Goal: Task Accomplishment & Management: Manage account settings

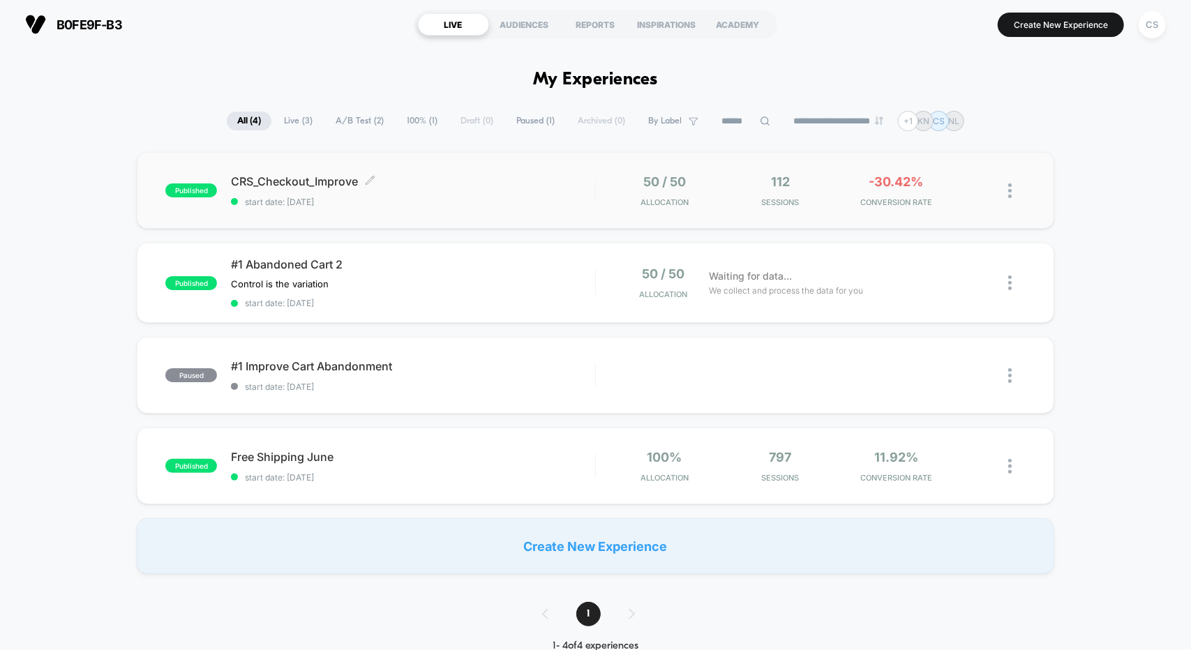
click at [484, 192] on div "CRS_Checkout_Improve Click to edit experience details Click to edit experience …" at bounding box center [412, 190] width 363 height 33
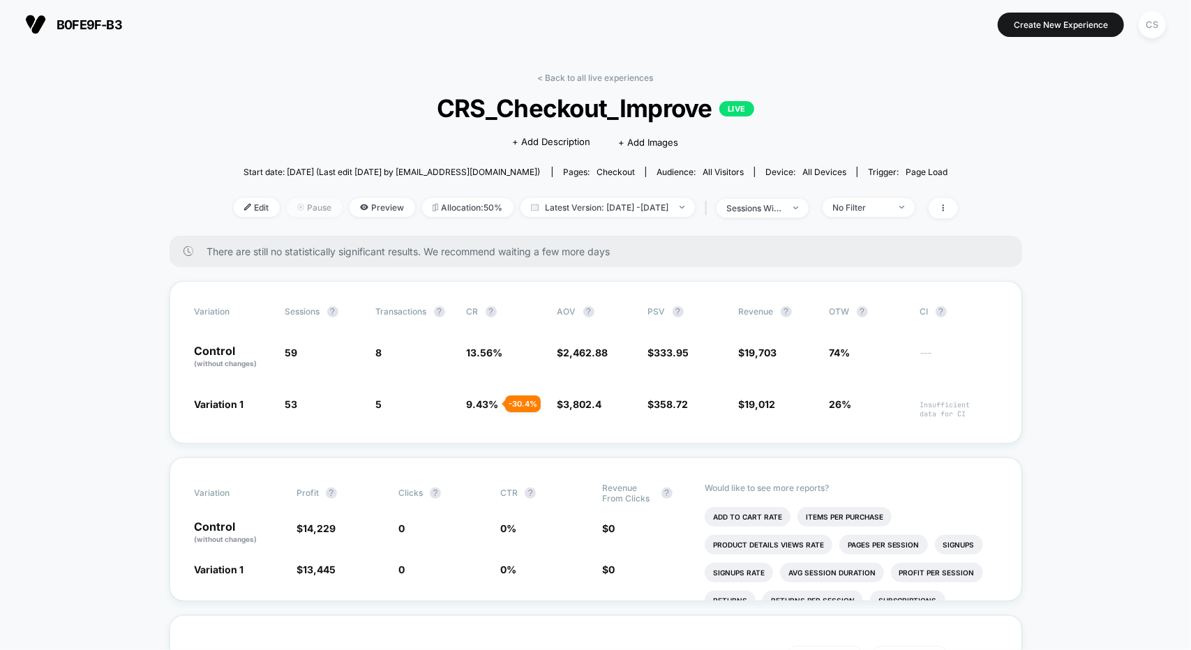
click at [295, 210] on span "Pause" at bounding box center [315, 207] width 56 height 19
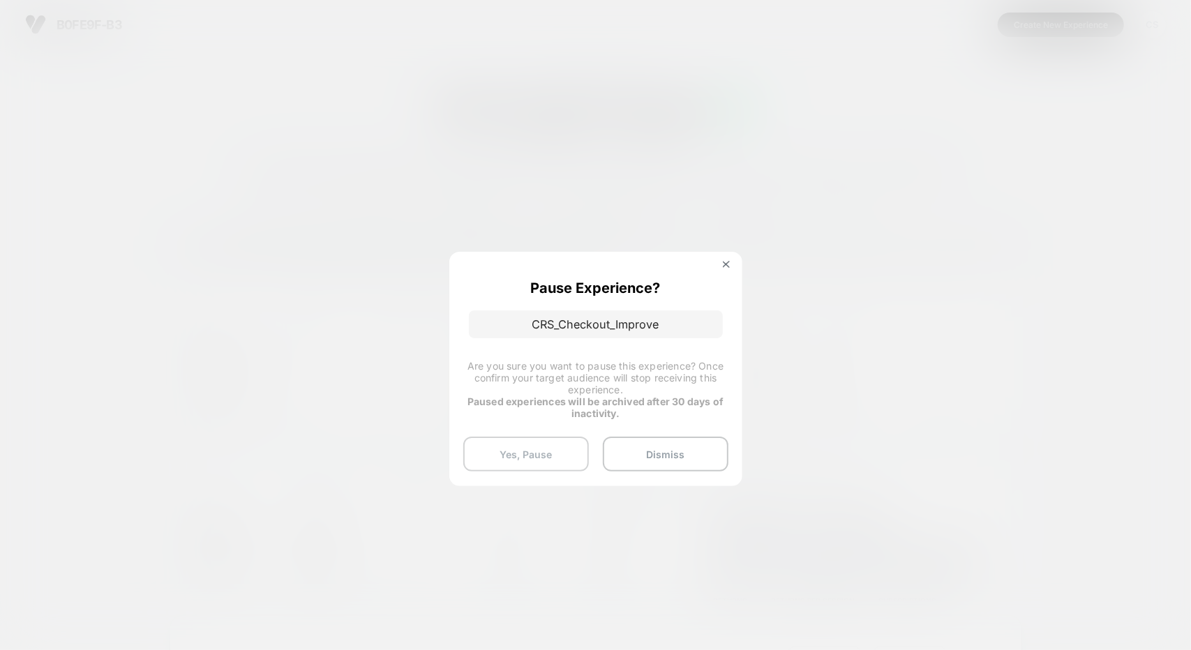
click at [527, 453] on button "Yes, Pause" at bounding box center [526, 454] width 126 height 35
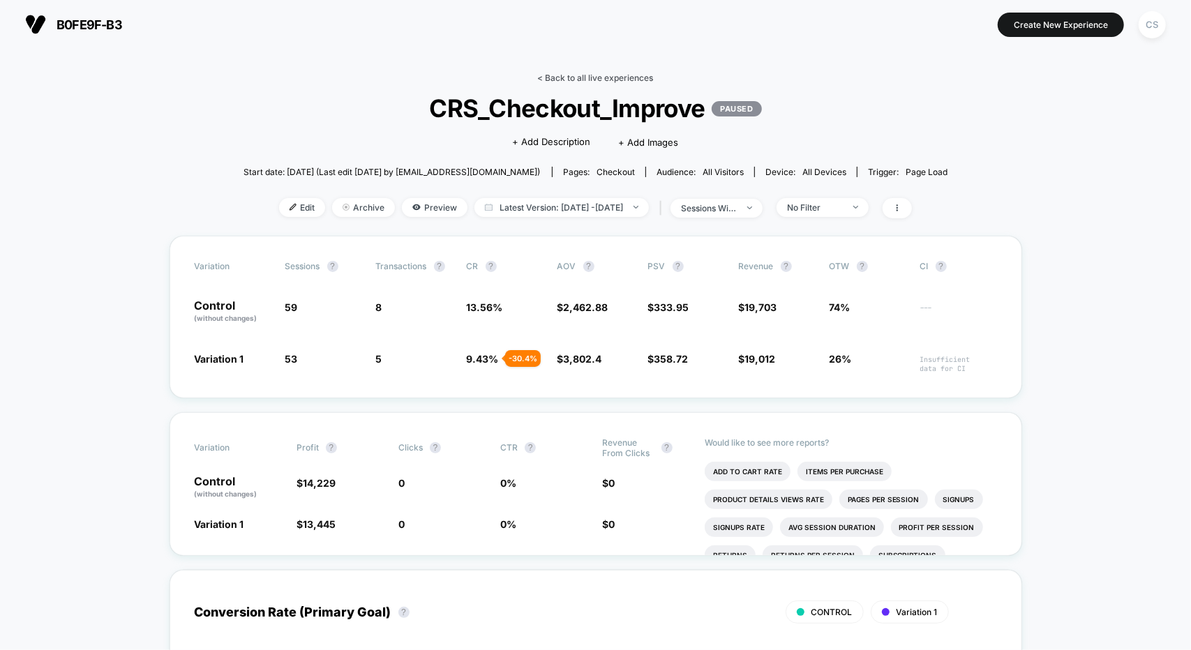
click at [543, 76] on link "< Back to all live experiences" at bounding box center [596, 78] width 116 height 10
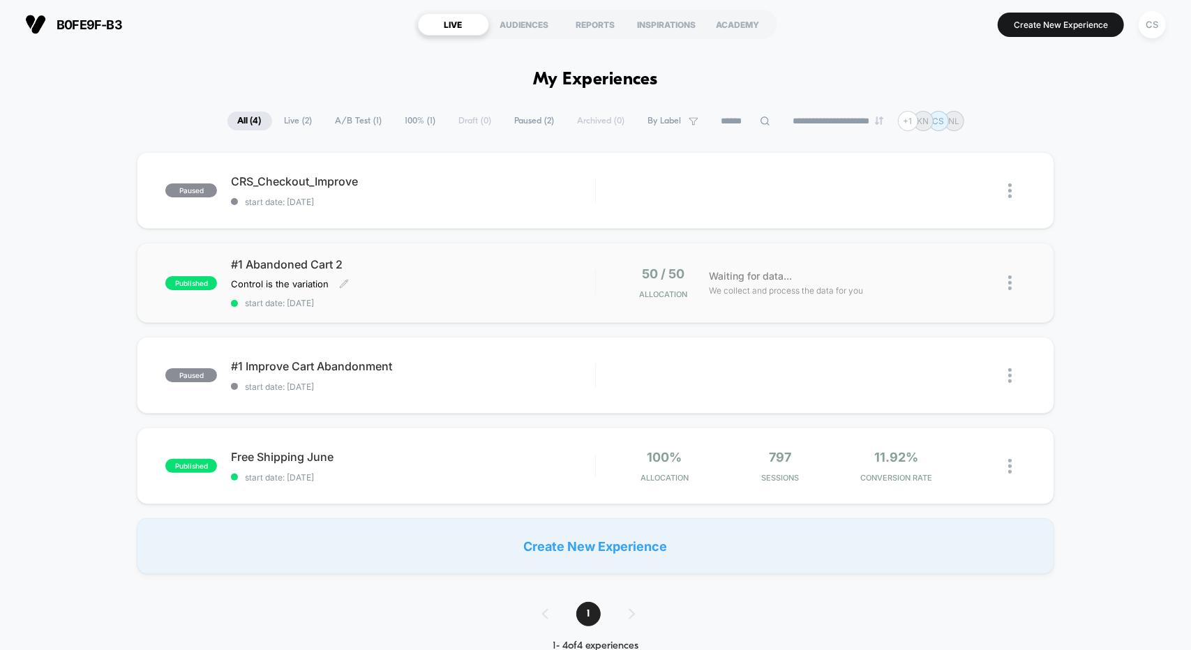
click at [406, 268] on span "#1 Abandoned Cart 2" at bounding box center [412, 264] width 363 height 14
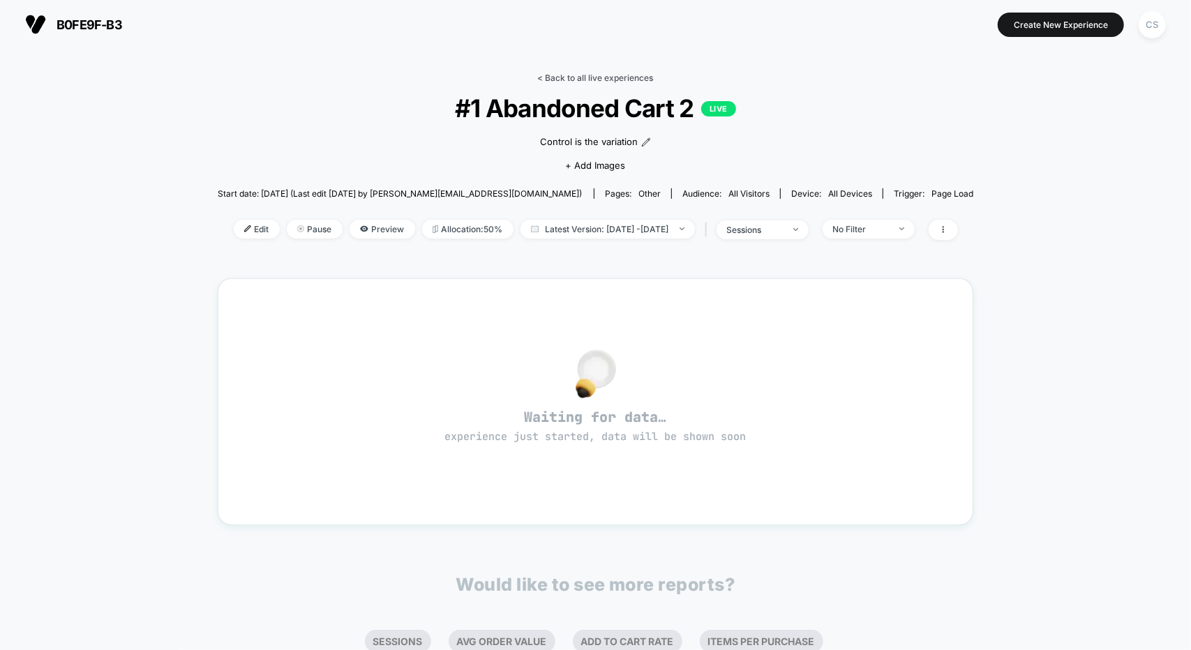
click at [542, 77] on link "< Back to all live experiences" at bounding box center [596, 78] width 116 height 10
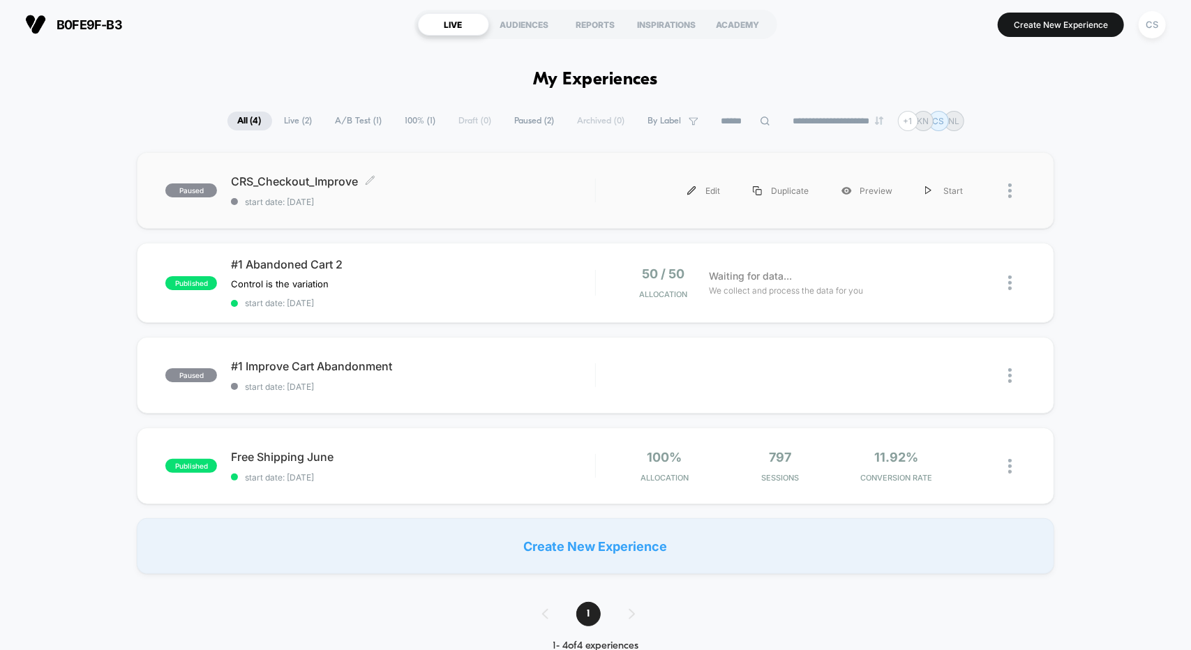
click at [377, 176] on span "CRS_Checkout_Improve Click to edit experience details" at bounding box center [412, 181] width 363 height 14
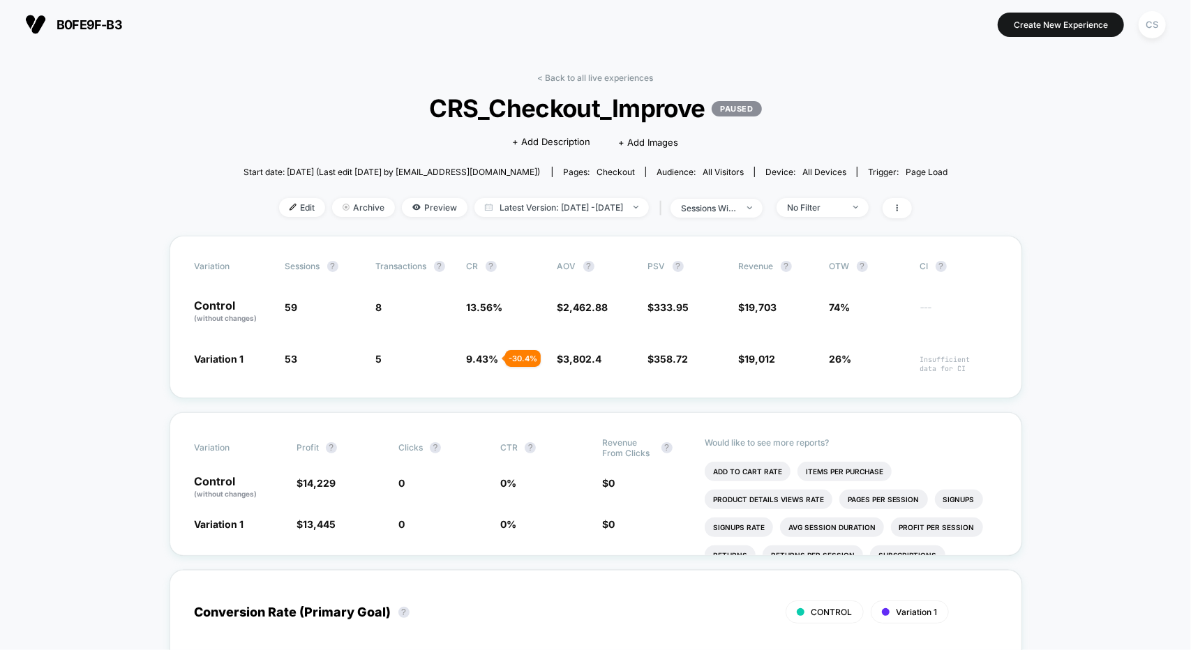
click at [746, 113] on p "PAUSED" at bounding box center [736, 108] width 50 height 15
click at [941, 213] on div "Edit Archive Preview Latest Version: Aug 27, 2025 - Sep 1, 2025 | sessions with…" at bounding box center [595, 208] width 704 height 20
click at [912, 211] on span at bounding box center [896, 208] width 29 height 20
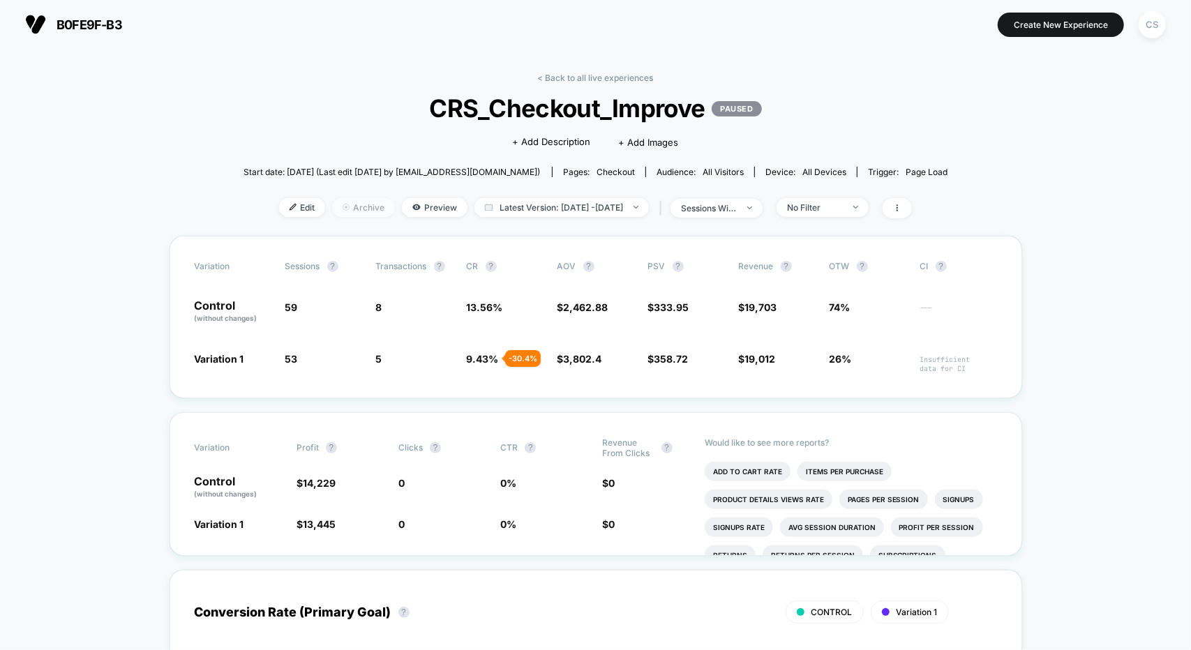
click at [338, 204] on span "Archive" at bounding box center [363, 207] width 63 height 19
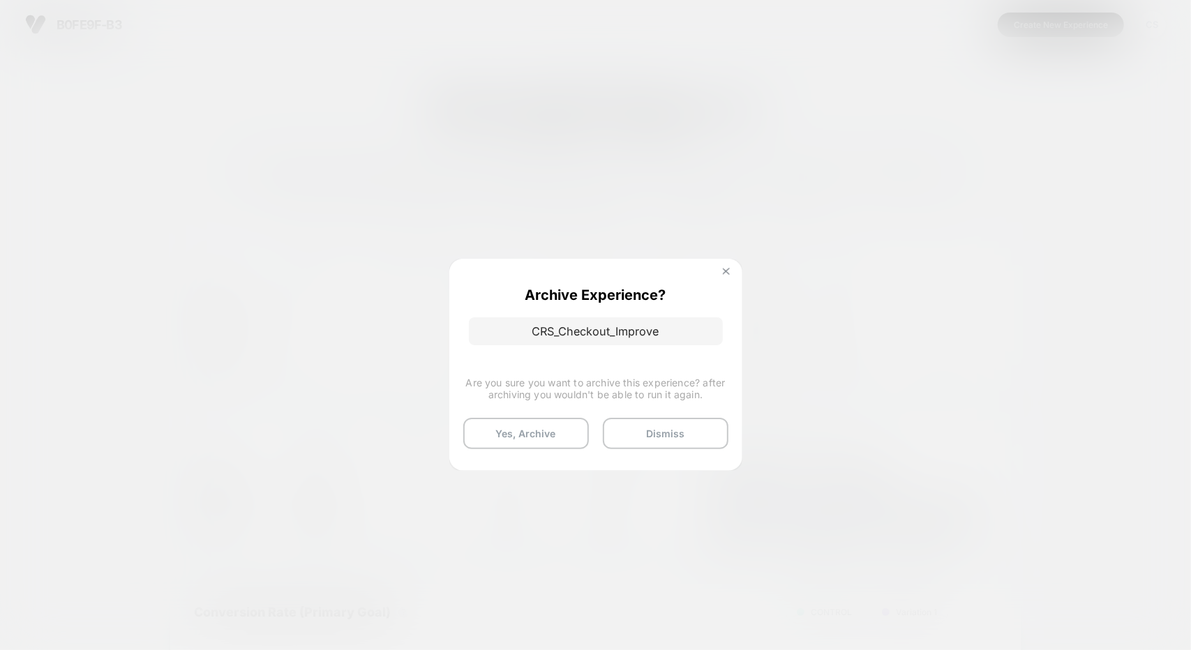
click at [726, 271] on img at bounding box center [726, 271] width 7 height 7
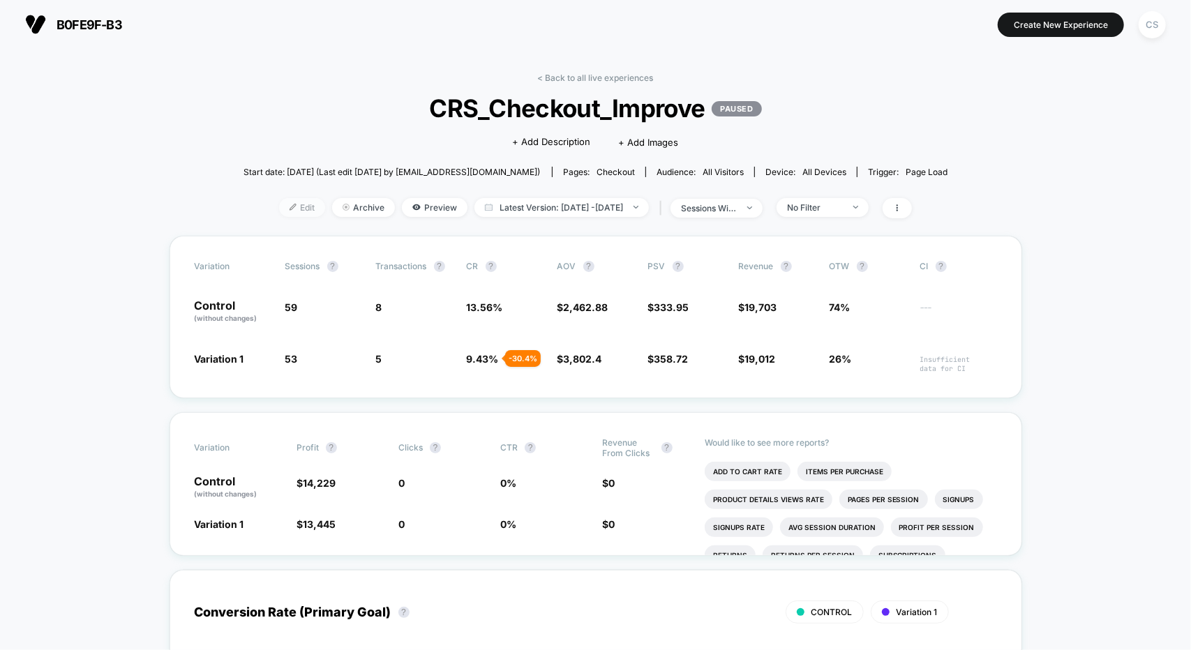
click at [292, 204] on span "Edit" at bounding box center [302, 207] width 46 height 19
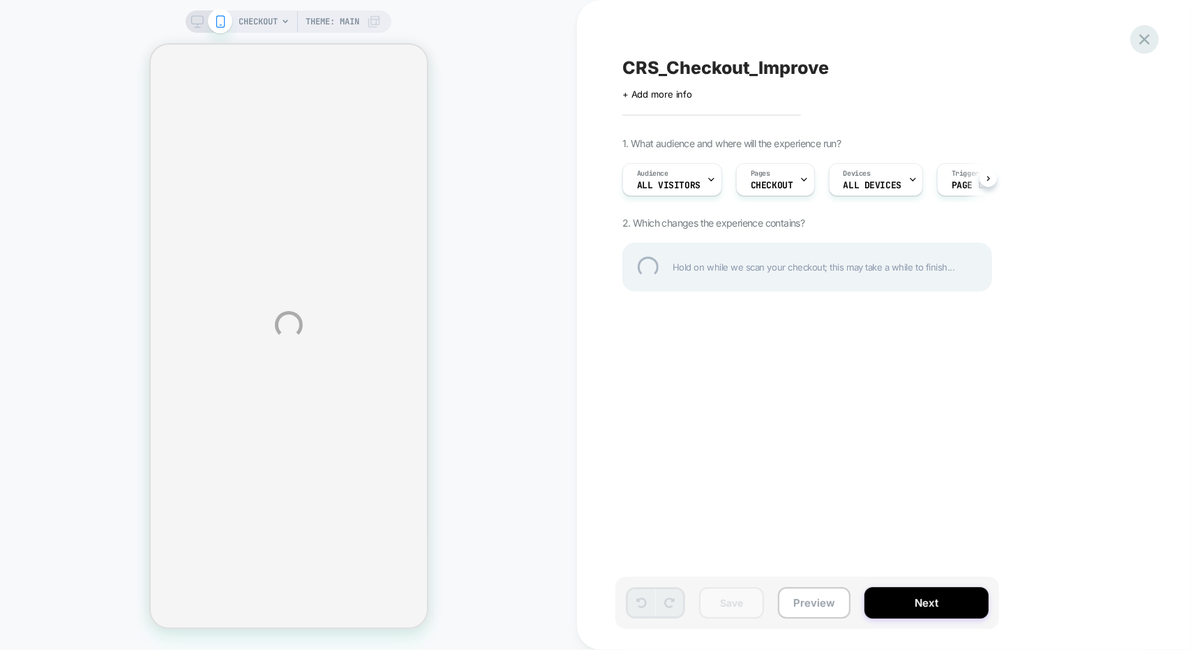
click at [1154, 41] on div at bounding box center [1144, 39] width 29 height 29
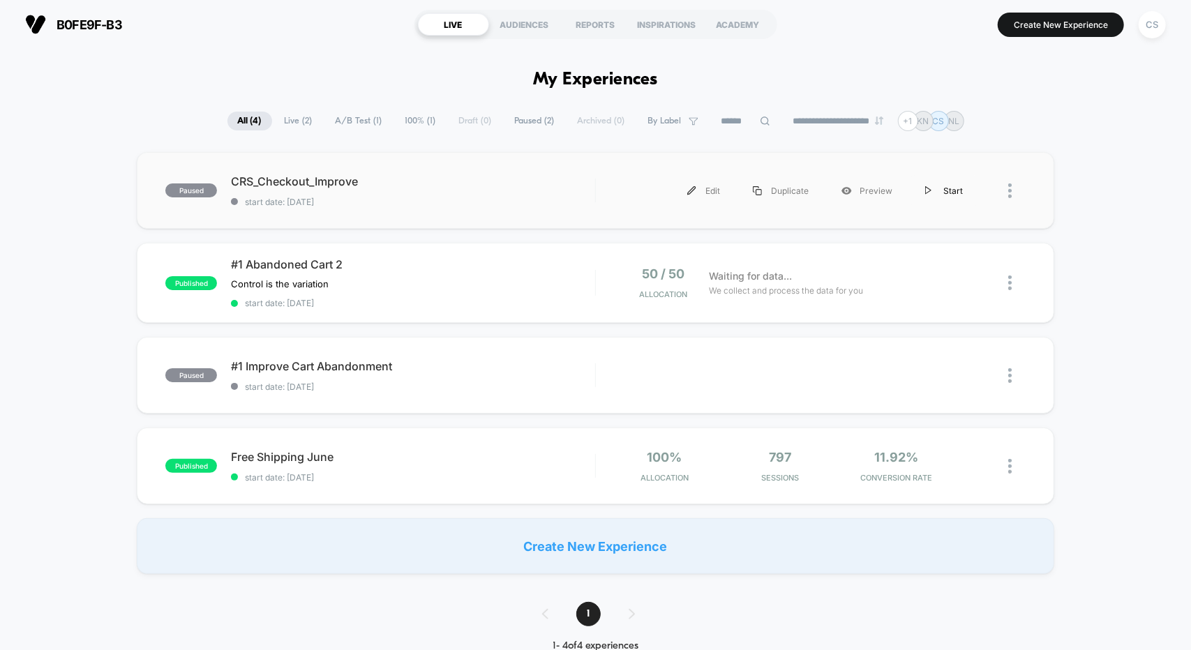
click at [939, 188] on div "Start" at bounding box center [944, 190] width 70 height 31
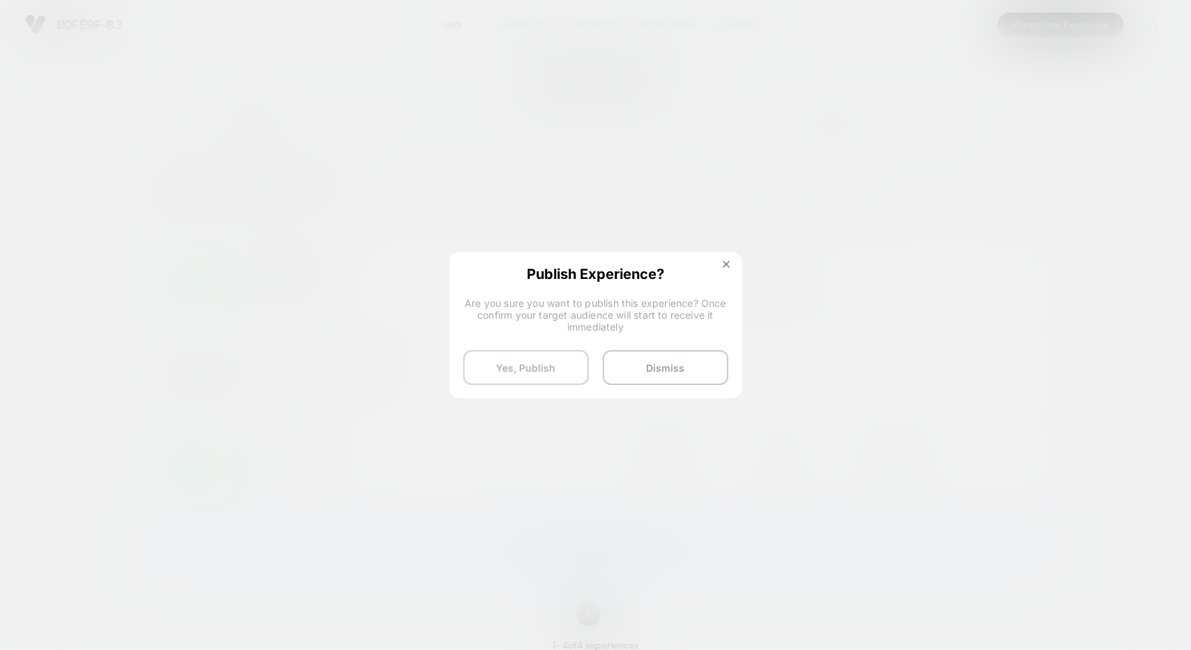
click at [529, 368] on button "Yes, Publish" at bounding box center [526, 367] width 126 height 35
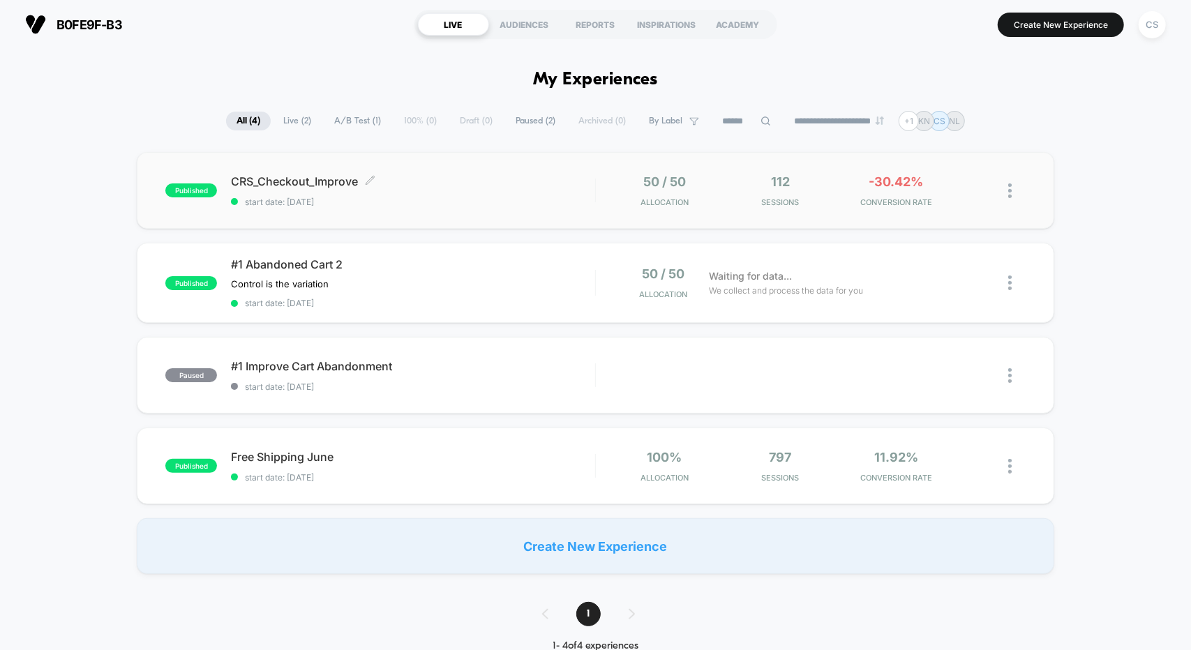
click at [476, 181] on span "CRS_Checkout_Improve Click to edit experience details" at bounding box center [412, 181] width 363 height 14
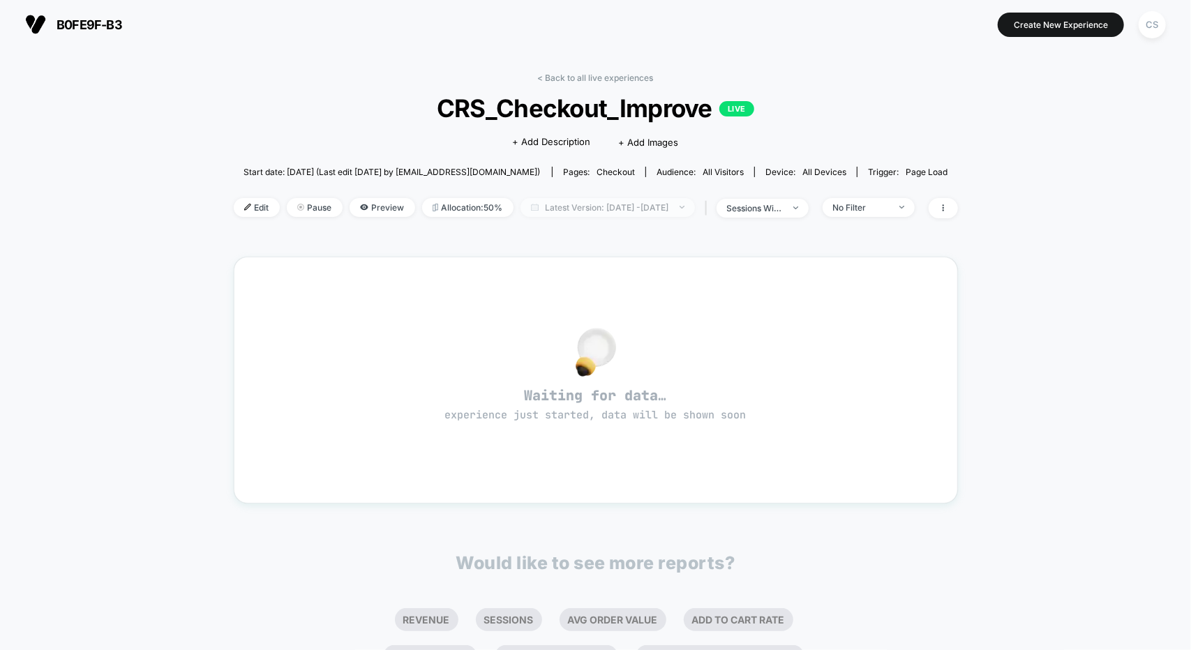
click at [625, 208] on span "Latest Version: Aug 27, 2025 - Sep 1, 2025" at bounding box center [607, 207] width 174 height 19
select select "*"
select select "****"
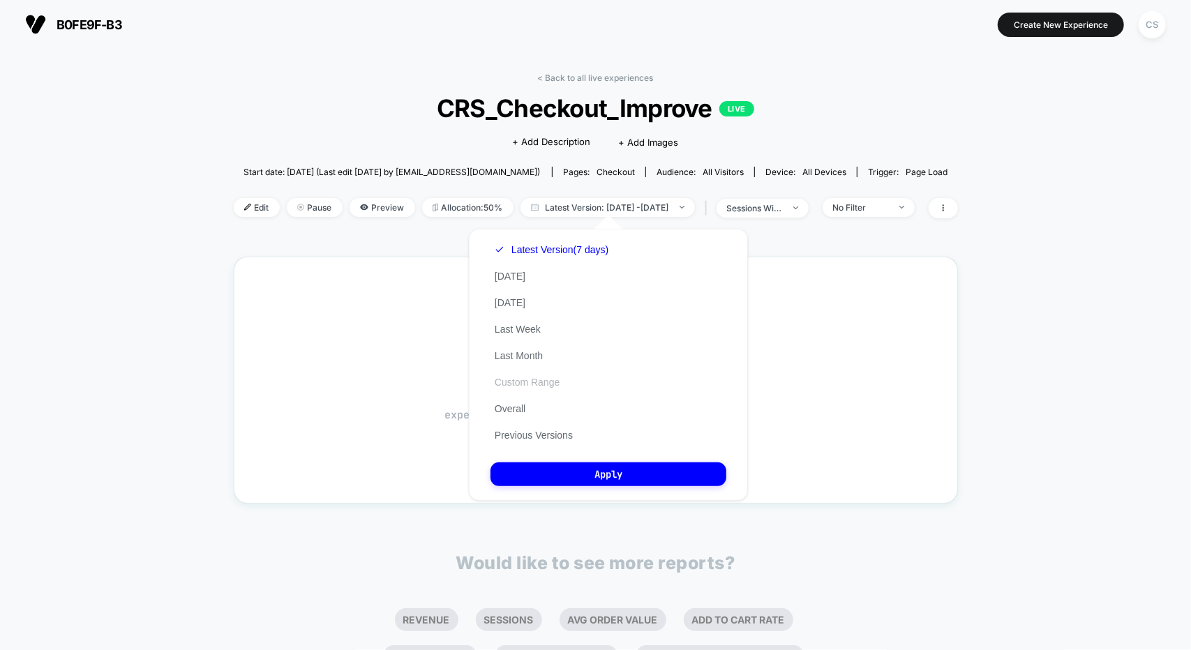
click at [529, 384] on button "Custom Range" at bounding box center [526, 382] width 73 height 13
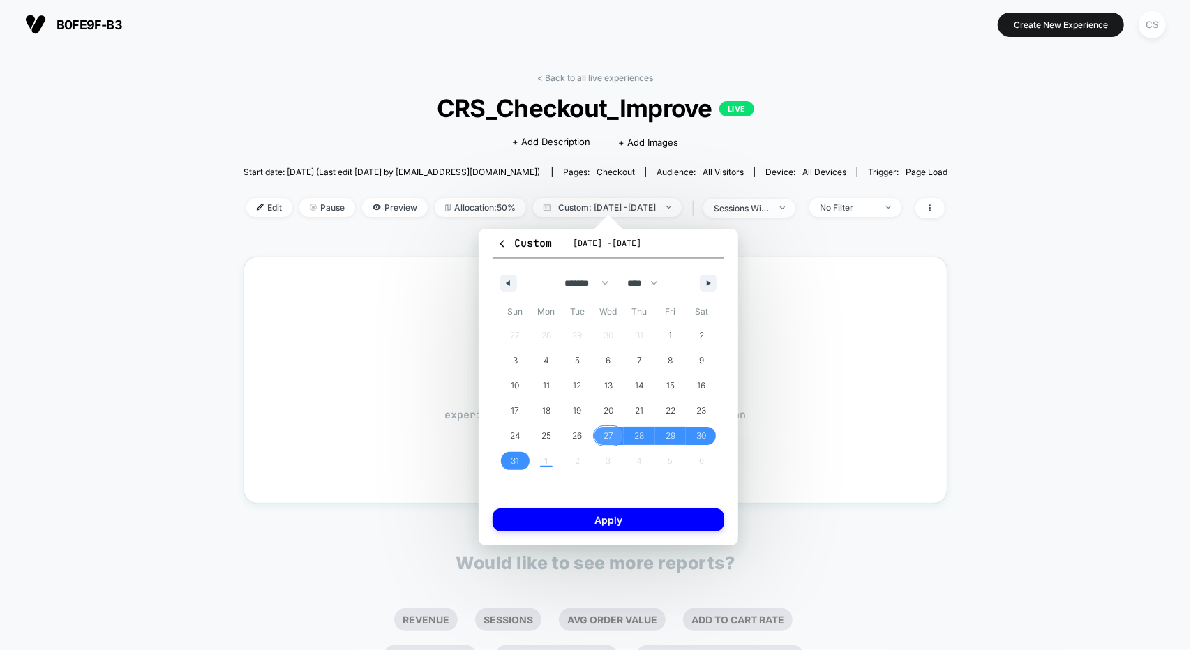
click at [605, 437] on span "27" at bounding box center [608, 435] width 10 height 25
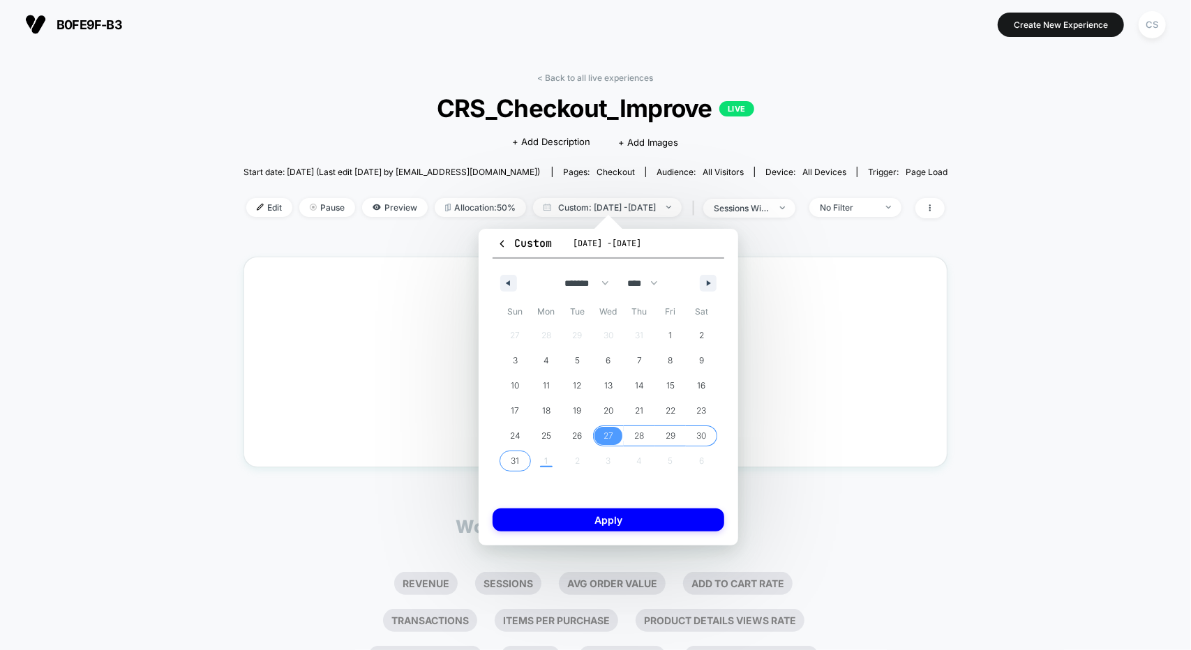
click at [511, 464] on span "31" at bounding box center [515, 460] width 8 height 25
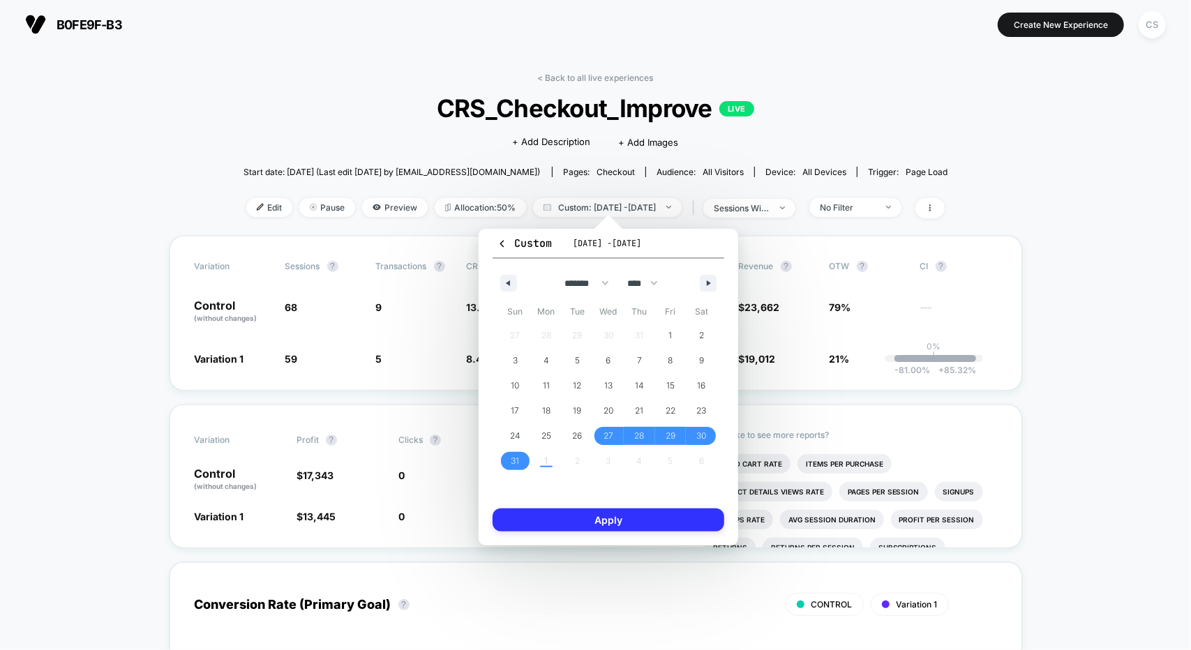
click at [640, 520] on button "Apply" at bounding box center [608, 519] width 232 height 23
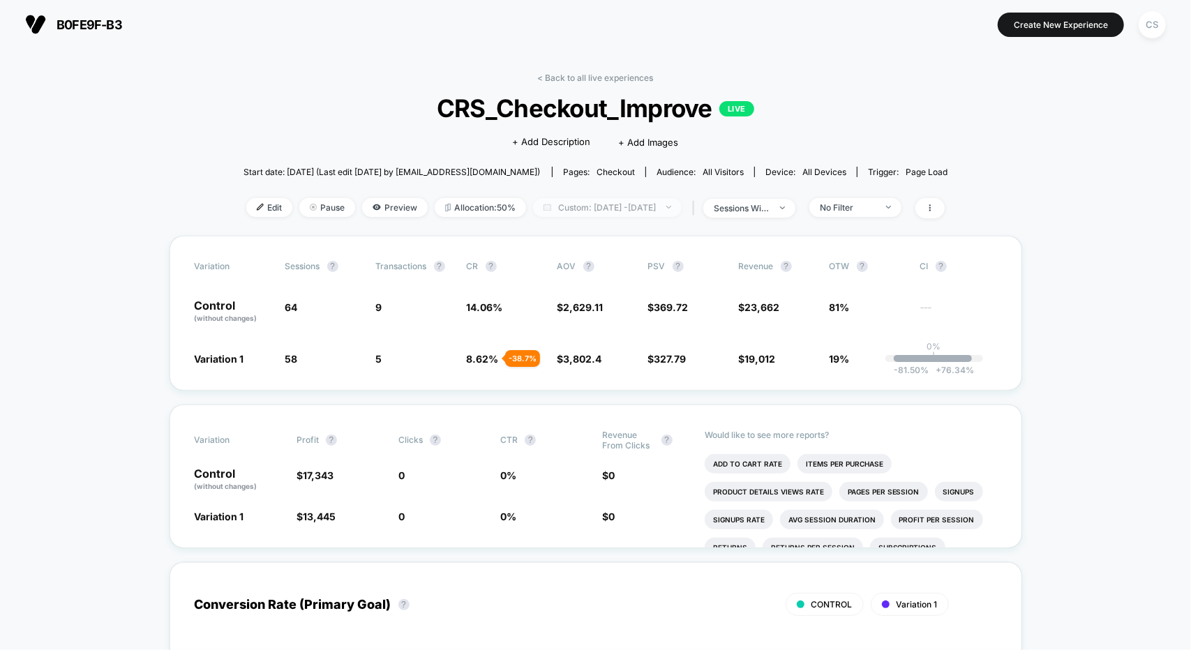
click at [591, 204] on span "Custom: [DATE] - [DATE]" at bounding box center [607, 207] width 149 height 19
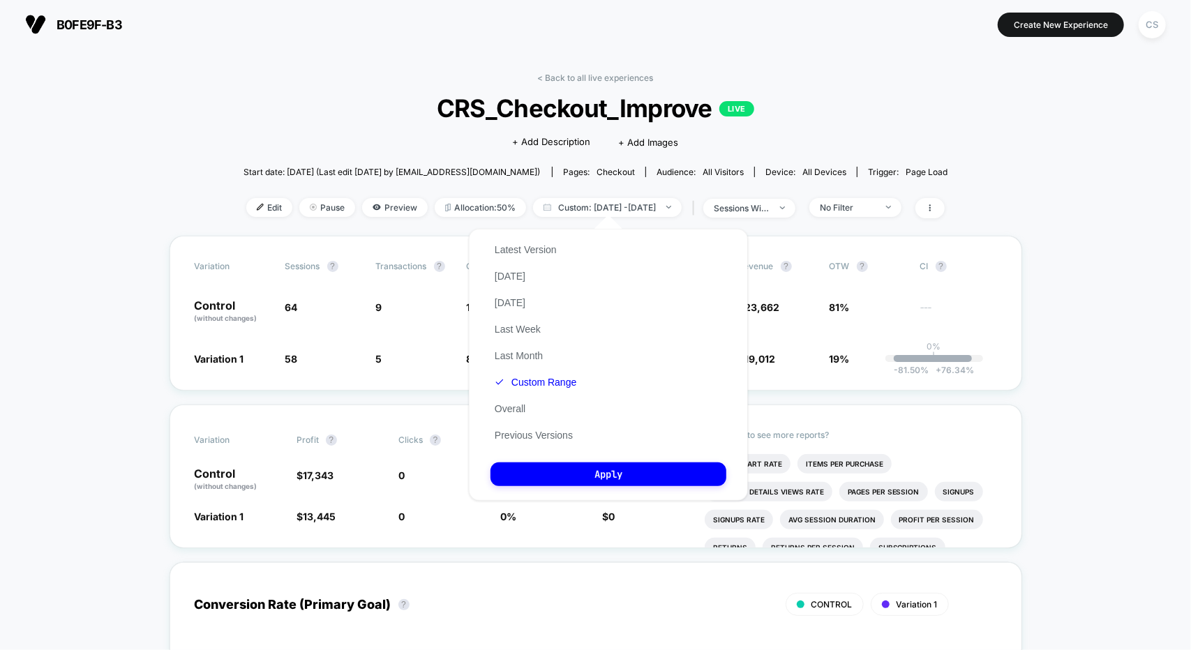
click at [459, 137] on div "Click to edit experience details + Add Description + Add Images" at bounding box center [595, 141] width 423 height 37
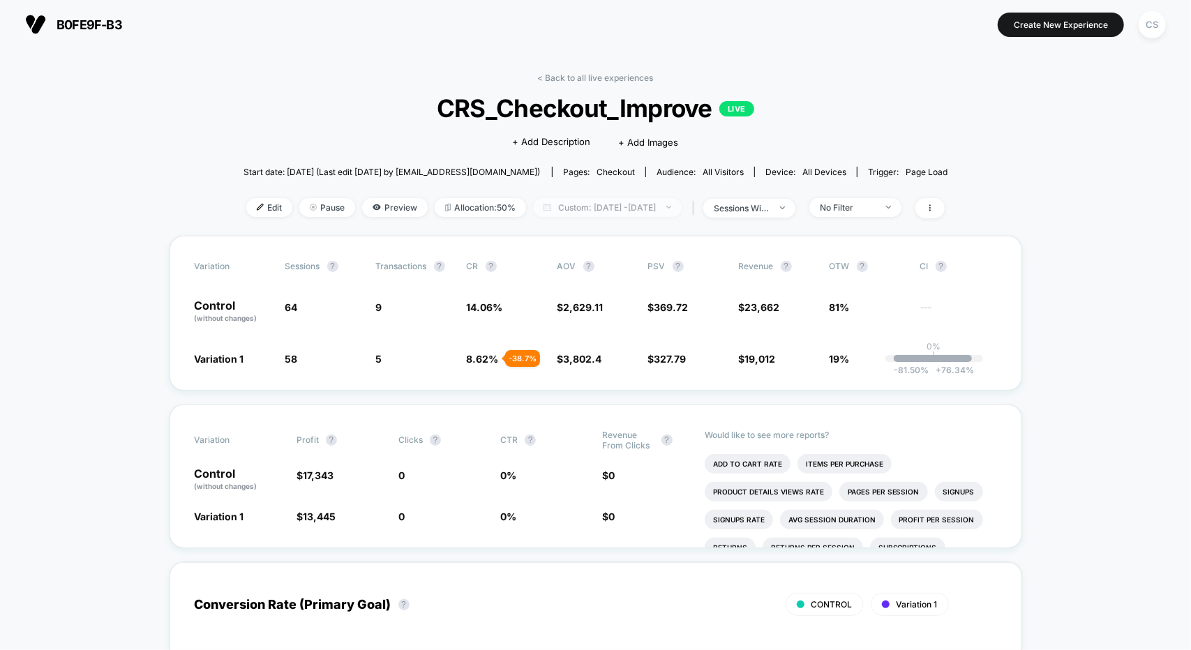
click at [628, 204] on span "Custom: [DATE] - [DATE]" at bounding box center [607, 207] width 149 height 19
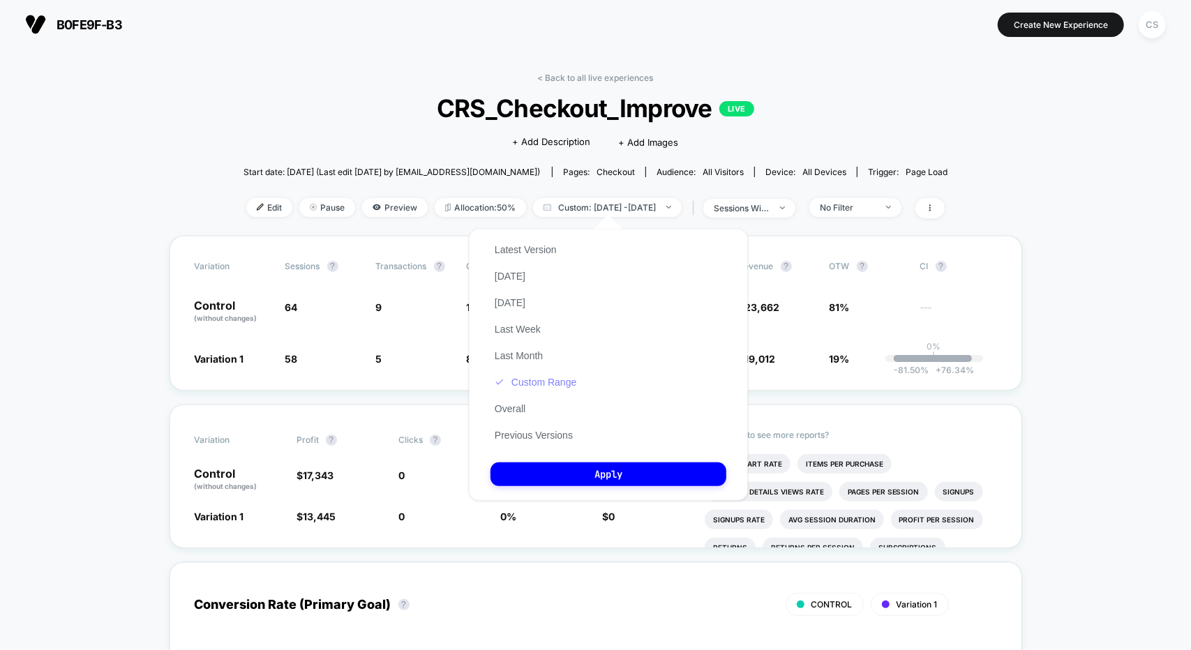
click at [538, 382] on button "Custom Range" at bounding box center [535, 382] width 90 height 13
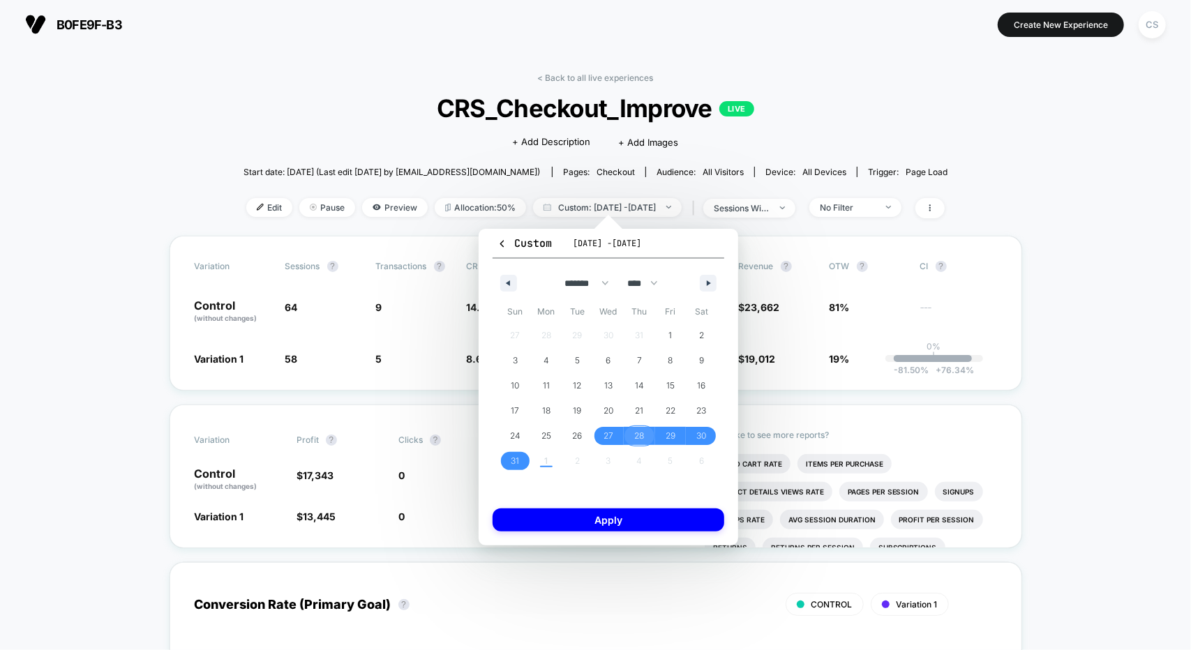
click at [637, 433] on span "28" at bounding box center [640, 435] width 10 height 25
click at [512, 456] on span "31" at bounding box center [515, 460] width 8 height 25
click at [601, 518] on button "Apply" at bounding box center [608, 519] width 232 height 23
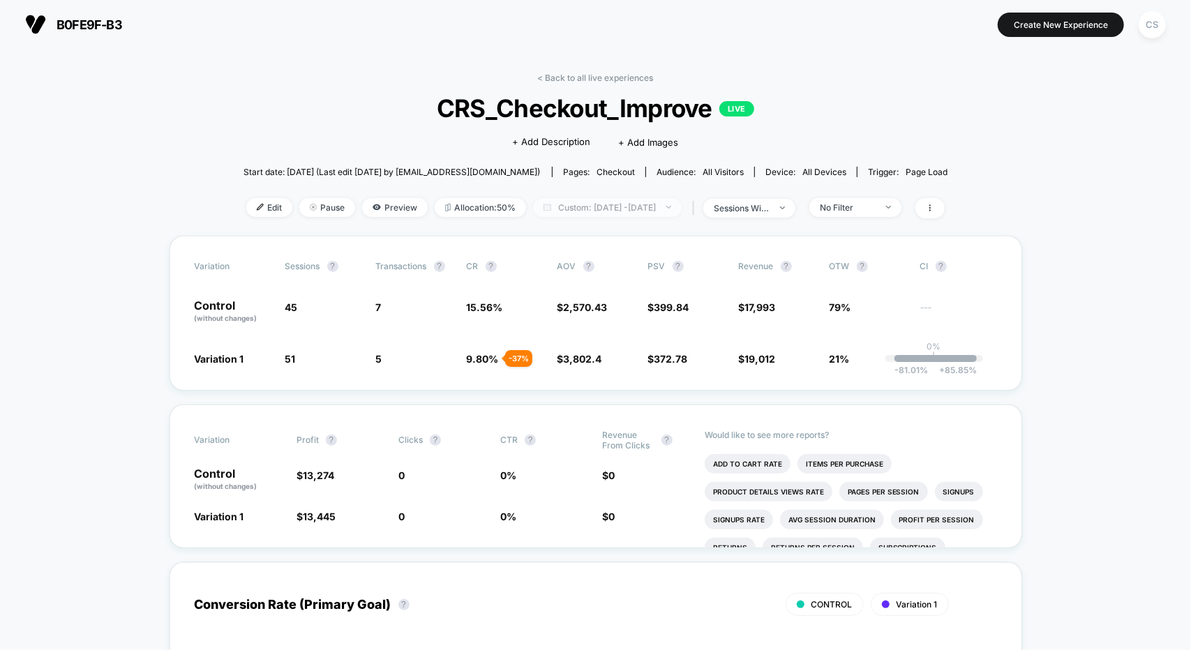
click at [615, 209] on span "Custom: Aug 28, 2025 - Aug 31, 2025" at bounding box center [607, 207] width 149 height 19
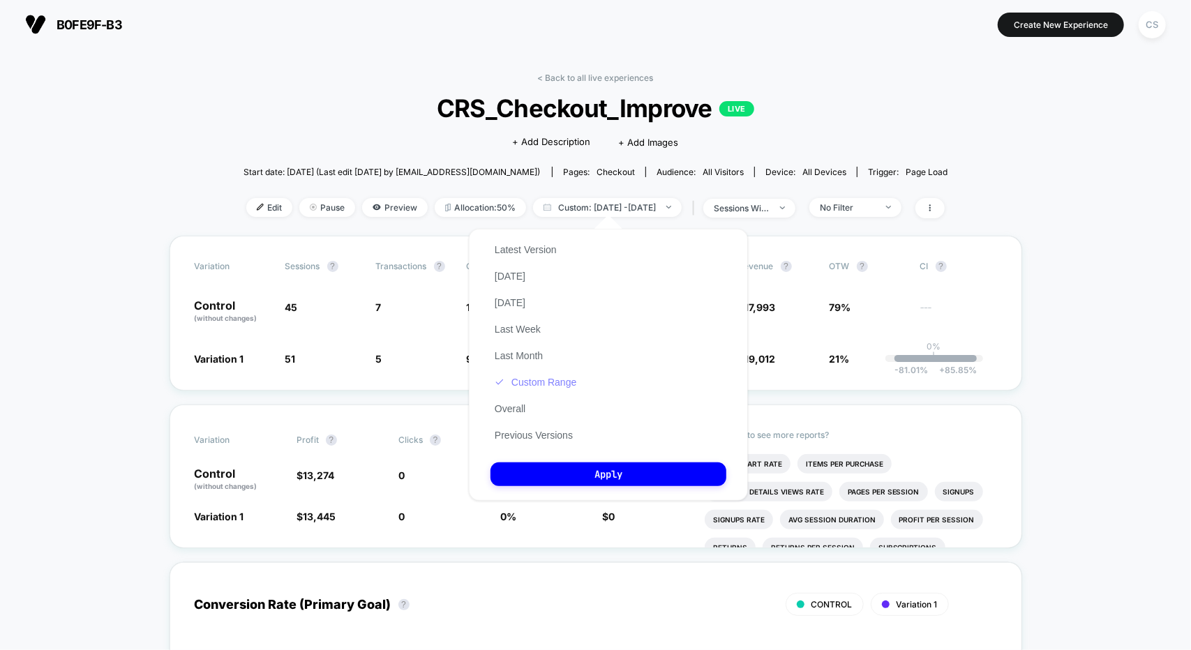
click at [551, 385] on button "Custom Range" at bounding box center [535, 382] width 90 height 13
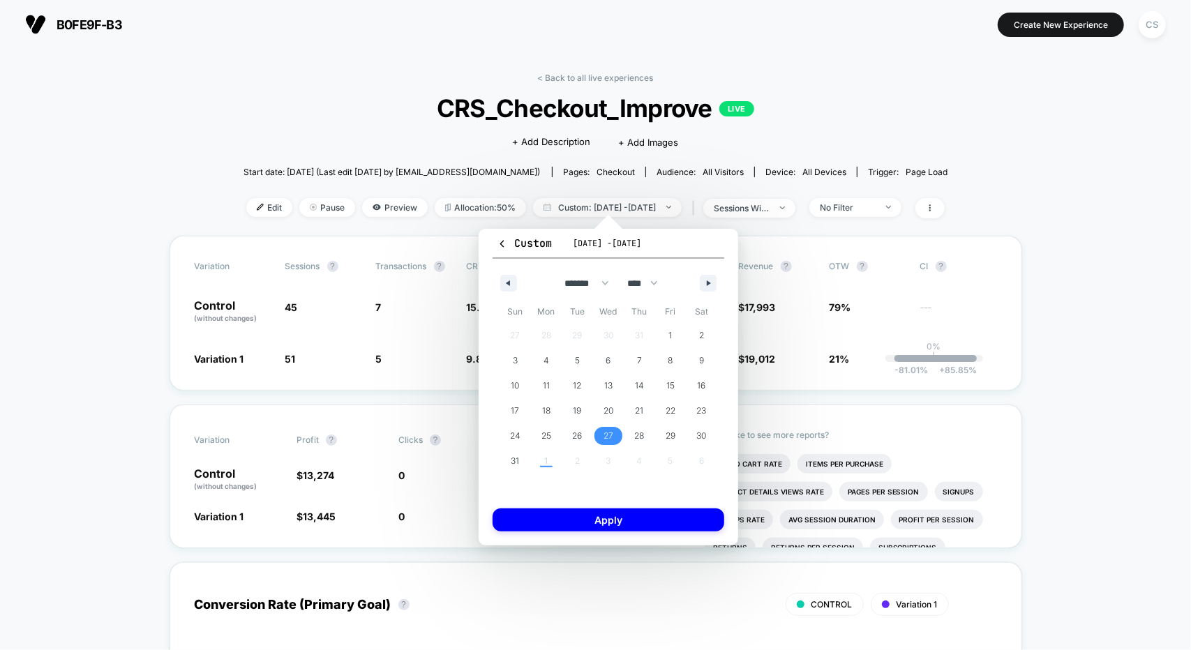
click at [617, 434] on span "27" at bounding box center [608, 436] width 31 height 18
click at [510, 465] on span "31" at bounding box center [514, 461] width 31 height 18
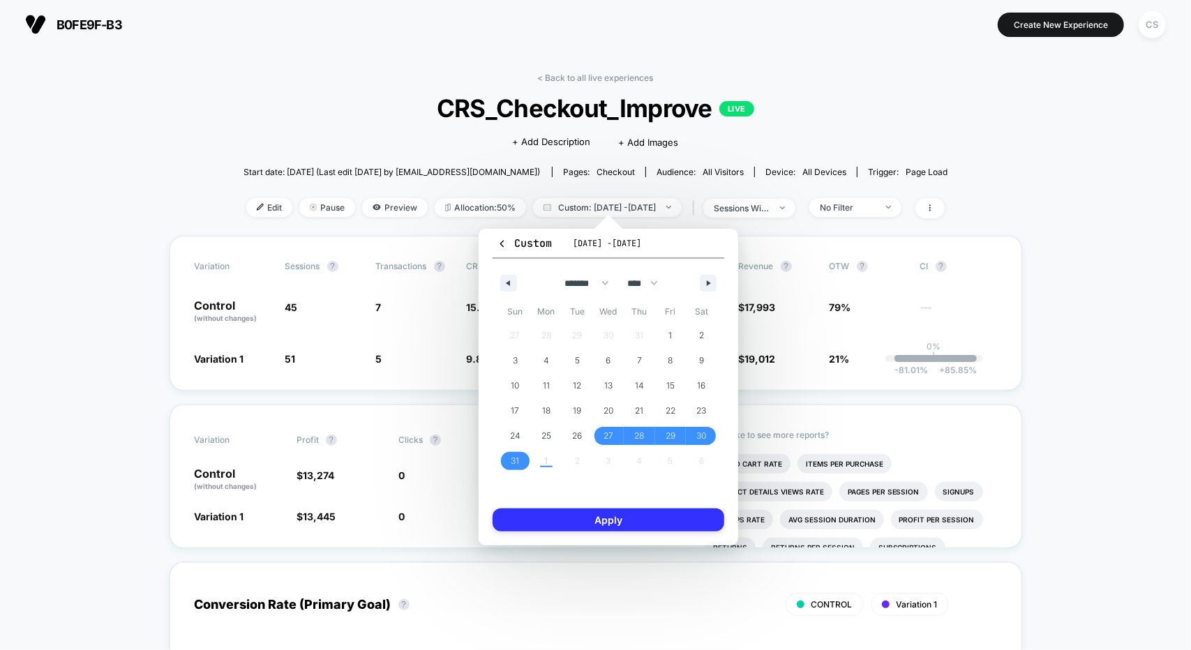
click at [624, 508] on button "Apply" at bounding box center [608, 519] width 232 height 23
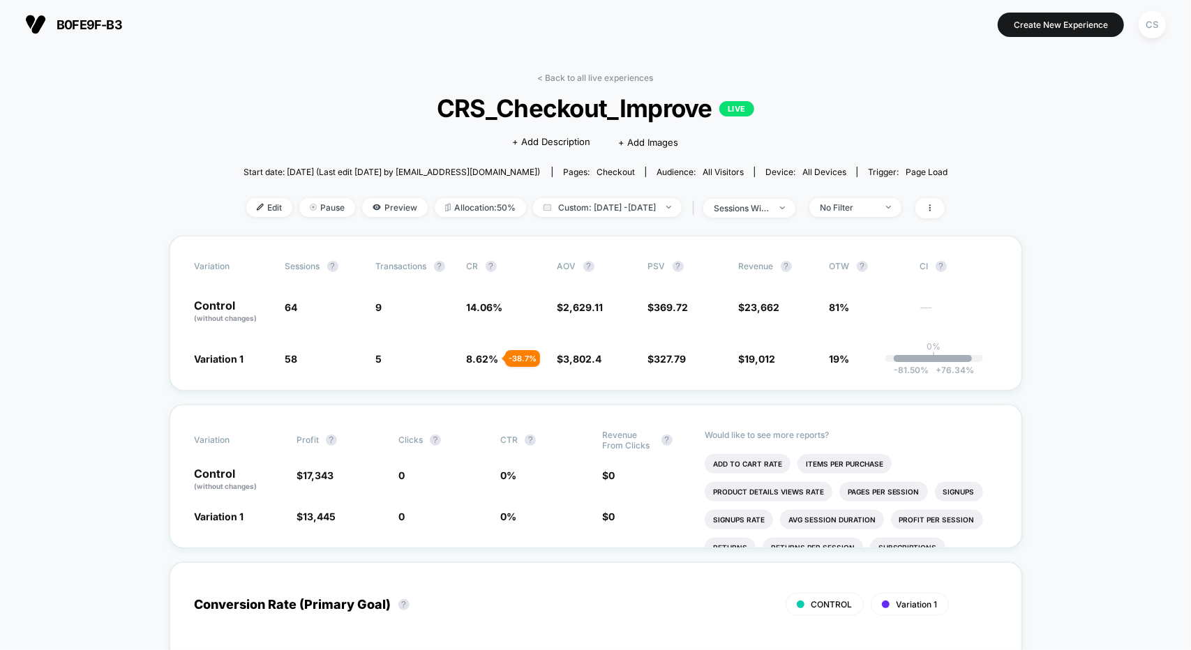
click at [342, 140] on div "< Back to all live experiences CRS_Checkout_Improve LIVE Click to edit experien…" at bounding box center [595, 154] width 704 height 163
click at [346, 136] on div "< Back to all live experiences CRS_Checkout_Improve LIVE Click to edit experien…" at bounding box center [595, 154] width 704 height 163
click at [930, 206] on icon at bounding box center [929, 207] width 1 height 7
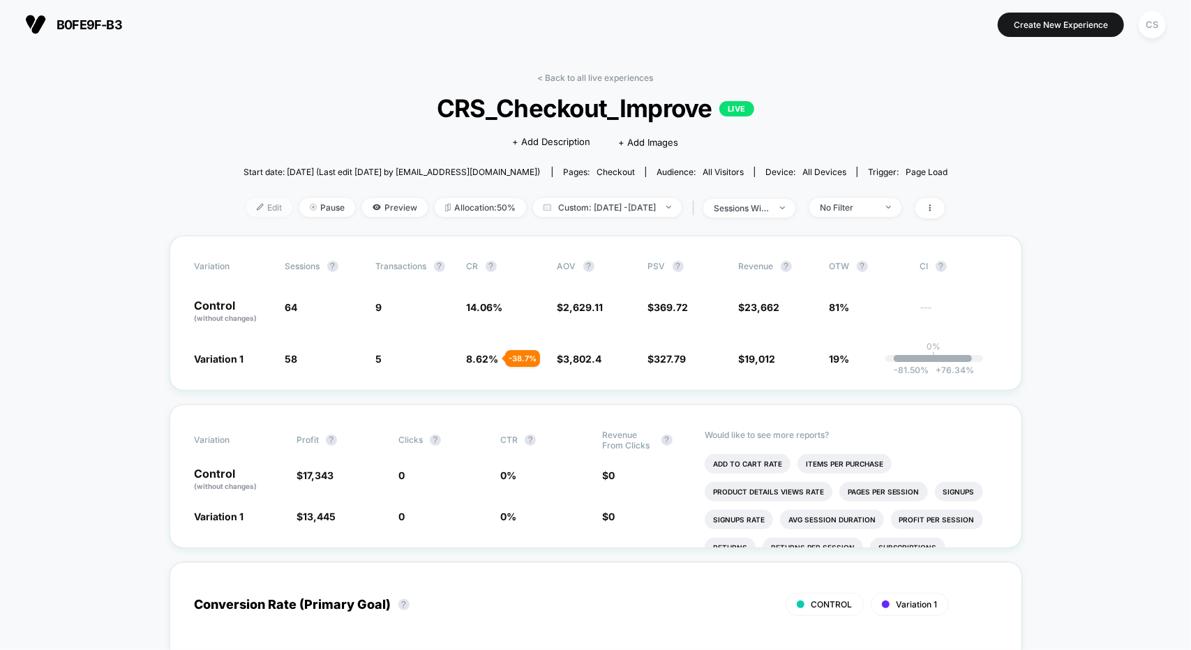
click at [248, 204] on span "Edit" at bounding box center [269, 207] width 46 height 19
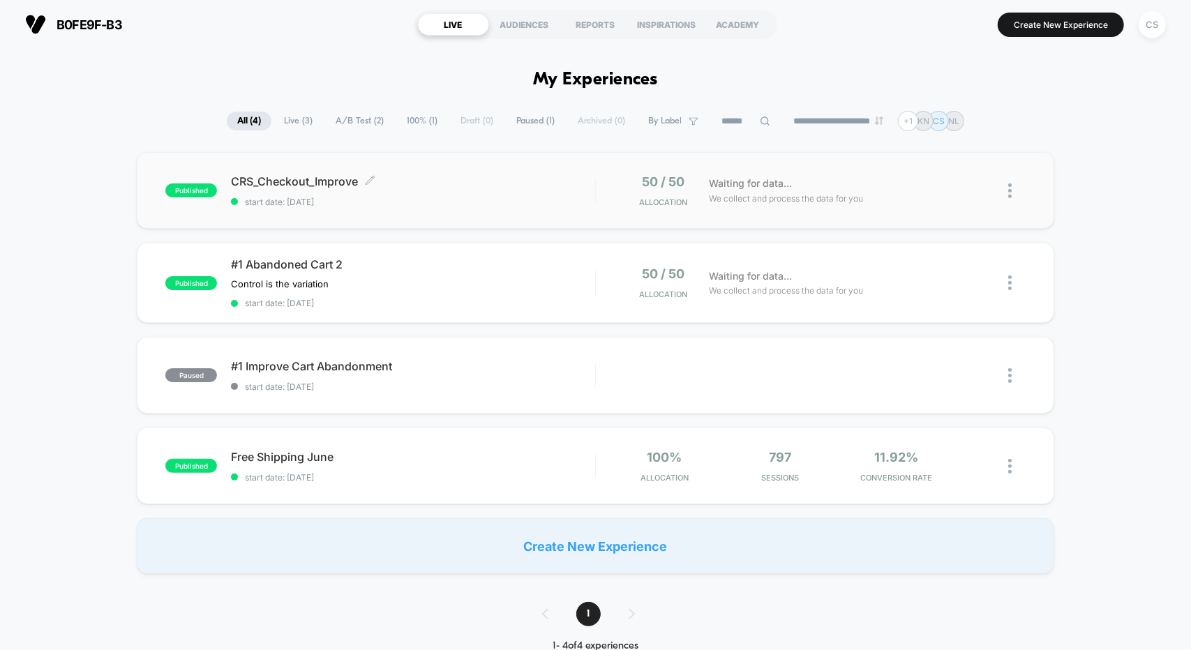
click at [476, 188] on div "CRS_Checkout_Improve Click to edit experience details Click to edit experience …" at bounding box center [412, 190] width 363 height 33
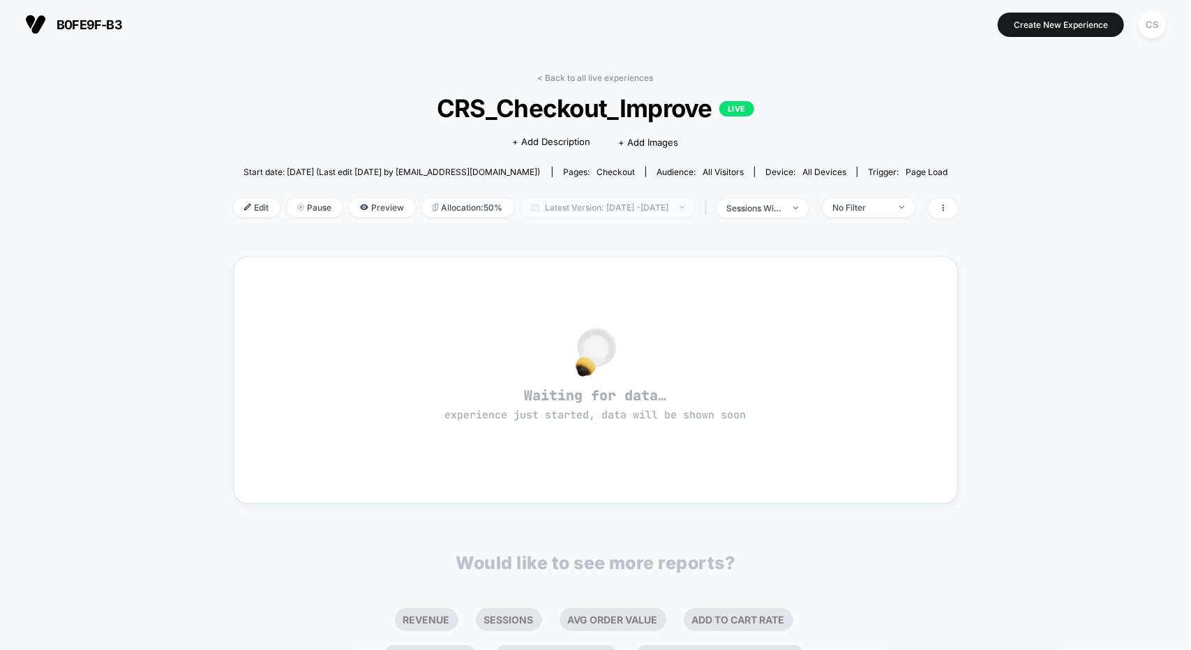
click at [598, 204] on span "Latest Version: [DATE] - [DATE]" at bounding box center [607, 207] width 174 height 19
select select "*"
select select "****"
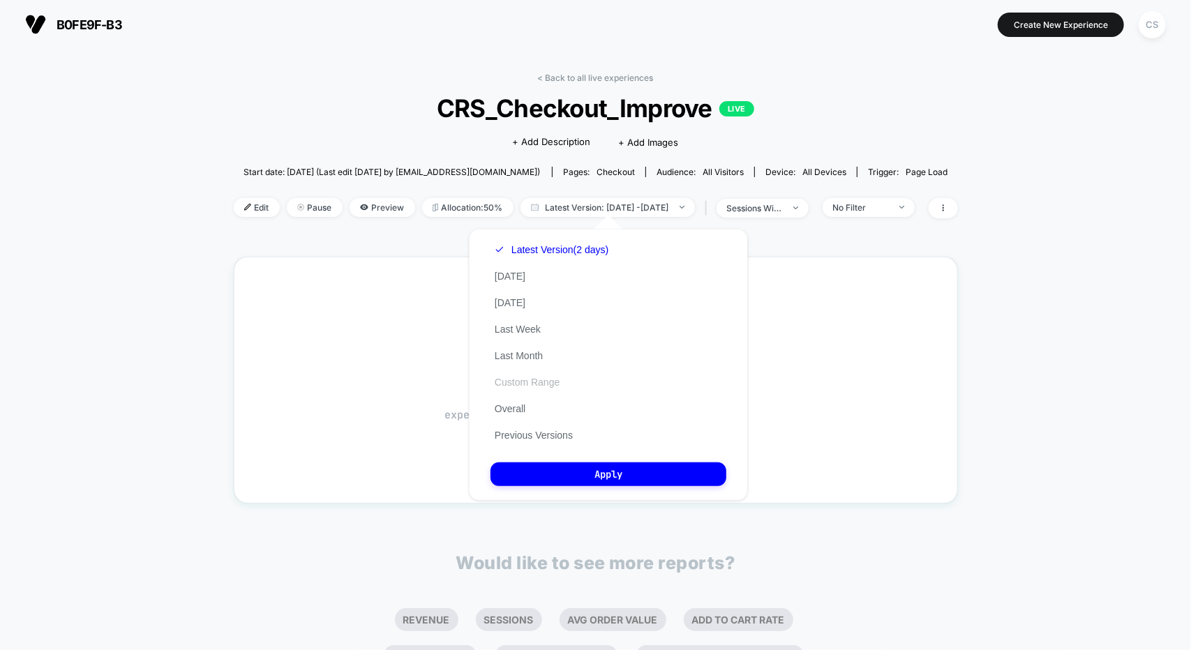
click at [522, 380] on button "Custom Range" at bounding box center [526, 382] width 73 height 13
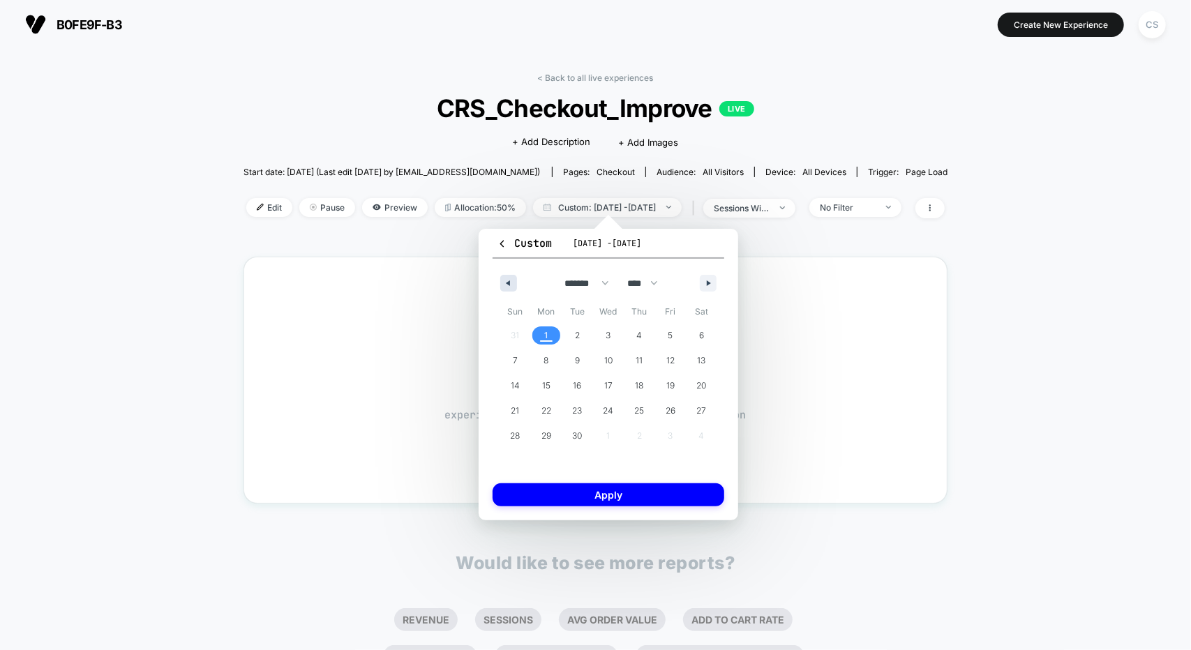
click at [510, 282] on button "button" at bounding box center [508, 283] width 17 height 17
select select "*"
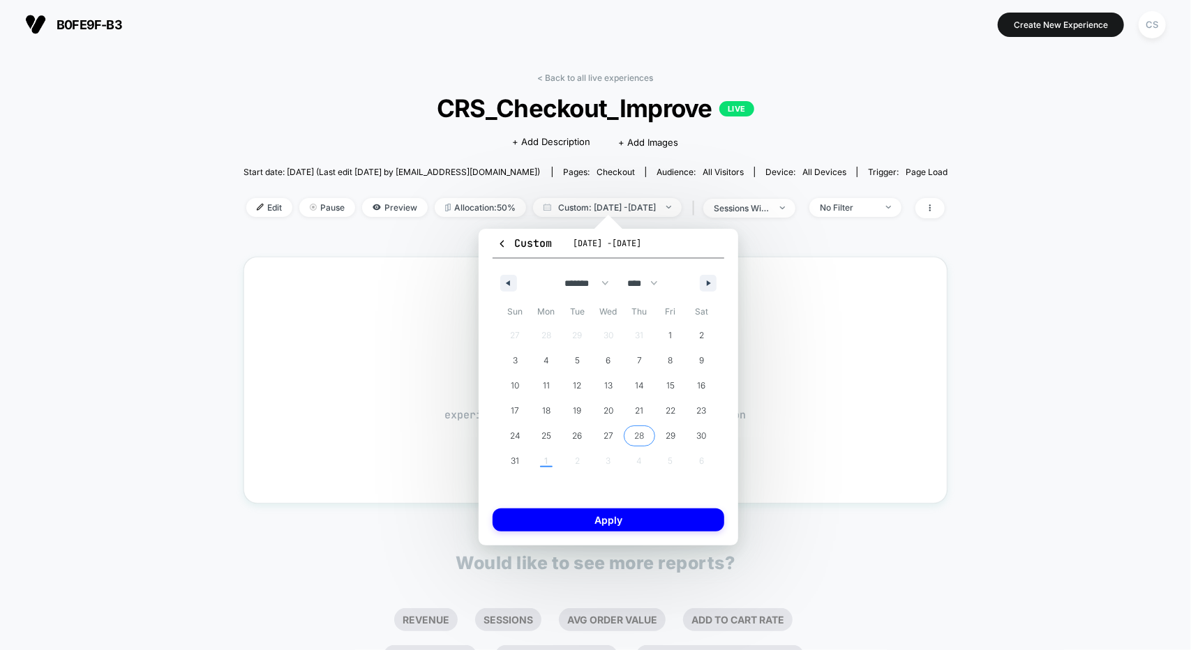
click at [612, 435] on span "27" at bounding box center [608, 435] width 10 height 25
click at [515, 461] on span "31" at bounding box center [515, 460] width 8 height 25
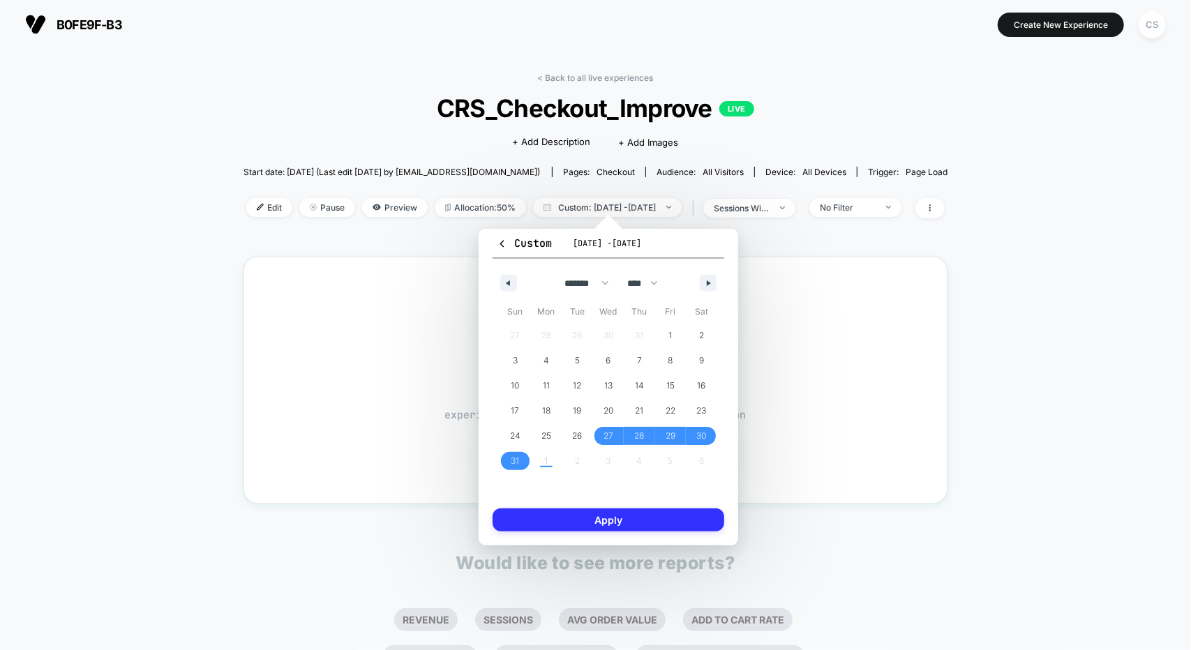
click at [634, 517] on button "Apply" at bounding box center [608, 519] width 232 height 23
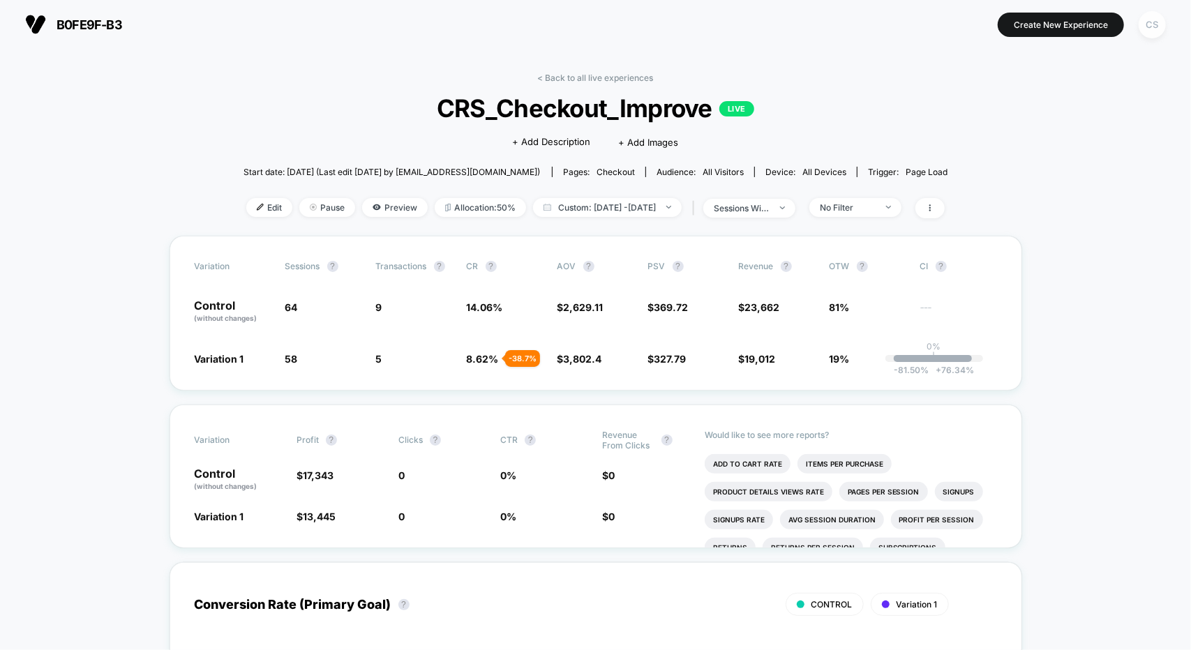
click at [1142, 25] on div "CS" at bounding box center [1151, 24] width 27 height 27
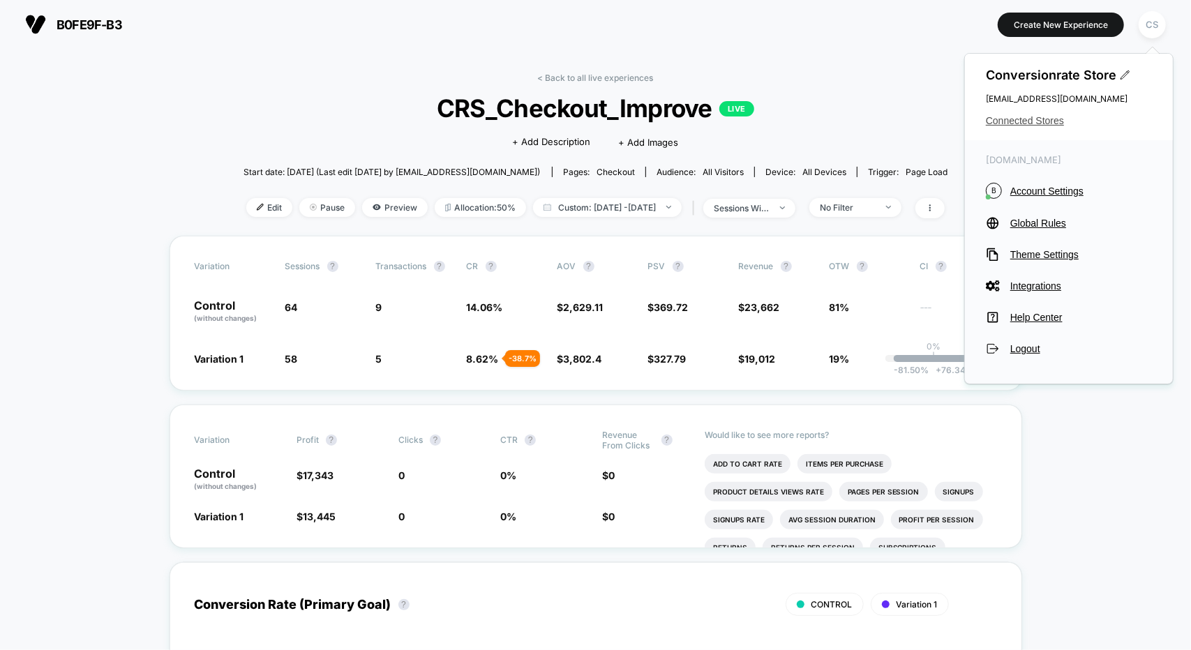
click at [1022, 119] on span "Connected Stores" at bounding box center [1069, 120] width 166 height 11
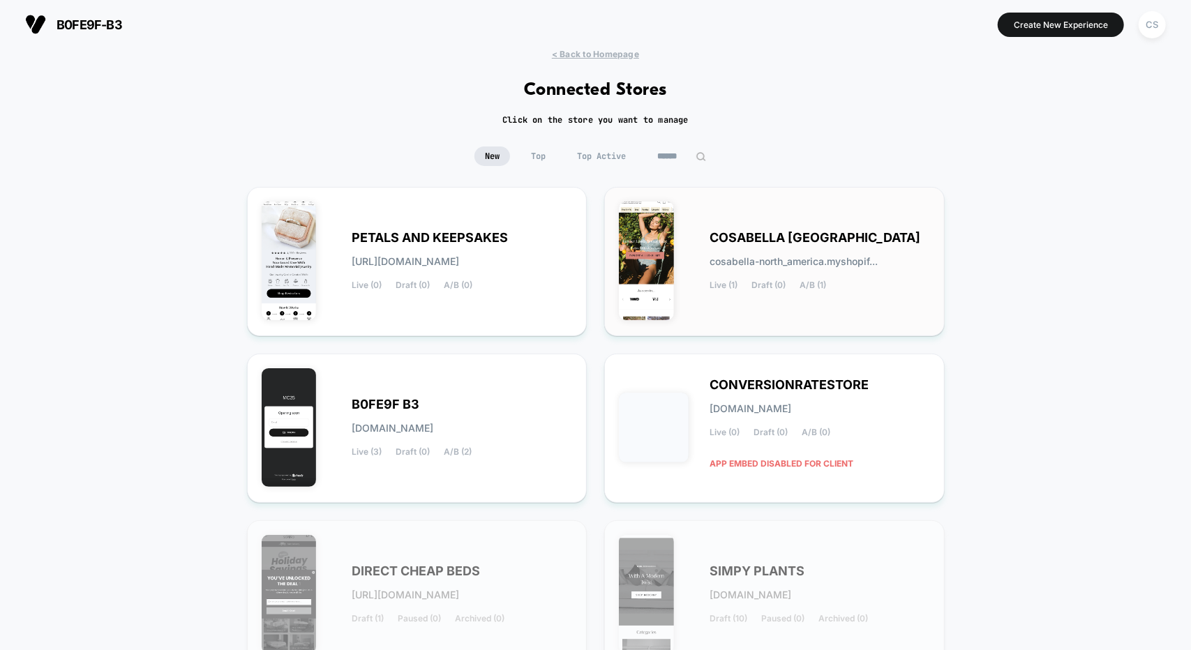
click at [769, 223] on div "COSABELLA [GEOGRAPHIC_DATA] cosabella-north_america.myshopif... Live (1) Draft …" at bounding box center [774, 262] width 311 height 120
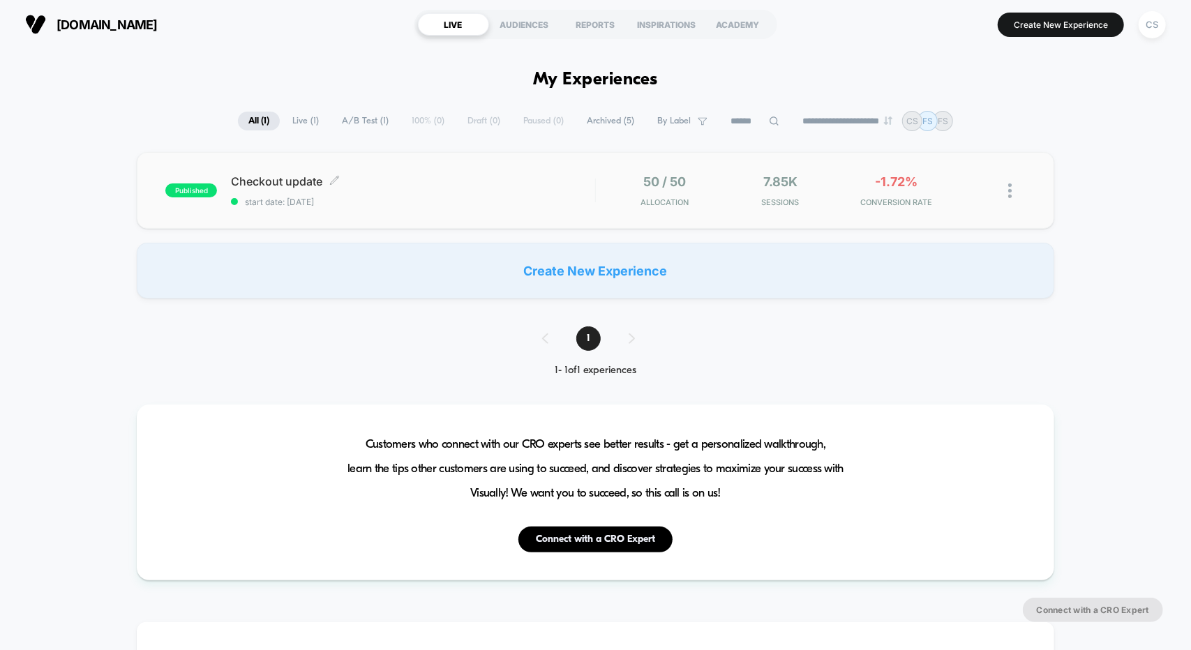
click at [446, 188] on div "Checkout update Click to edit experience details Click to edit experience detai…" at bounding box center [412, 190] width 363 height 33
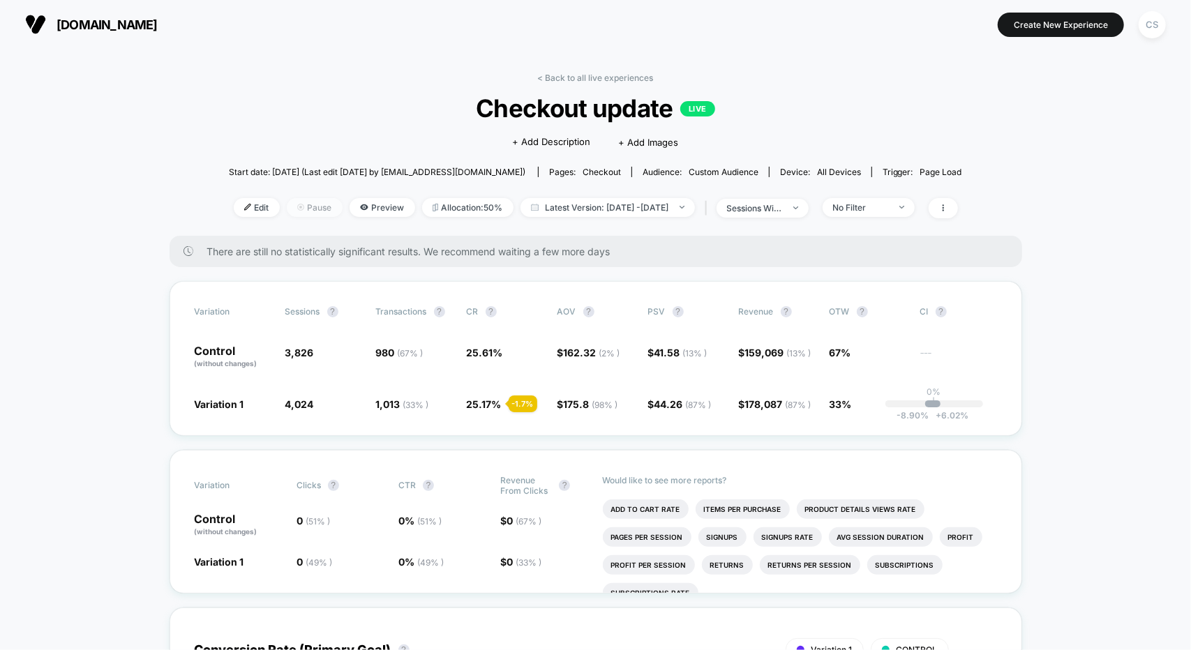
click at [297, 203] on span "Pause" at bounding box center [315, 207] width 56 height 19
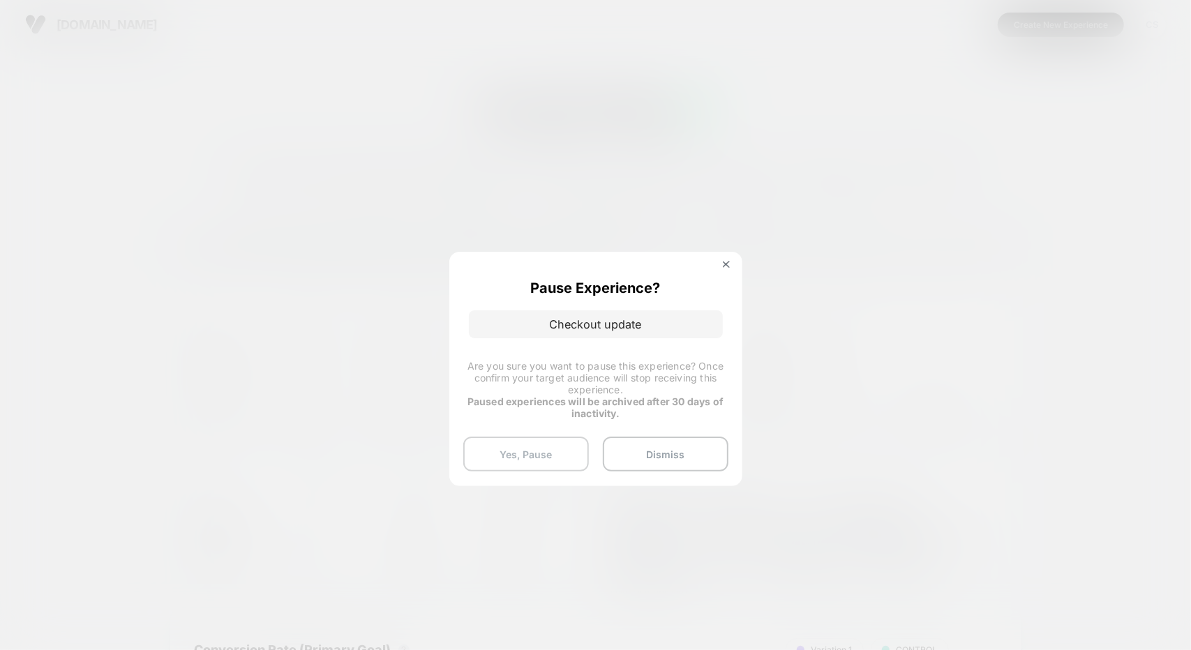
click at [522, 453] on button "Yes, Pause" at bounding box center [526, 454] width 126 height 35
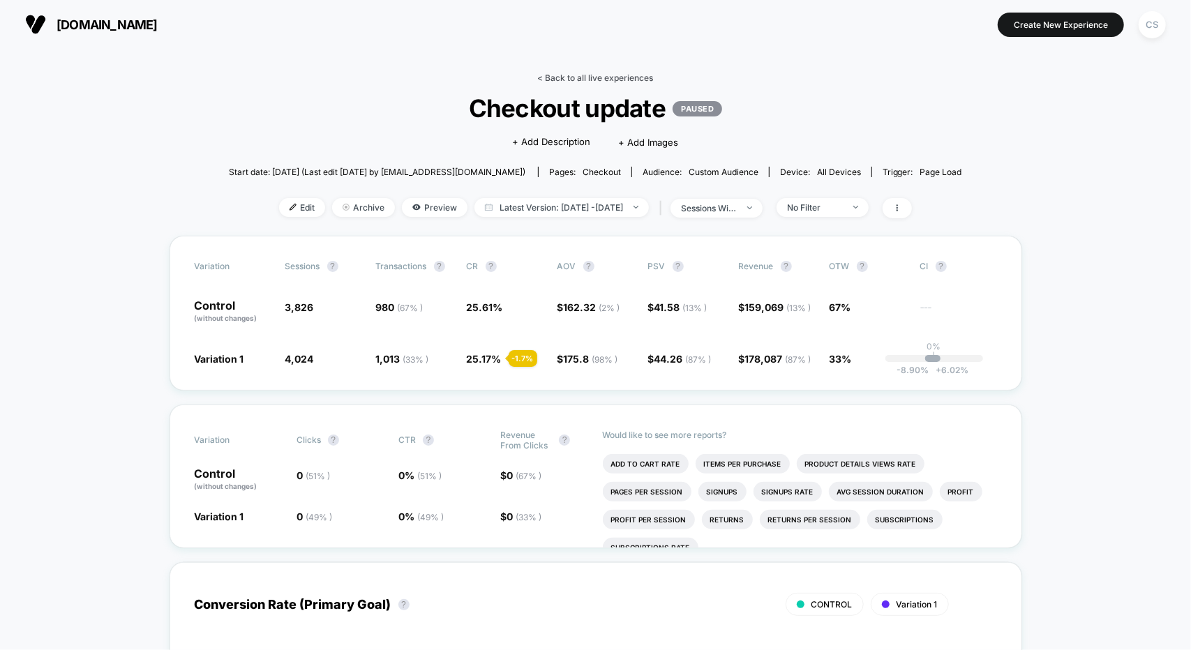
click at [550, 76] on link "< Back to all live experiences" at bounding box center [596, 78] width 116 height 10
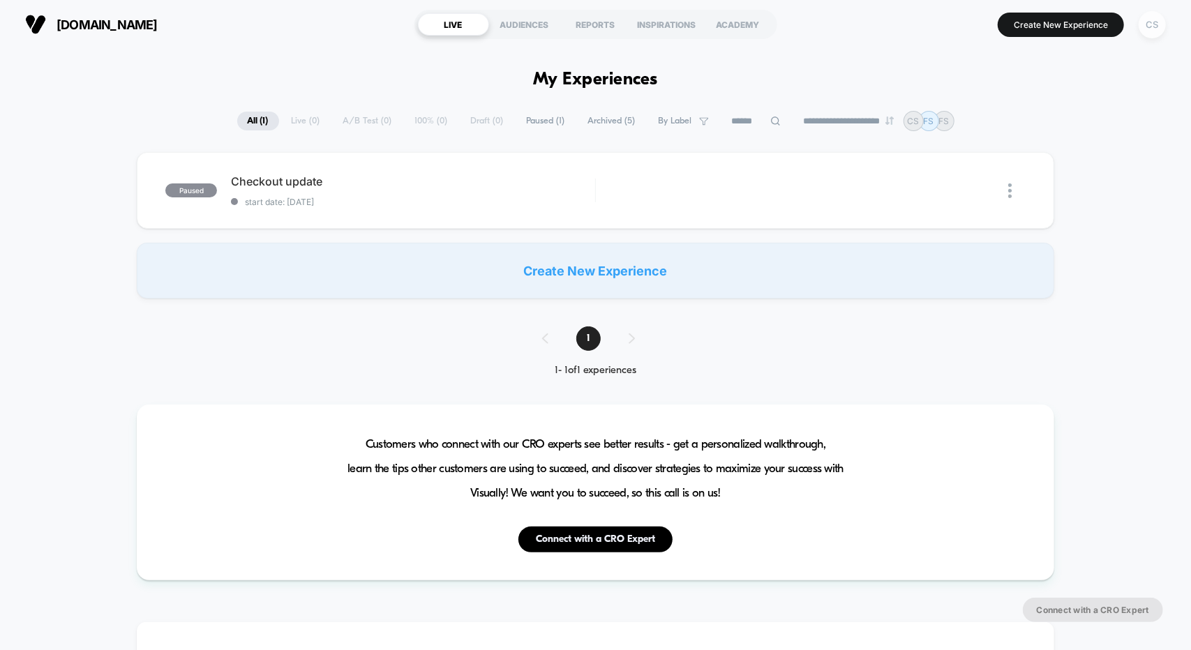
click at [1161, 30] on div "CS" at bounding box center [1151, 24] width 27 height 27
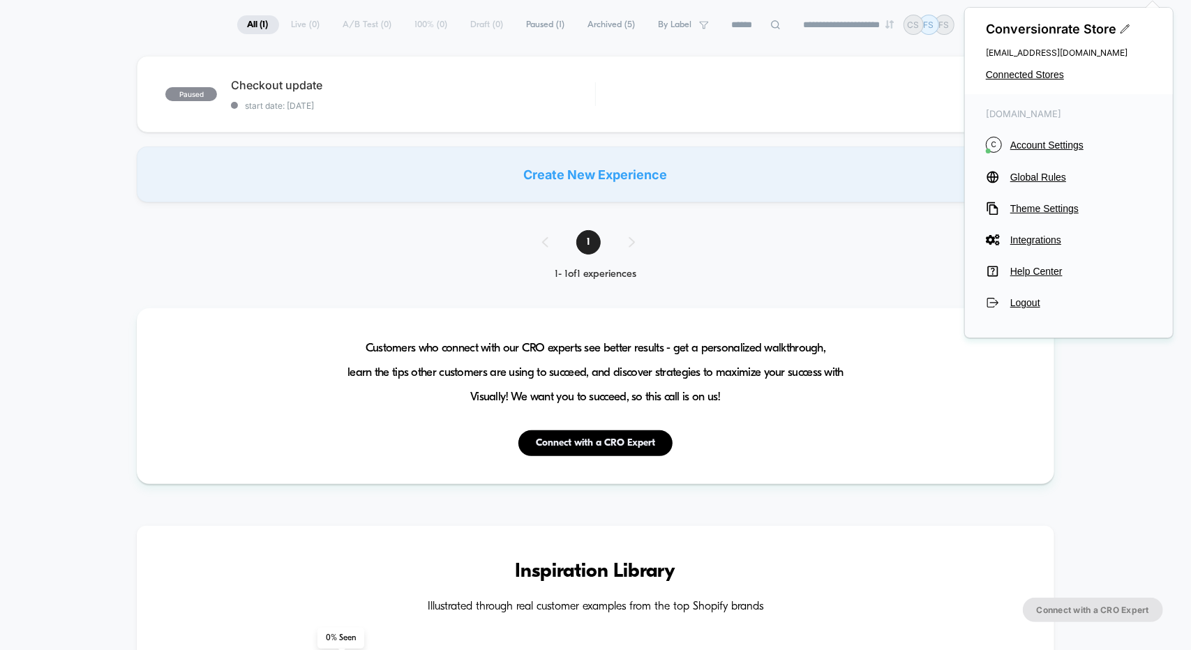
scroll to position [139, 0]
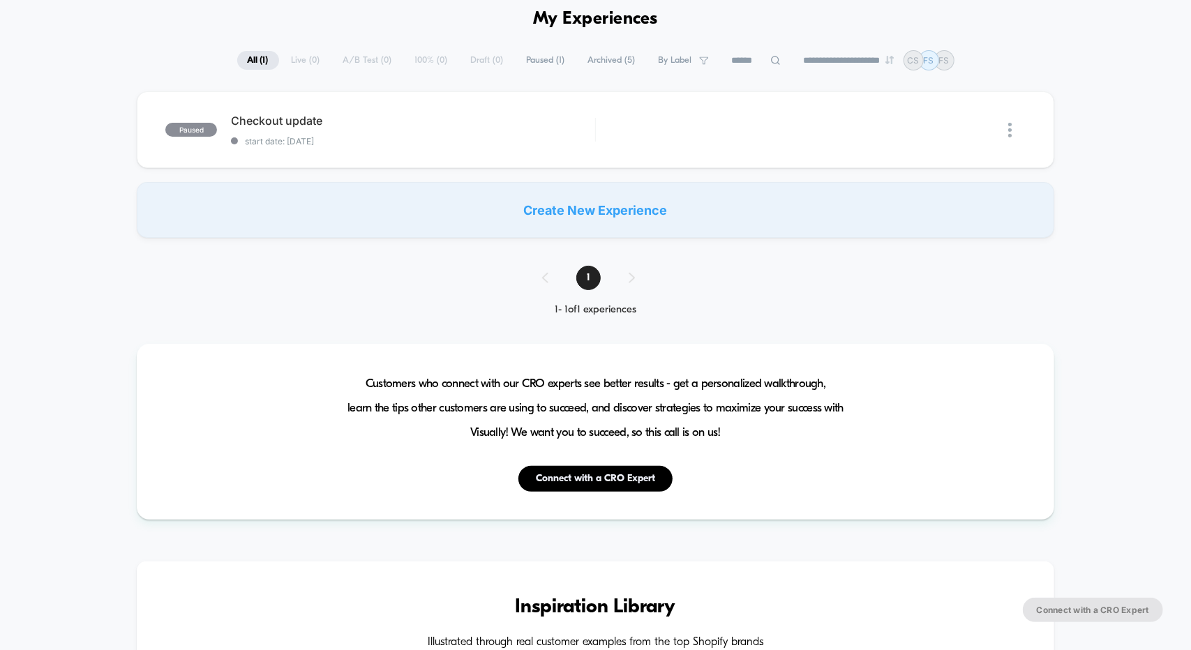
scroll to position [0, 0]
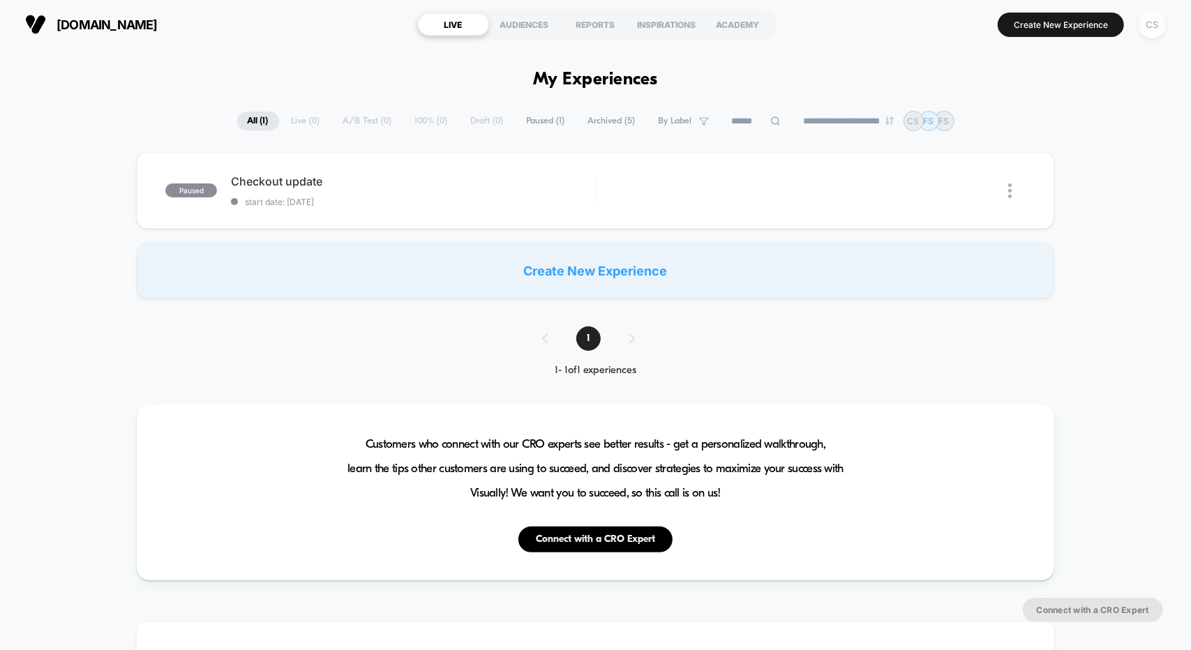
click at [1152, 22] on div "CS" at bounding box center [1151, 24] width 27 height 27
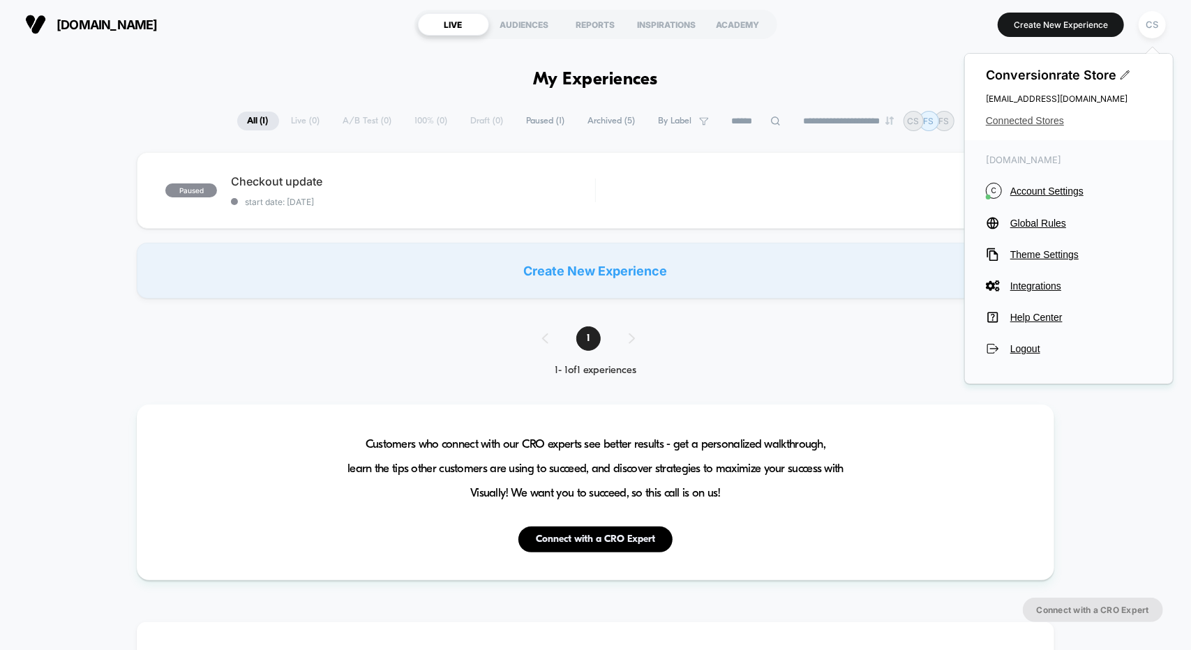
click at [995, 119] on span "Connected Stores" at bounding box center [1069, 120] width 166 height 11
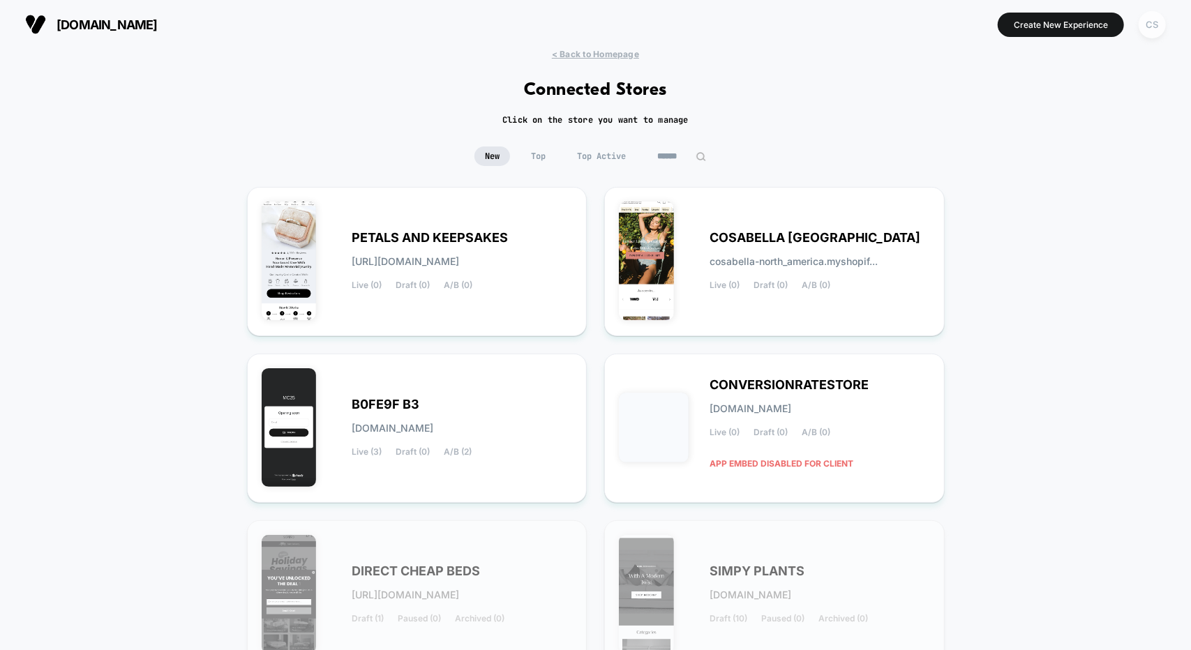
click at [1162, 33] on div "CS" at bounding box center [1151, 24] width 27 height 27
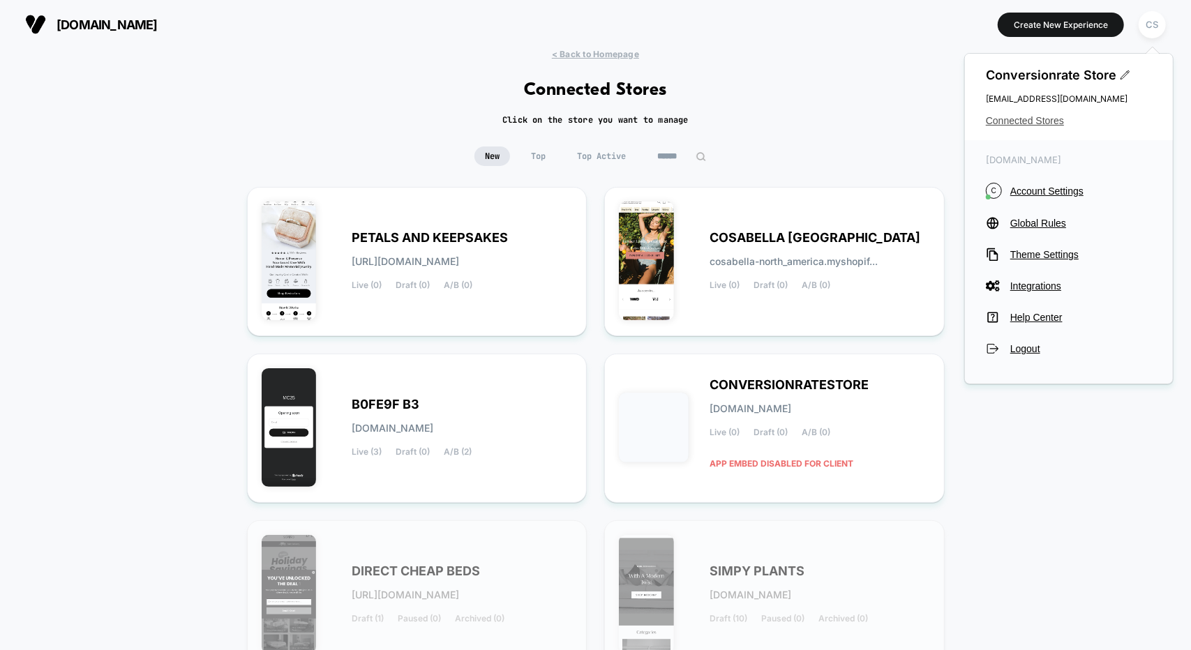
click at [1025, 118] on span "Connected Stores" at bounding box center [1069, 120] width 166 height 11
click at [421, 401] on div "B0FE9F B3 [DOMAIN_NAME] Live (3) Draft (0) A/B (2)" at bounding box center [462, 428] width 220 height 57
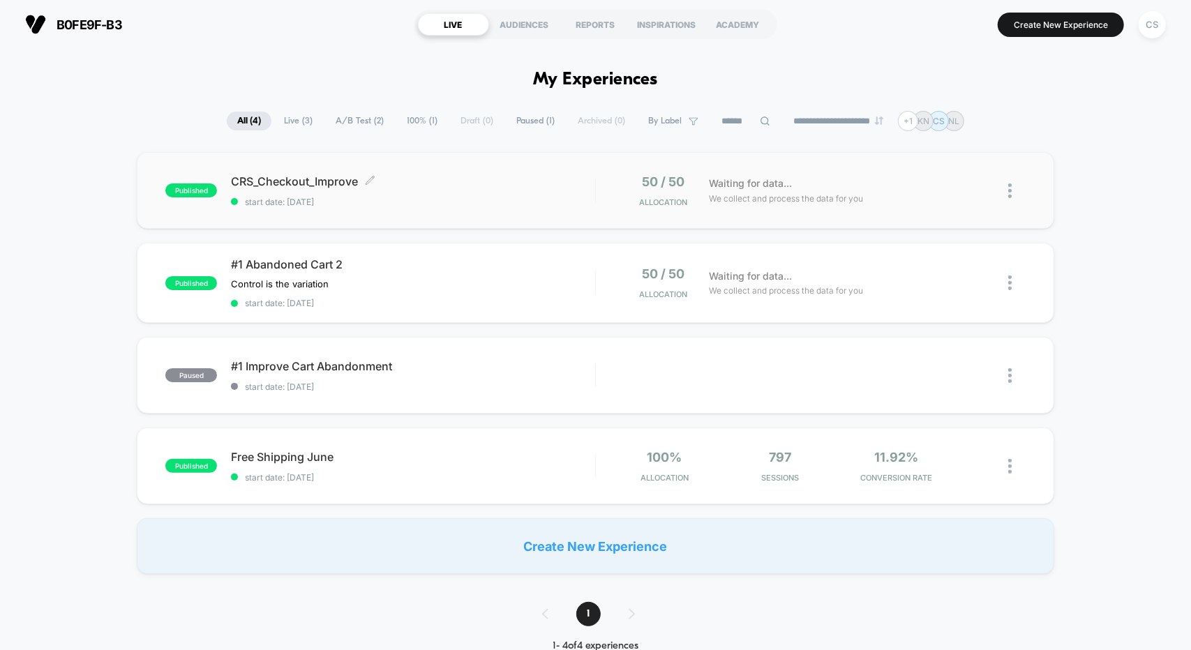
click at [496, 188] on span "CRS_Checkout_Improve Click to edit experience details" at bounding box center [412, 181] width 363 height 14
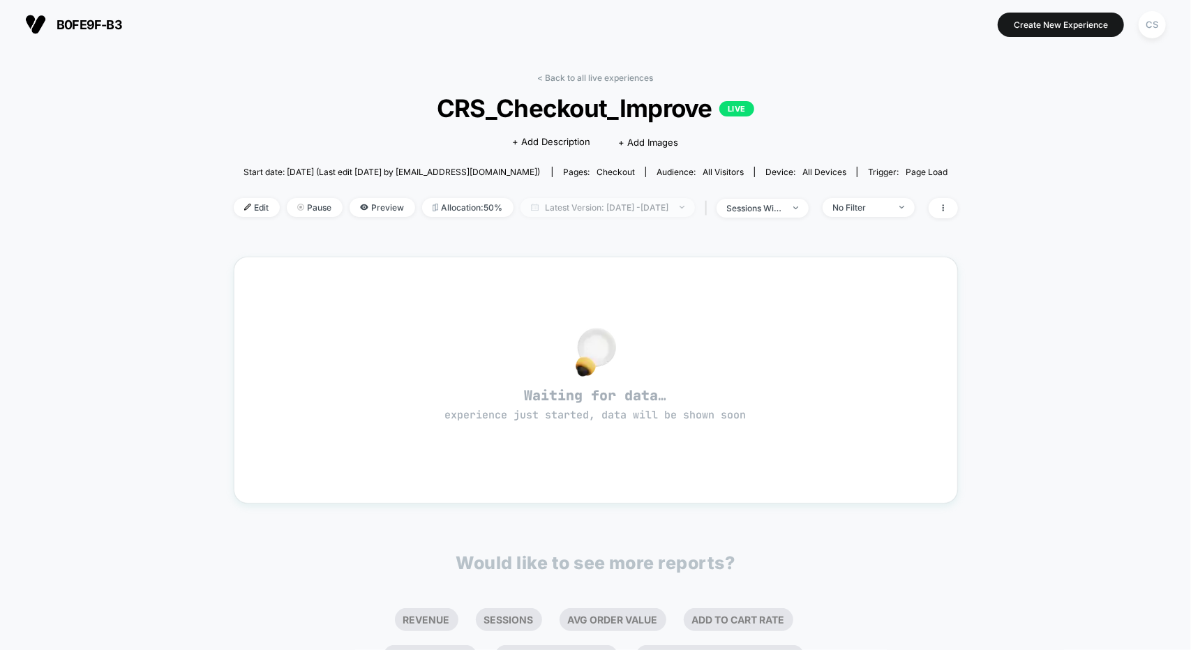
click at [597, 203] on span "Latest Version: [DATE] - [DATE]" at bounding box center [607, 207] width 174 height 19
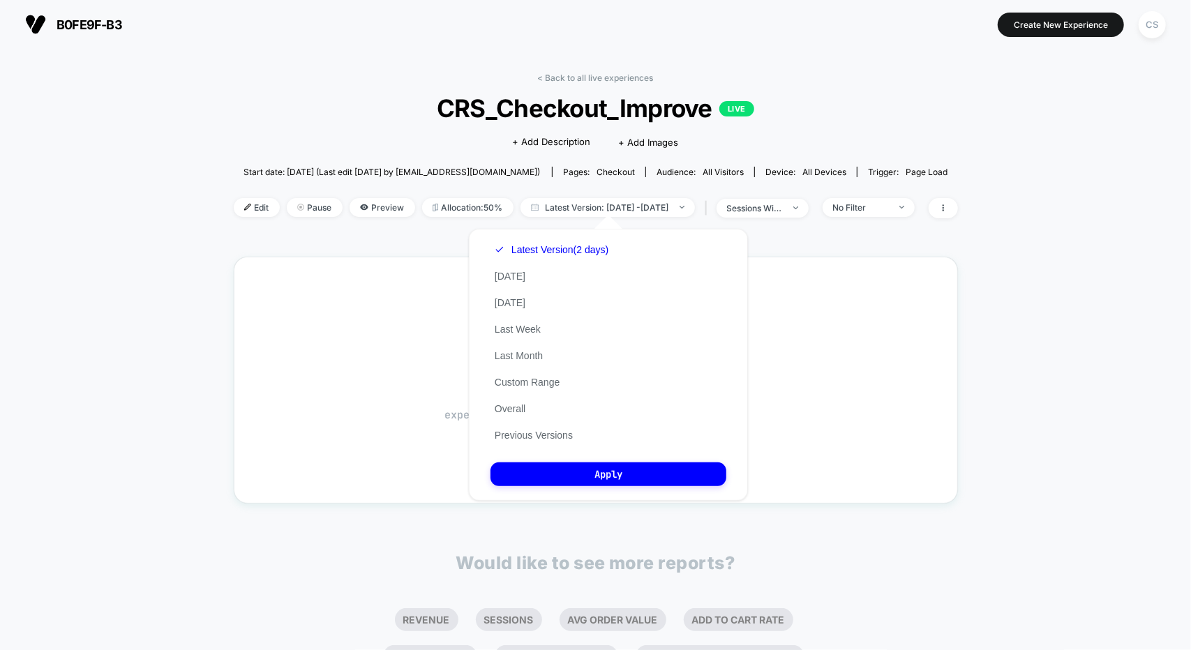
click at [377, 221] on div "< Back to all live experiences CRS_Checkout_Improve LIVE Click to edit experien…" at bounding box center [596, 154] width 724 height 163
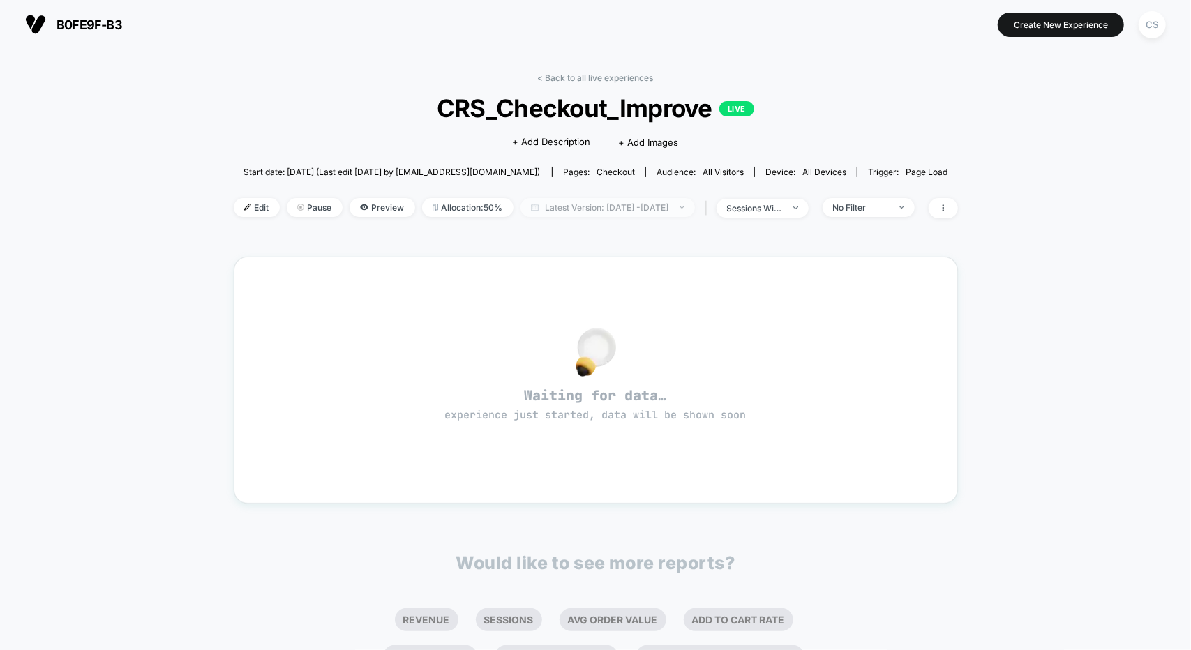
click at [643, 205] on span "Latest Version: [DATE] - [DATE]" at bounding box center [607, 207] width 174 height 19
select select "*"
select select "****"
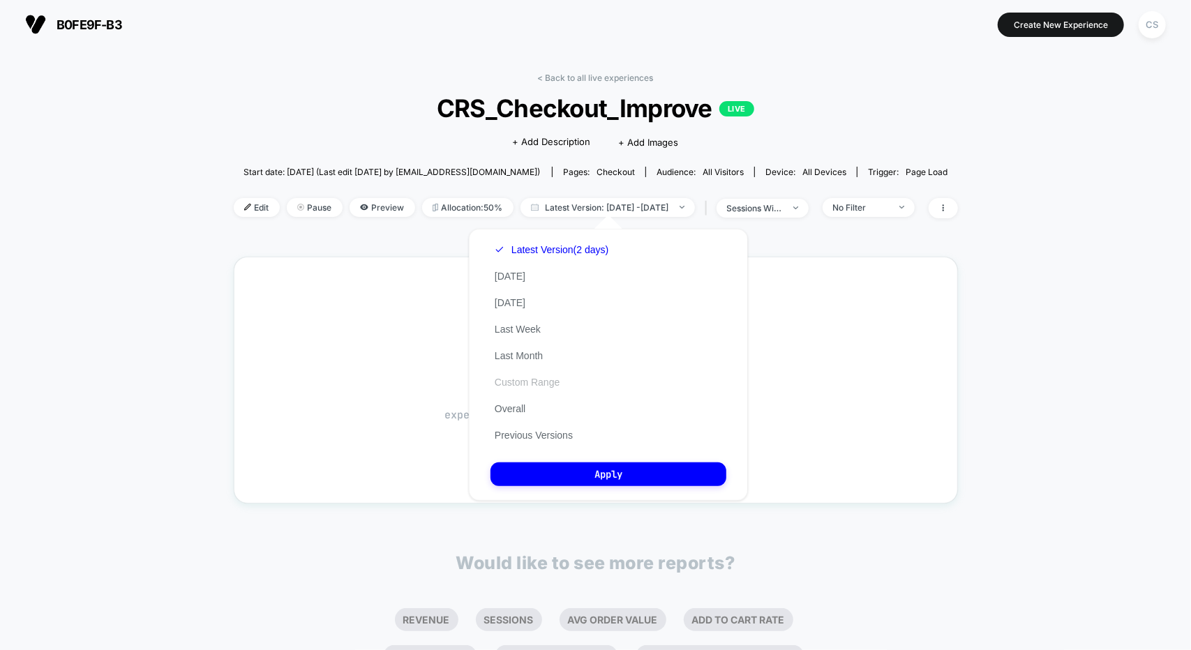
click at [524, 383] on button "Custom Range" at bounding box center [526, 382] width 73 height 13
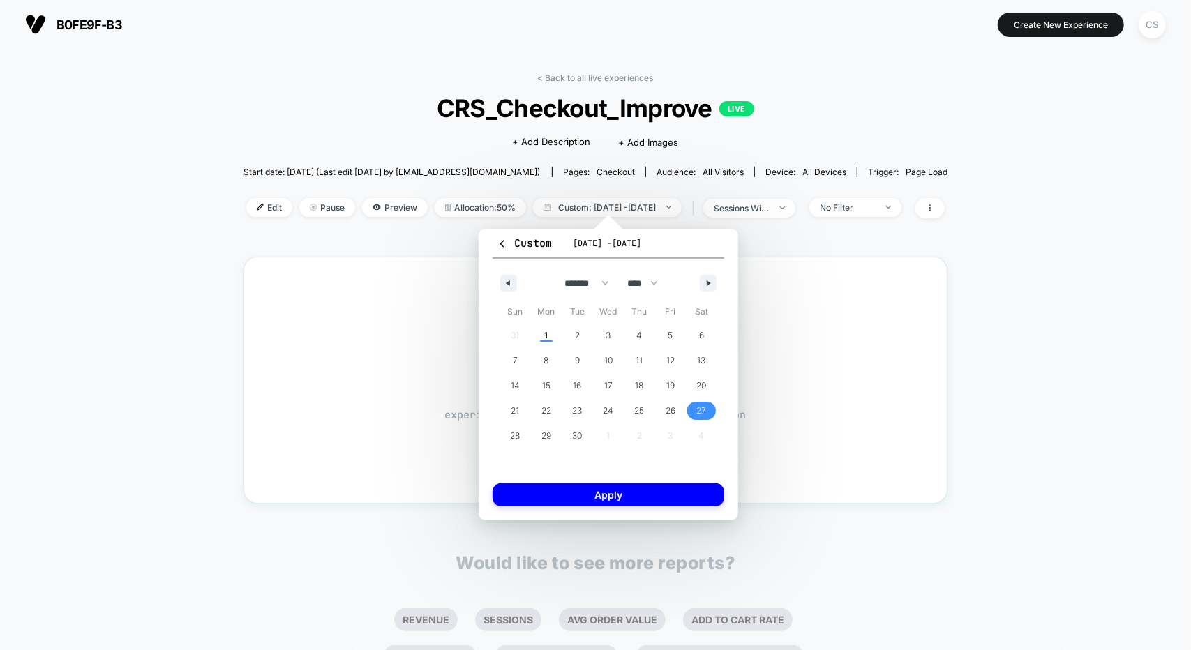
click at [695, 411] on span "27" at bounding box center [701, 411] width 31 height 18
click at [711, 281] on icon "button" at bounding box center [710, 283] width 7 height 6
click at [501, 288] on button "button" at bounding box center [508, 283] width 17 height 17
click at [502, 288] on button "button" at bounding box center [508, 283] width 17 height 17
select select "*"
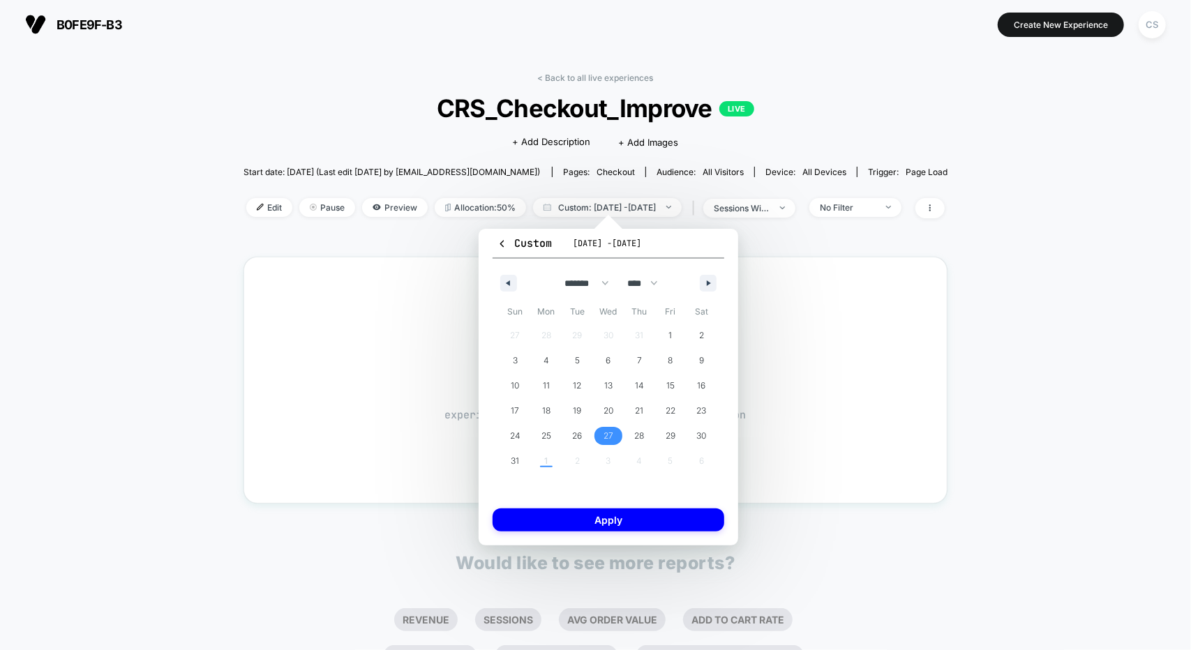
click at [611, 436] on span "27" at bounding box center [608, 435] width 10 height 25
click at [513, 462] on span "31" at bounding box center [515, 460] width 8 height 25
click at [604, 435] on span "27" at bounding box center [608, 435] width 10 height 25
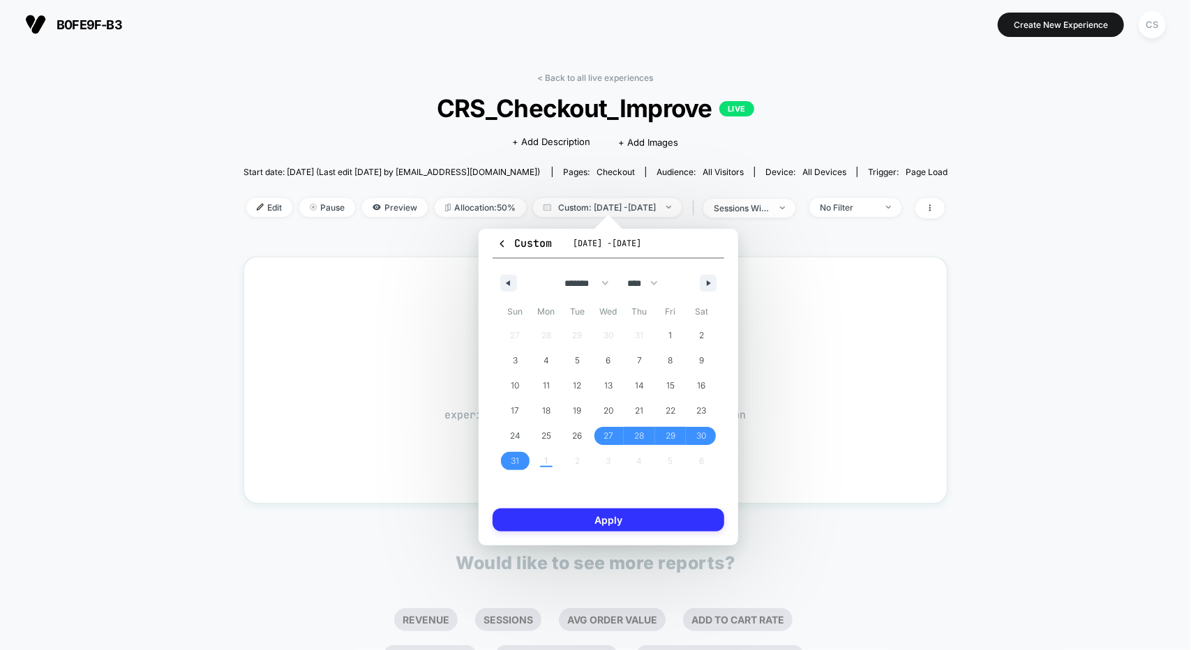
click at [637, 527] on button "Apply" at bounding box center [608, 519] width 232 height 23
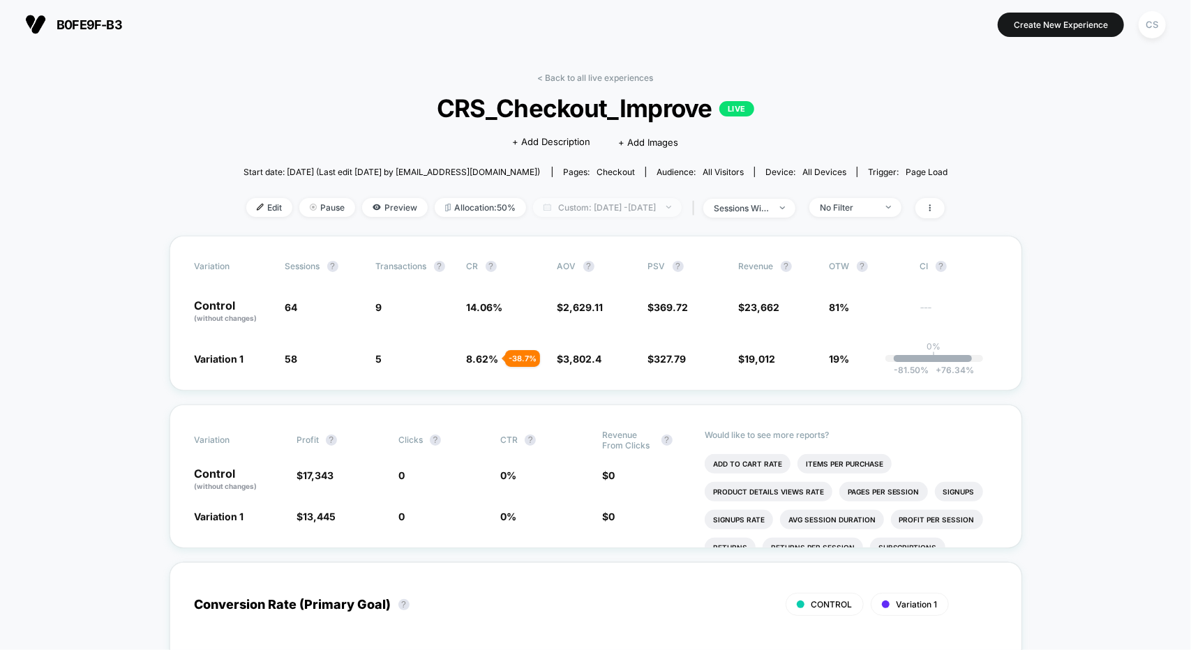
click at [625, 202] on span "Custom: [DATE] - [DATE]" at bounding box center [607, 207] width 149 height 19
select select "*"
select select "****"
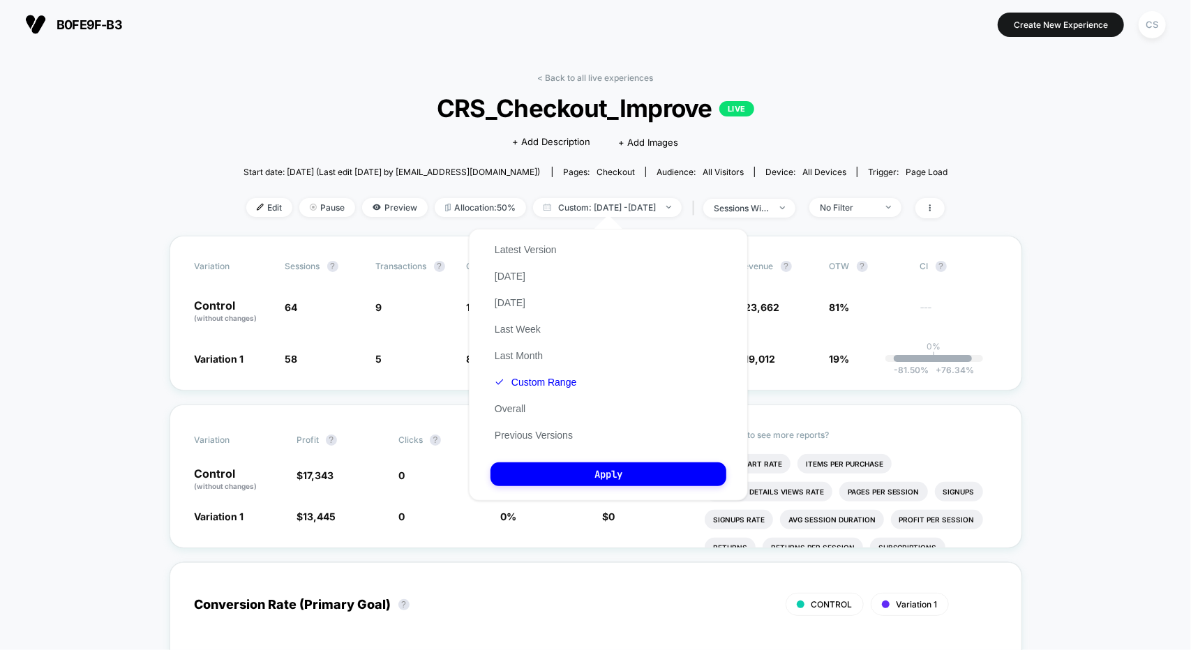
click at [547, 382] on button "Custom Range" at bounding box center [535, 382] width 90 height 13
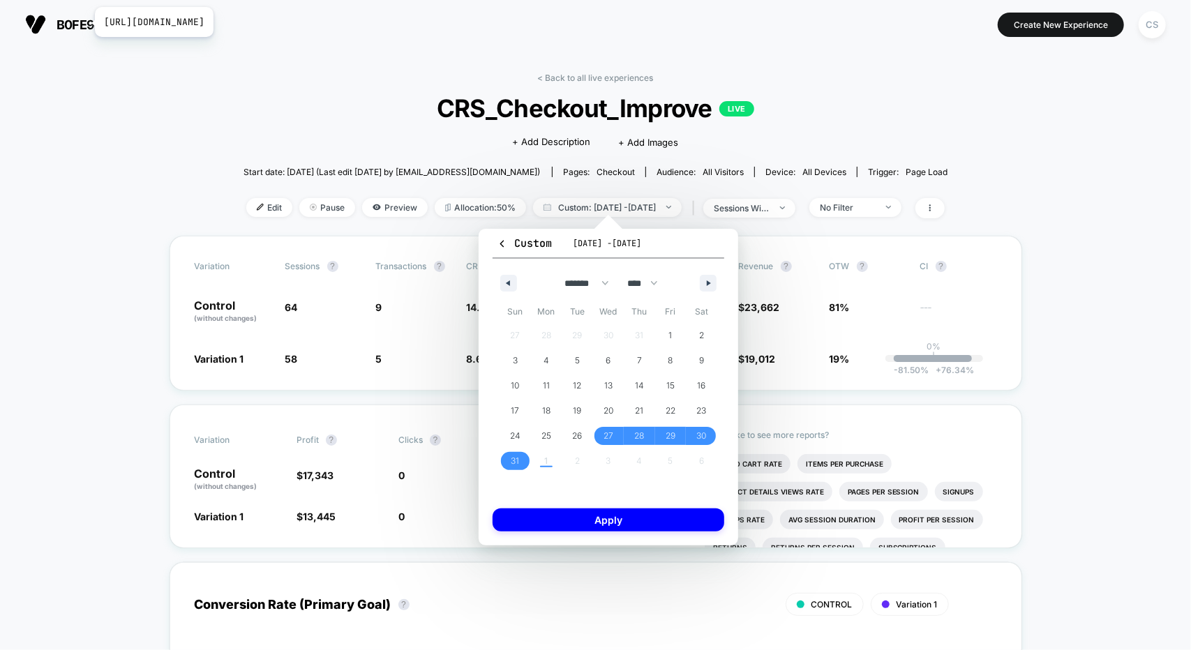
click at [85, 22] on span "b0fe9f-b3" at bounding box center [89, 24] width 66 height 15
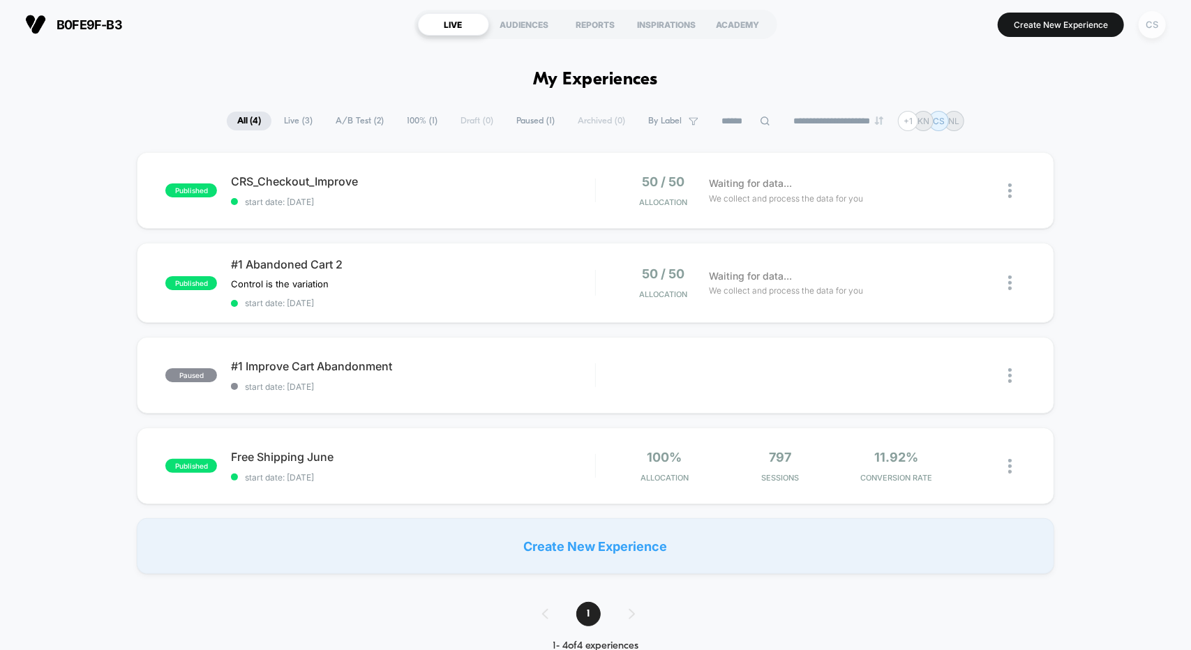
click at [1148, 26] on div "CS" at bounding box center [1151, 24] width 27 height 27
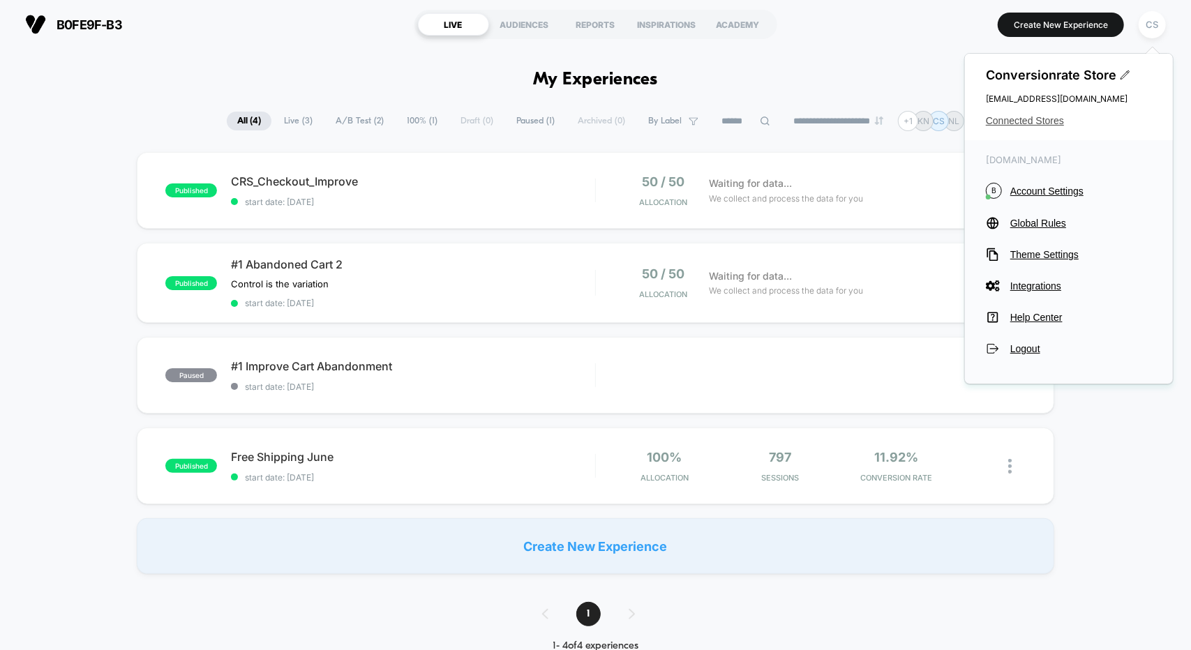
click at [1025, 120] on span "Connected Stores" at bounding box center [1069, 120] width 166 height 11
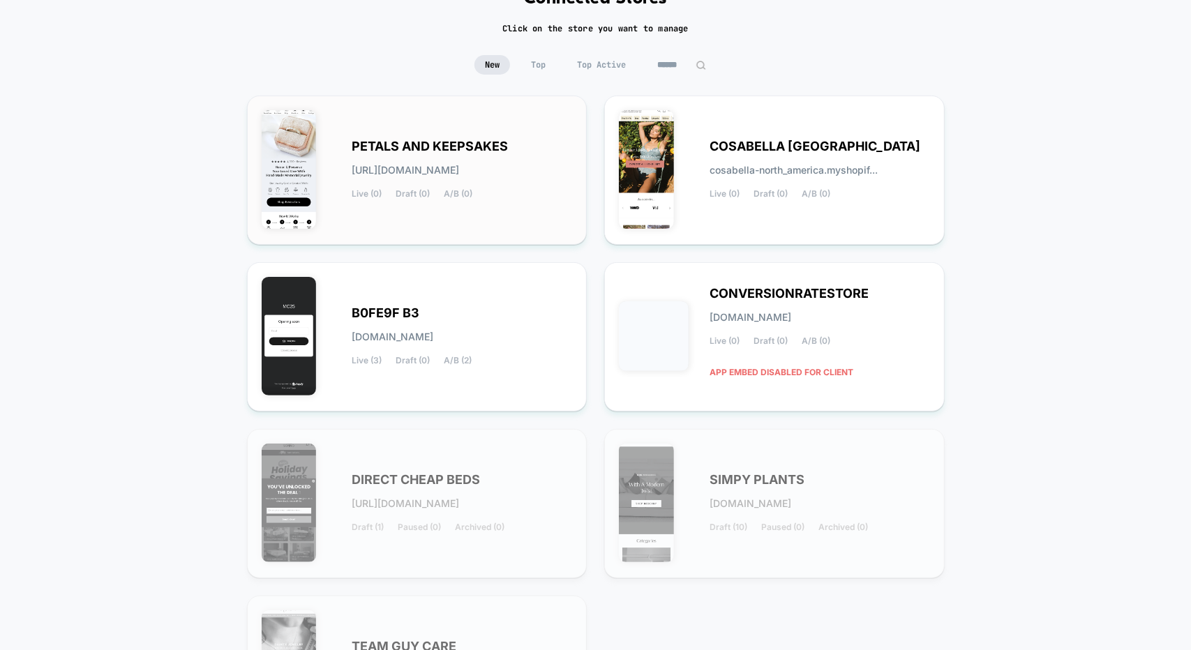
scroll to position [70, 0]
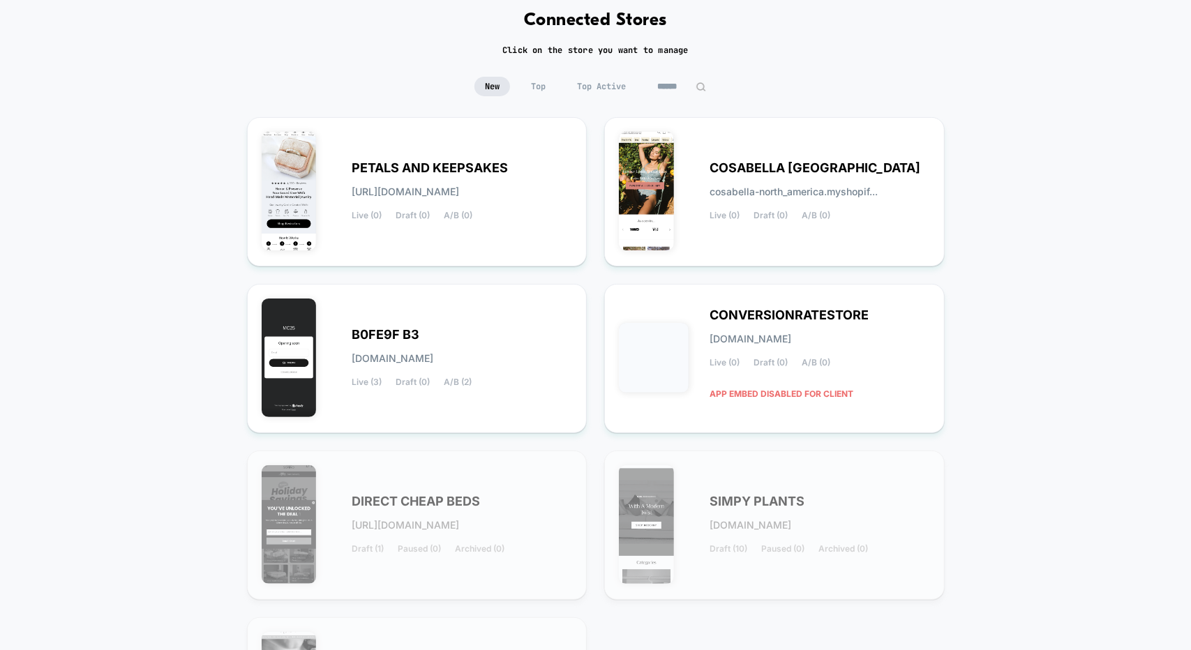
click at [453, 178] on div "PETALS AND KEEPSAKES [URL][DOMAIN_NAME] Live (0) Draft (0) A/B (0)" at bounding box center [462, 191] width 220 height 57
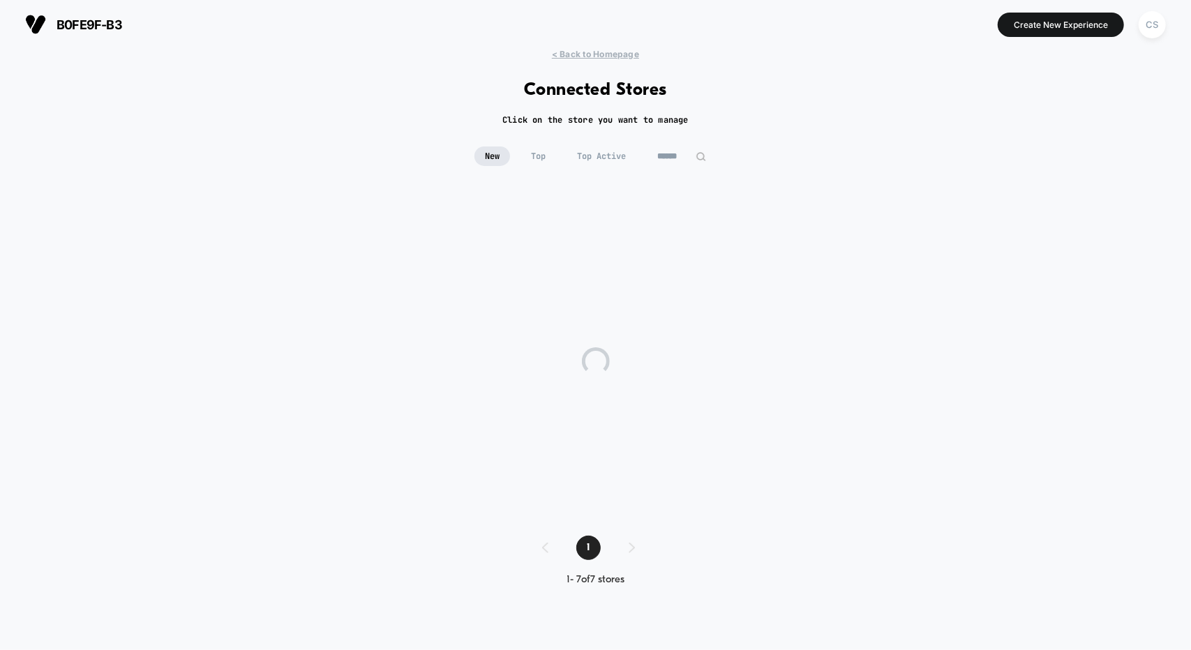
scroll to position [0, 0]
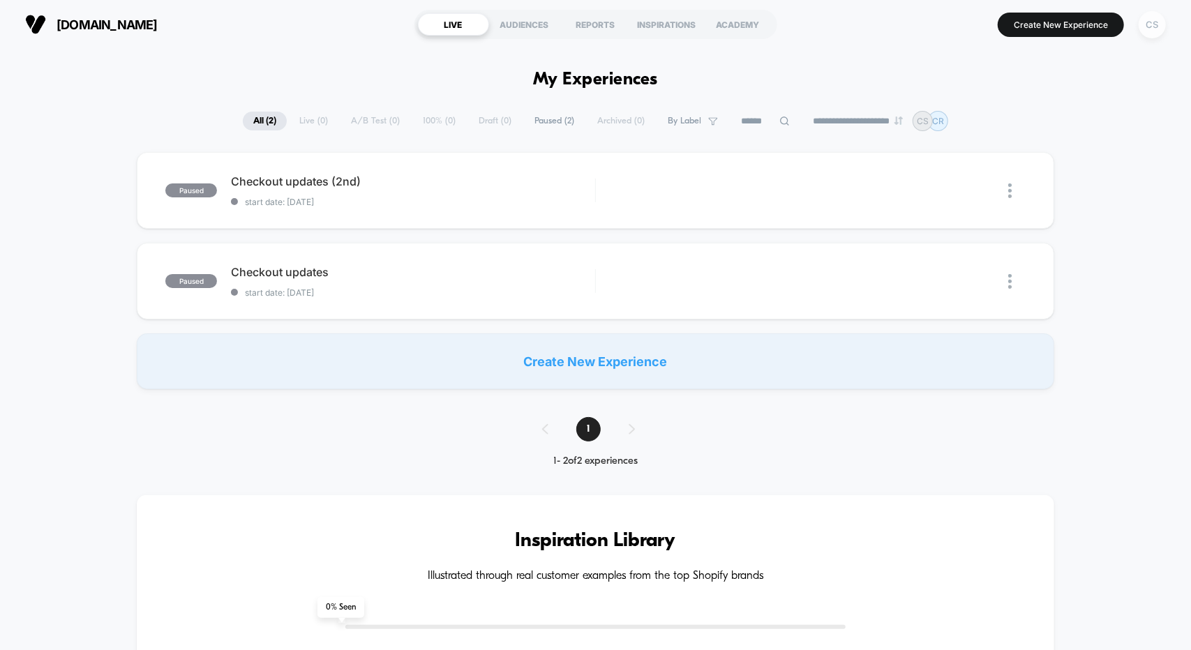
click at [1161, 27] on div "CS" at bounding box center [1151, 24] width 27 height 27
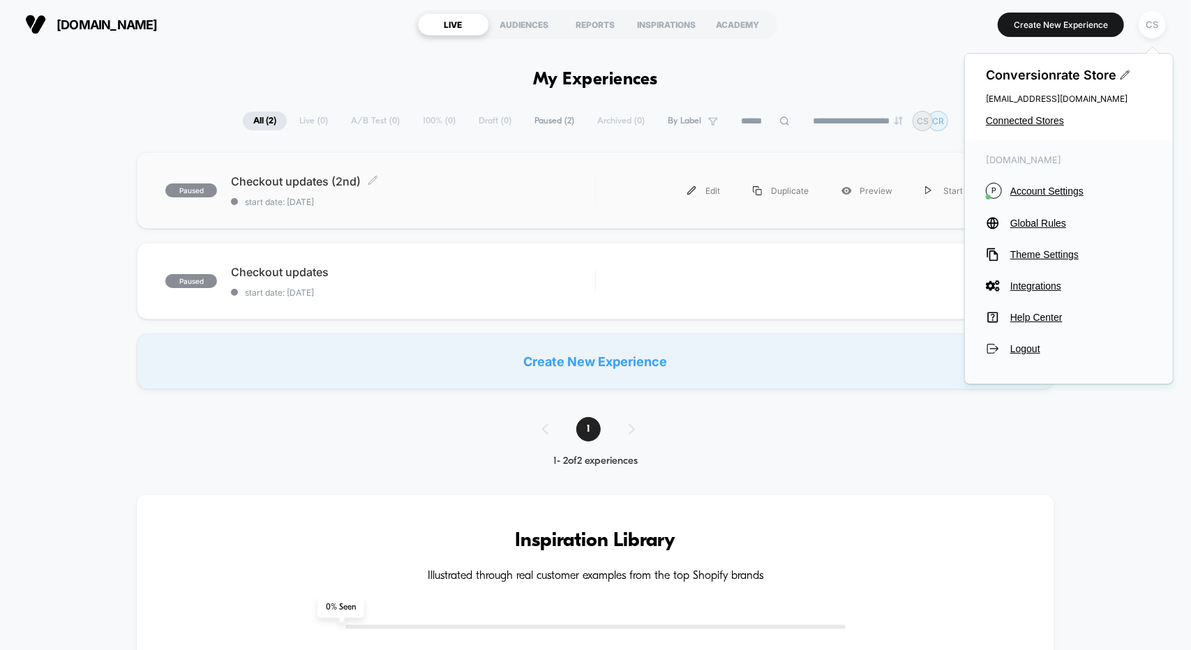
click at [399, 195] on div "Checkout updates (2nd) Click to edit experience details Click to edit experienc…" at bounding box center [412, 190] width 363 height 33
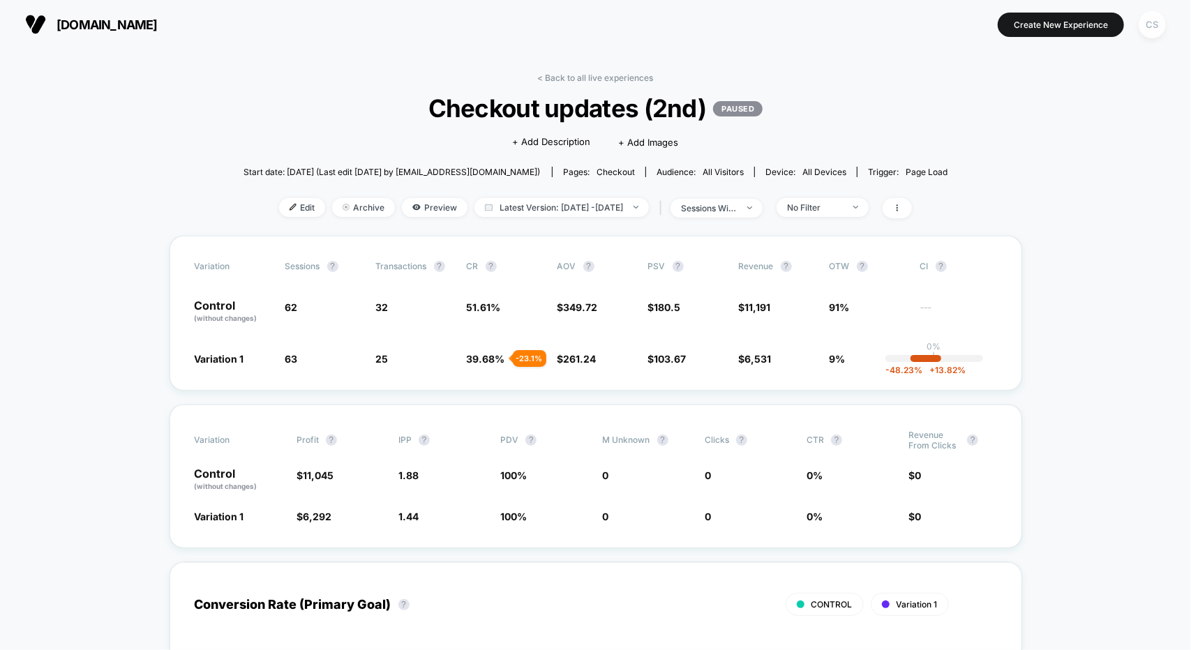
click at [1156, 27] on div "CS" at bounding box center [1151, 24] width 27 height 27
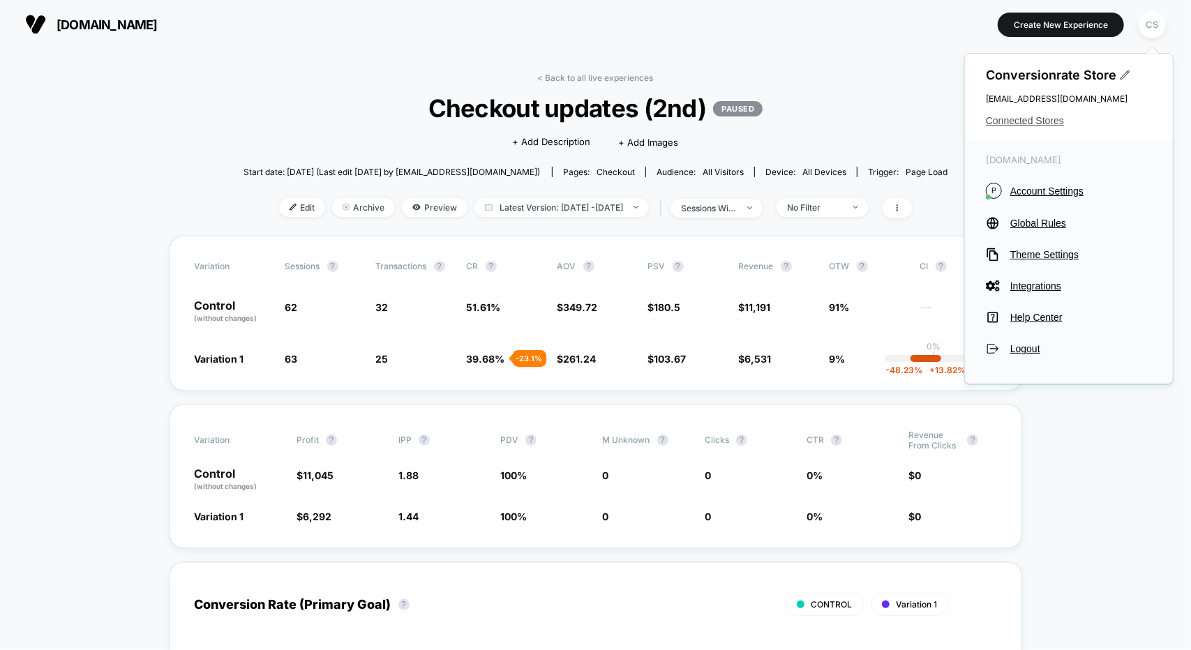
click at [1002, 120] on span "Connected Stores" at bounding box center [1069, 120] width 166 height 11
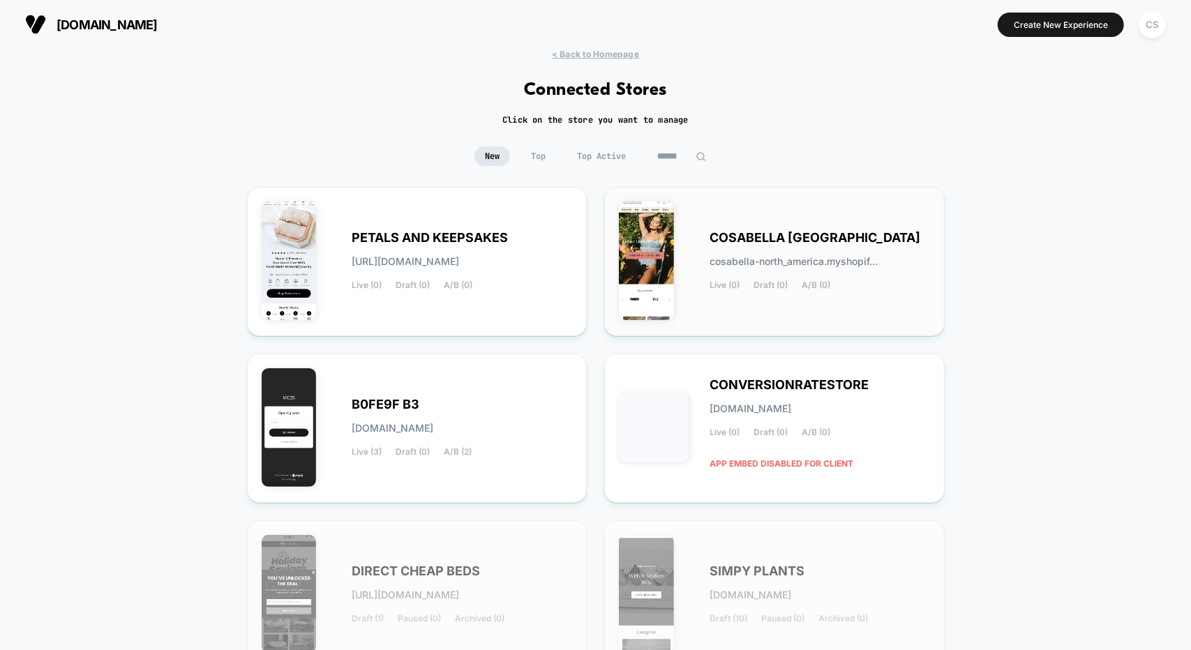
click at [776, 233] on span "COSABELLA [GEOGRAPHIC_DATA]" at bounding box center [814, 238] width 211 height 10
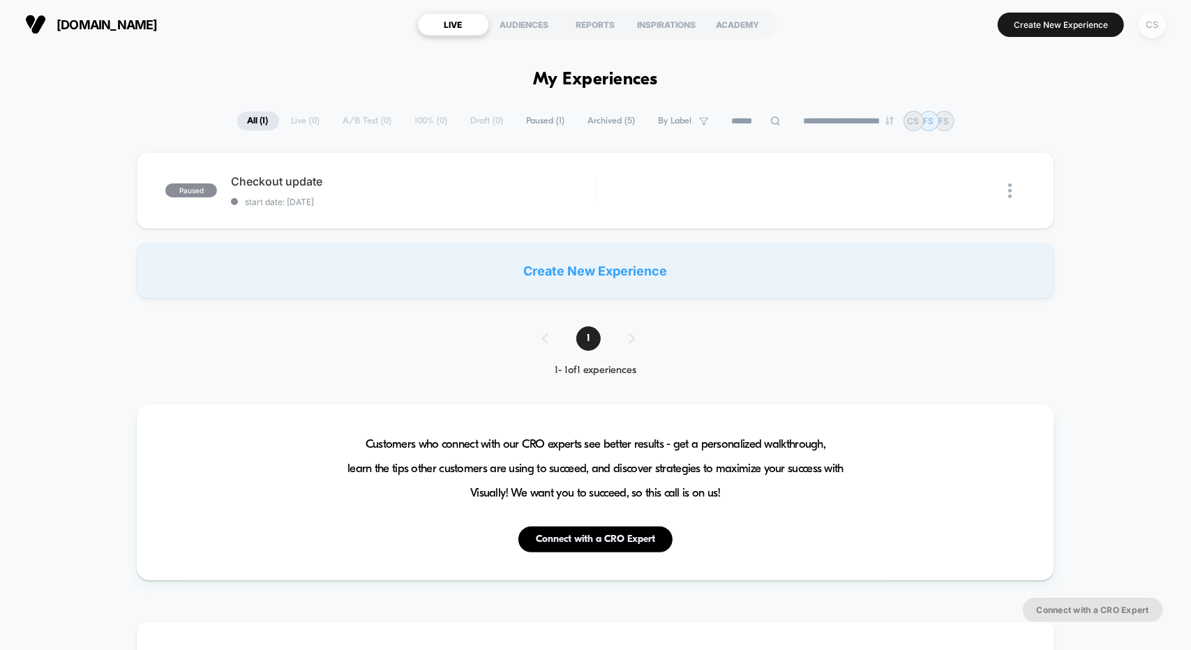
click at [1154, 27] on div "CS" at bounding box center [1151, 24] width 27 height 27
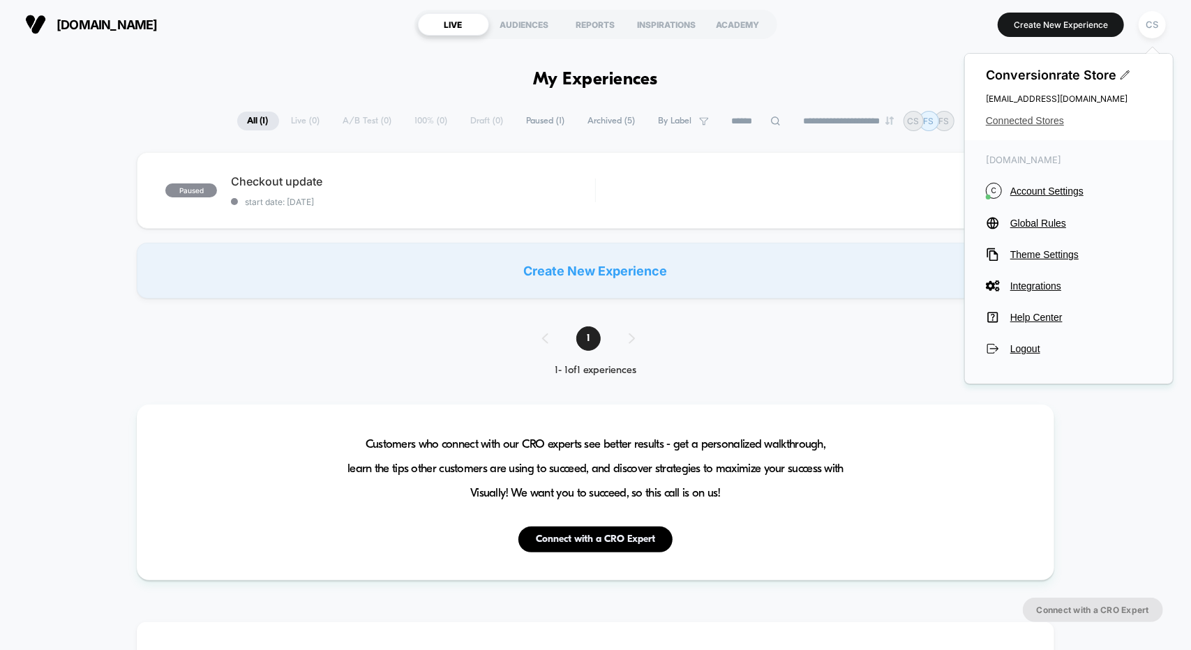
click at [1023, 117] on span "Connected Stores" at bounding box center [1069, 120] width 166 height 11
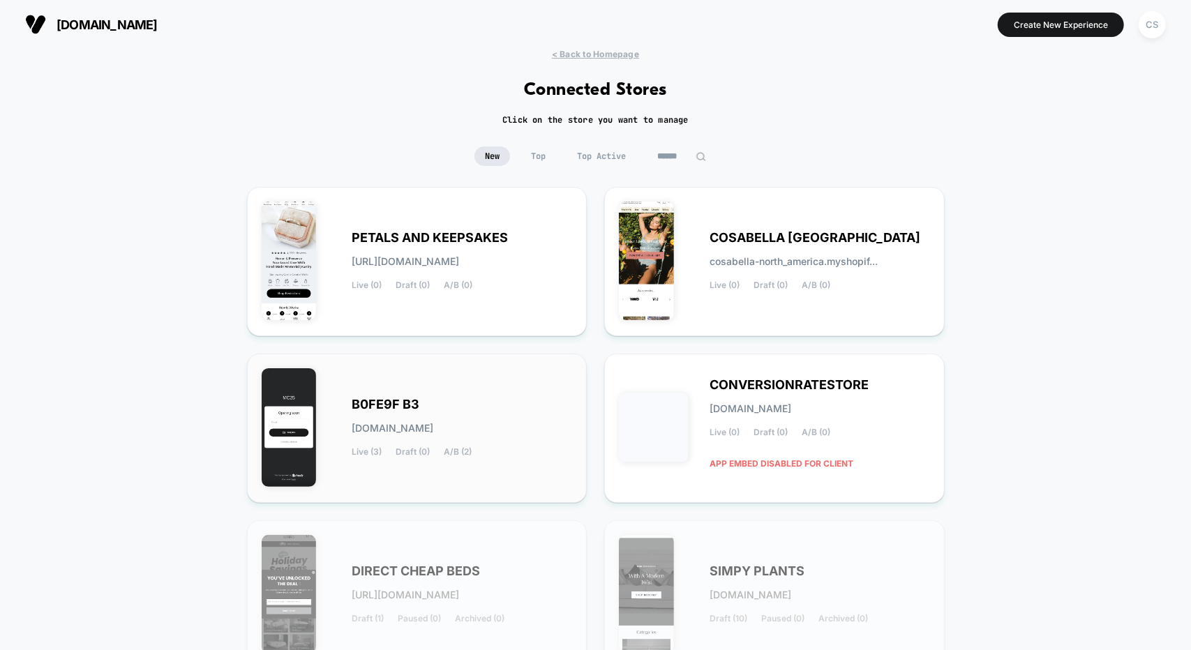
click at [466, 375] on div "B0FE9F B3 [DOMAIN_NAME] Live (3) Draft (0) A/B (2)" at bounding box center [417, 428] width 311 height 120
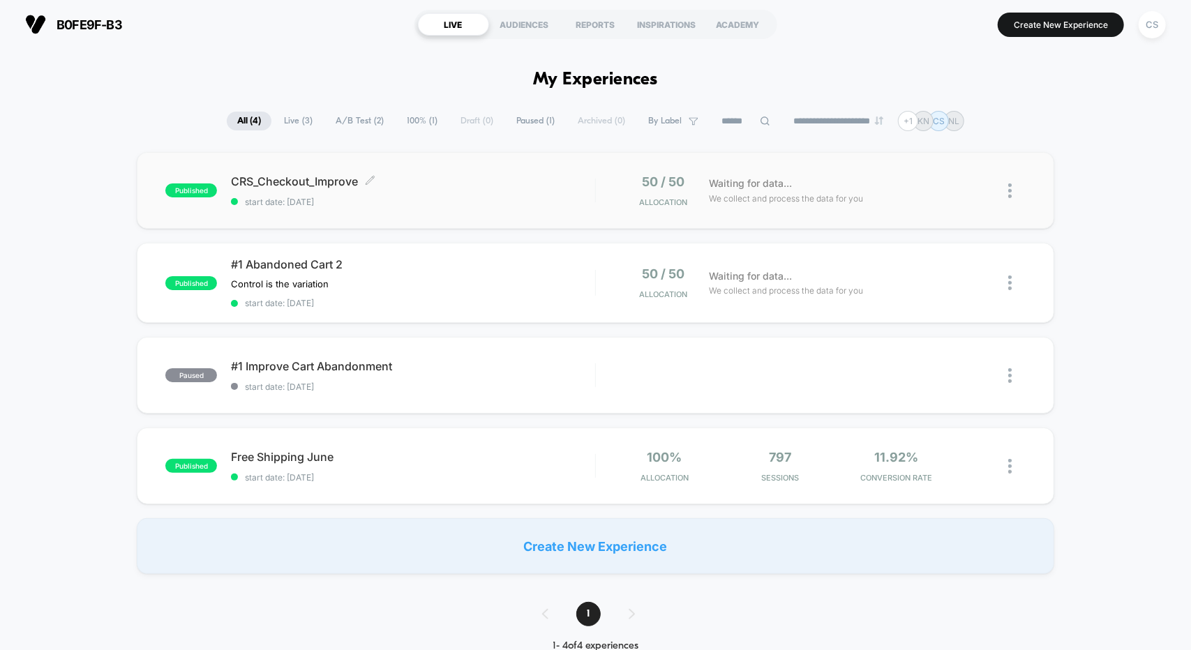
click at [464, 182] on span "CRS_Checkout_Improve Click to edit experience details" at bounding box center [412, 181] width 363 height 14
click at [495, 193] on div "CRS_Checkout_Improve Click to edit experience details Click to edit experience …" at bounding box center [412, 190] width 363 height 33
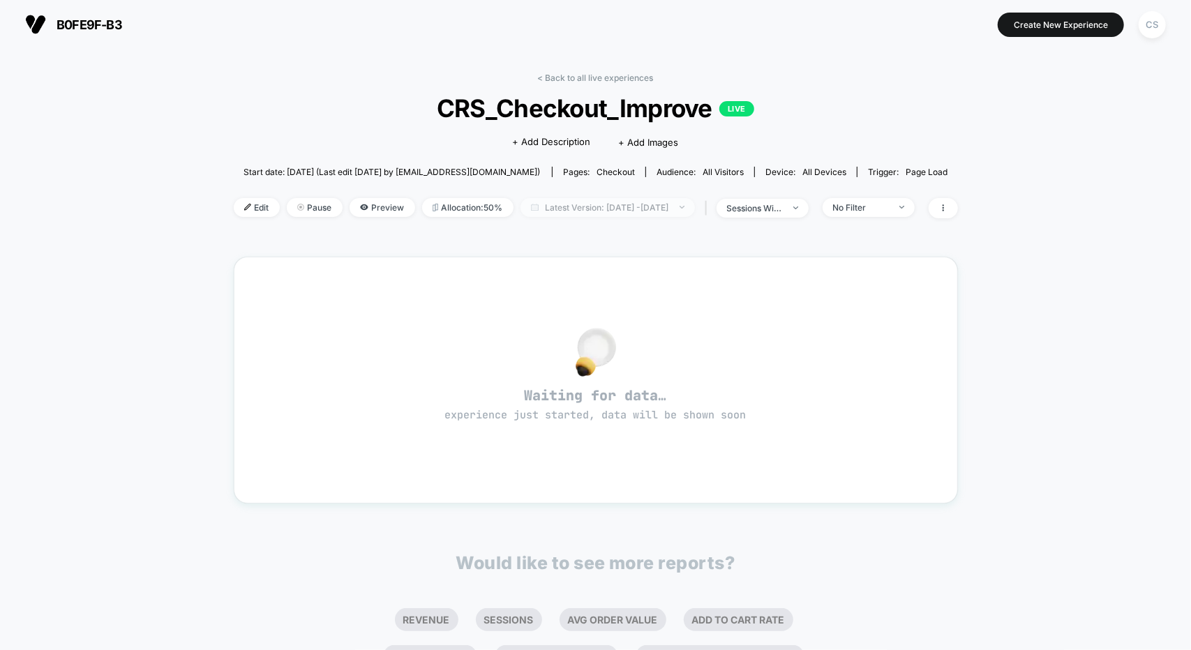
click at [619, 211] on span "Latest Version: [DATE] - [DATE]" at bounding box center [607, 207] width 174 height 19
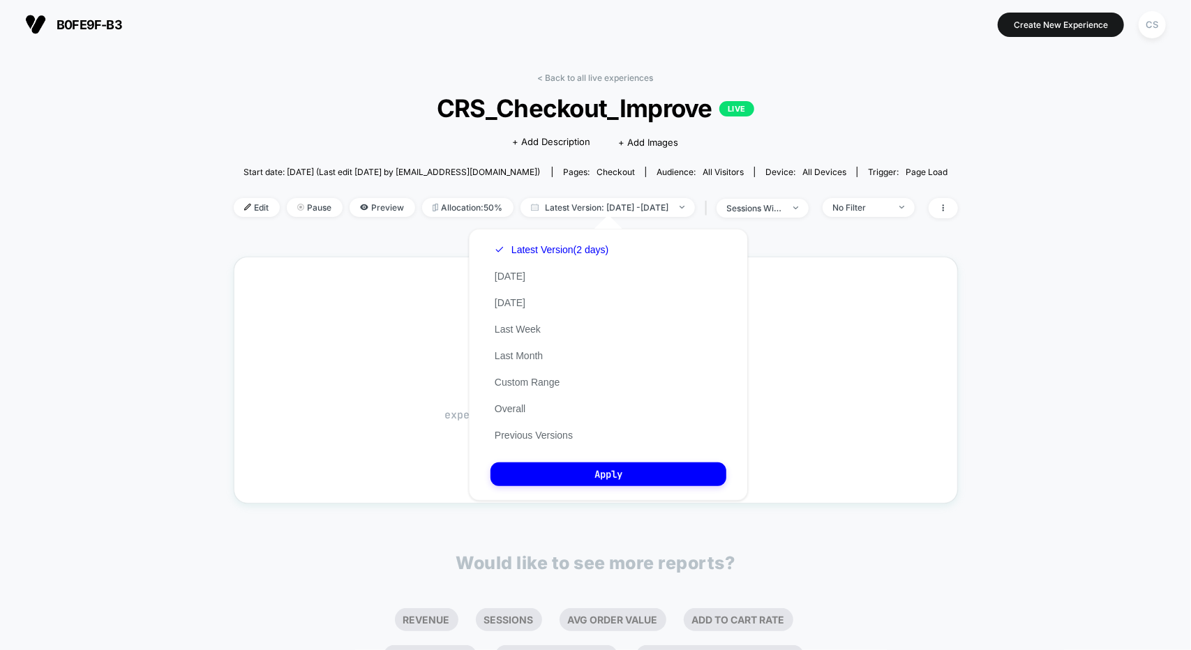
click at [416, 229] on div "< Back to all live experiences CRS_Checkout_Improve LIVE Click to edit experien…" at bounding box center [596, 154] width 724 height 163
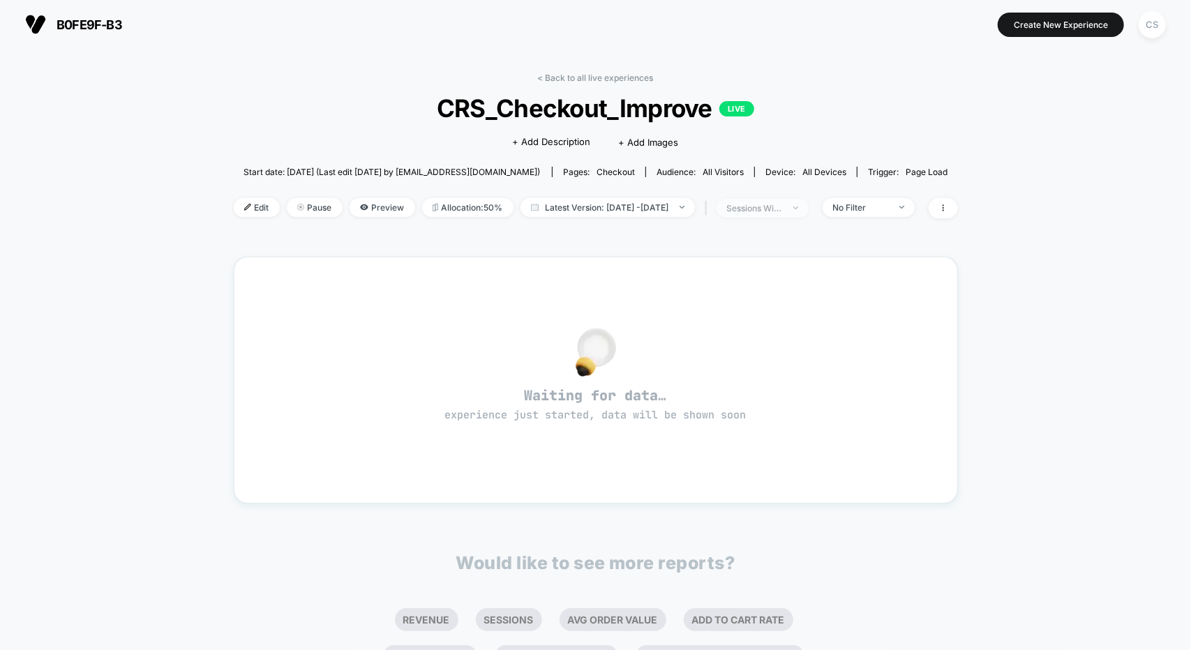
click at [808, 206] on span "sessions with impression" at bounding box center [762, 208] width 92 height 19
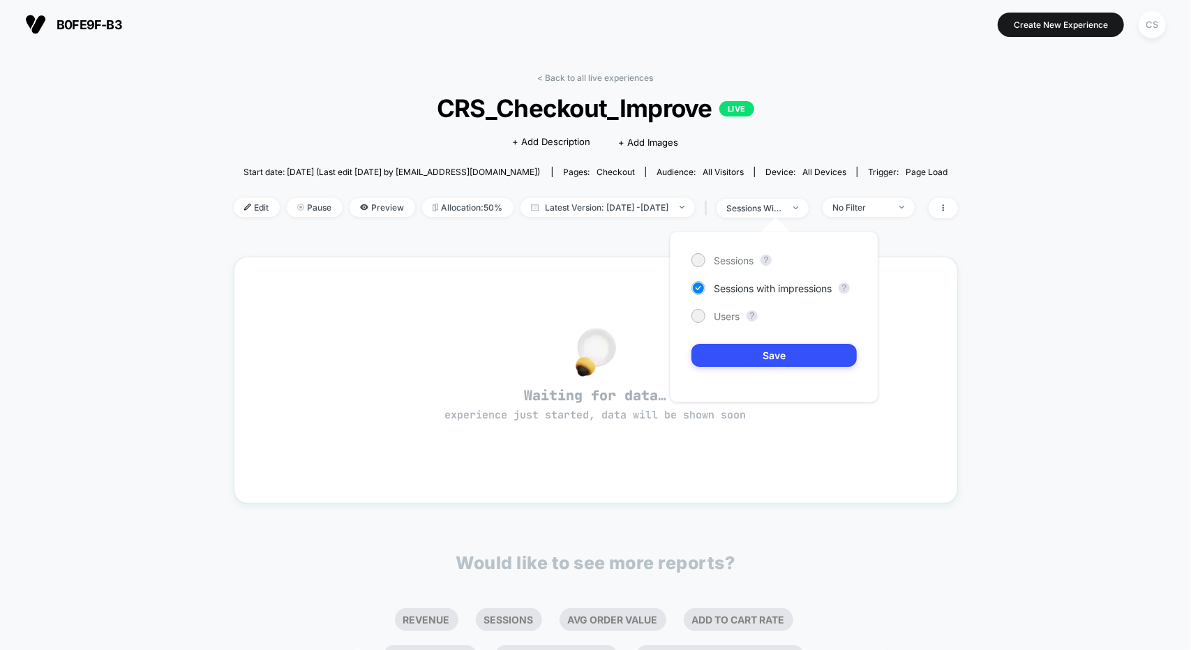
click at [575, 234] on div "< Back to all live experiences CRS_Checkout_Improve LIVE Click to edit experien…" at bounding box center [596, 154] width 724 height 163
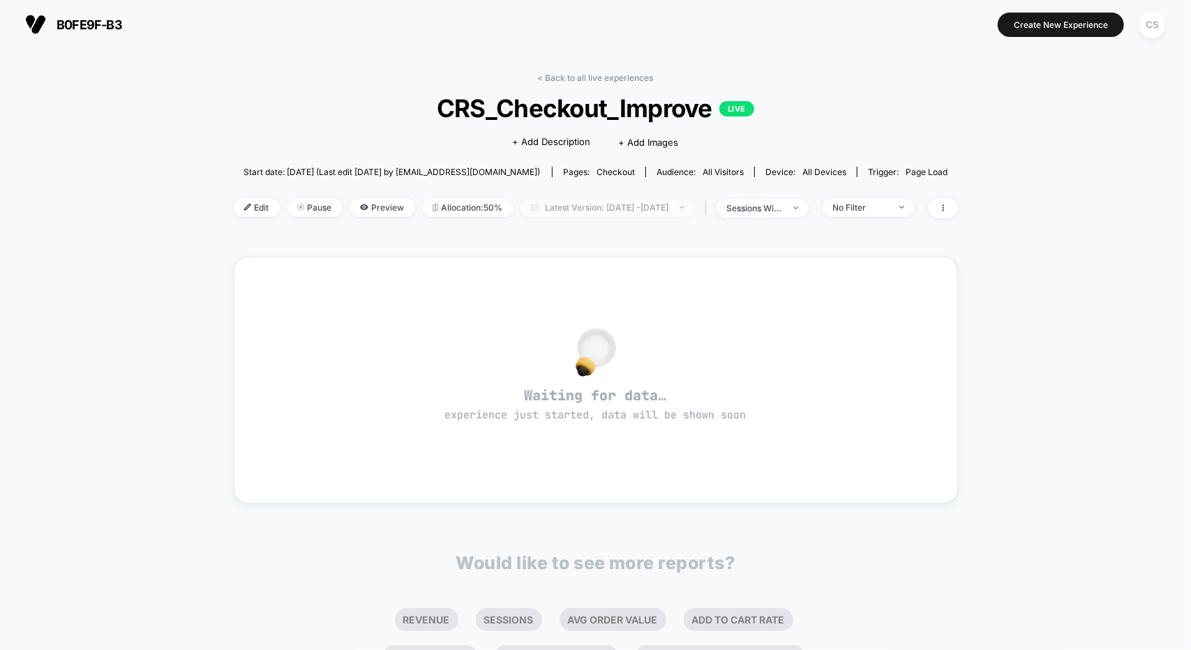
click at [657, 202] on span "Latest Version: [DATE] - [DATE]" at bounding box center [607, 207] width 174 height 19
select select "*"
select select "****"
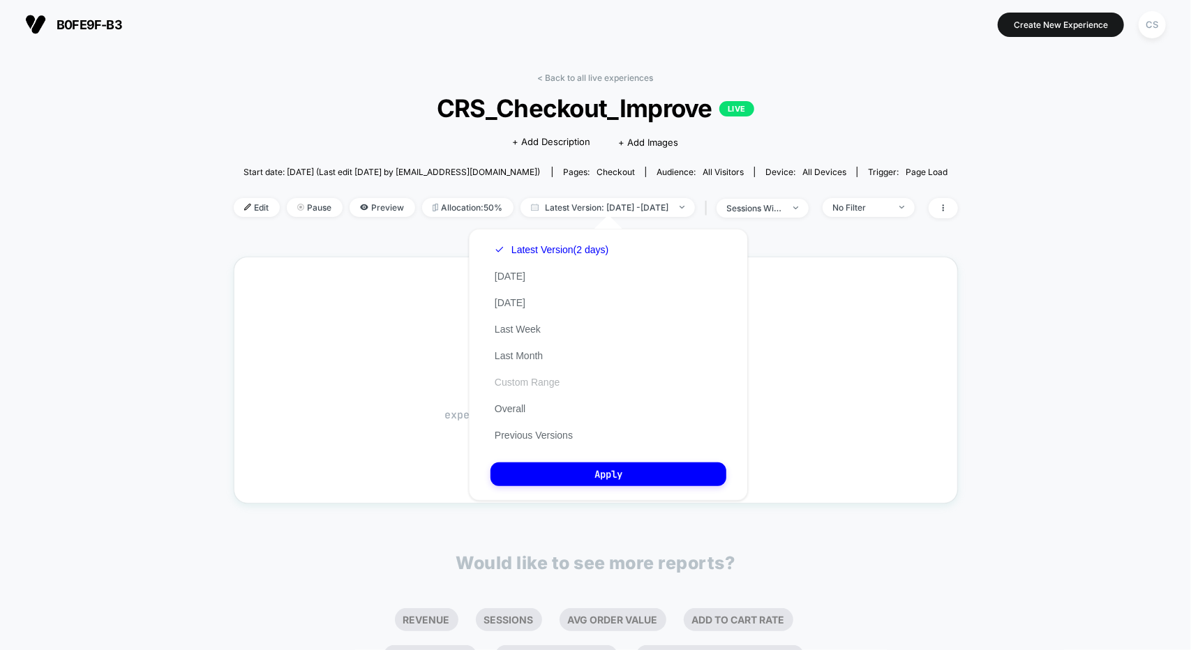
click at [534, 387] on button "Custom Range" at bounding box center [526, 382] width 73 height 13
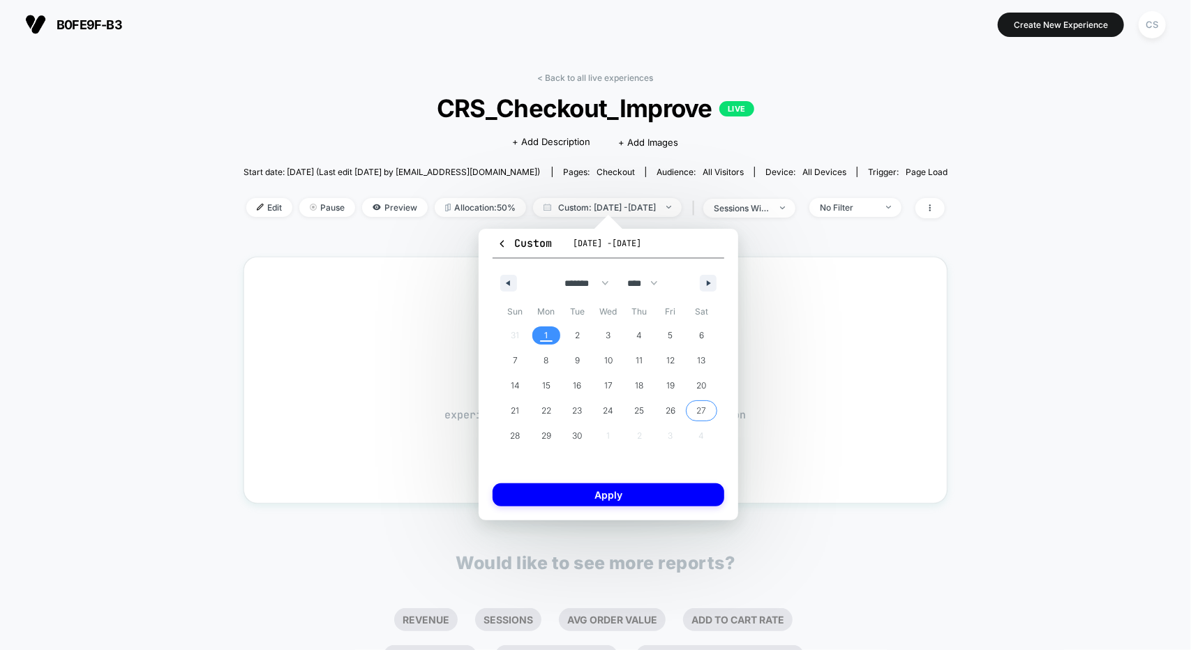
click at [698, 410] on span "27" at bounding box center [702, 410] width 10 height 25
click at [513, 287] on button "button" at bounding box center [508, 283] width 17 height 17
select select "*"
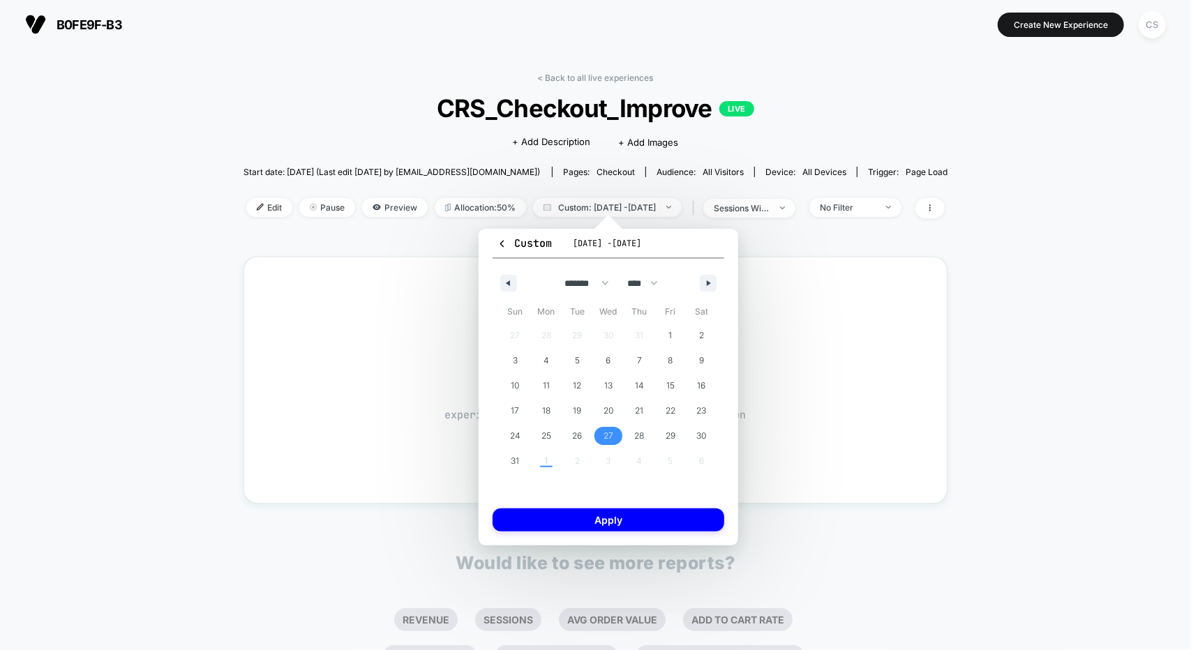
click at [607, 435] on span "27" at bounding box center [608, 435] width 10 height 25
click at [513, 461] on span "31" at bounding box center [515, 460] width 8 height 25
click at [610, 427] on span "27" at bounding box center [608, 435] width 10 height 25
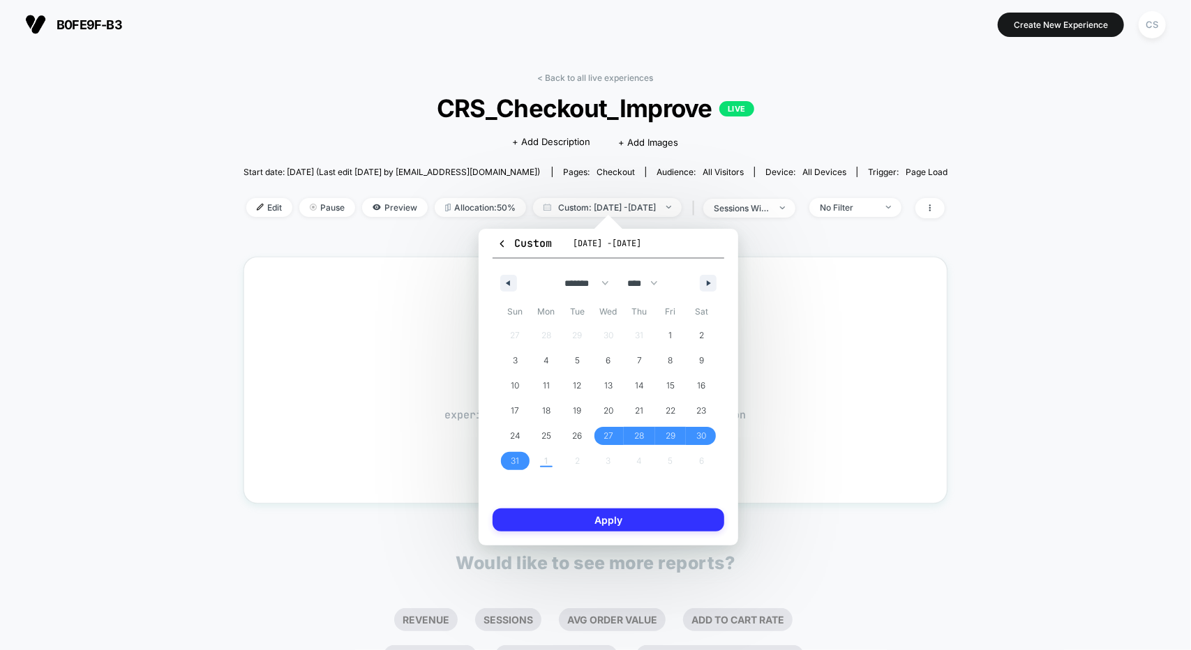
click at [640, 525] on button "Apply" at bounding box center [608, 519] width 232 height 23
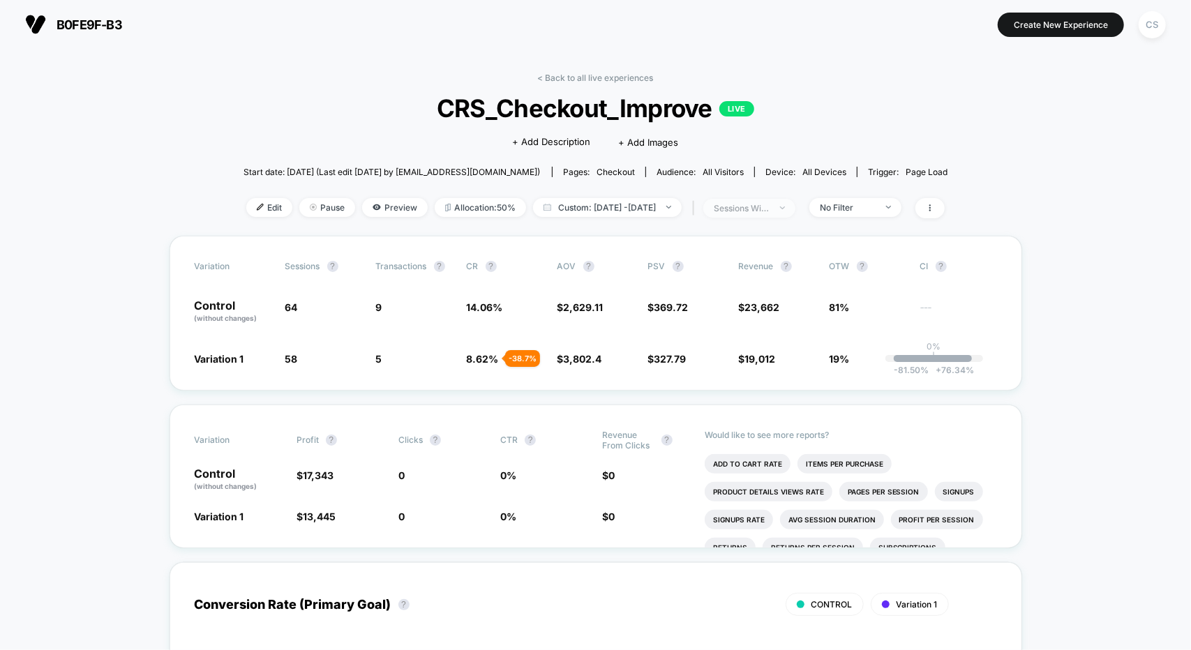
click at [769, 211] on div "sessions with impression" at bounding box center [742, 208] width 56 height 10
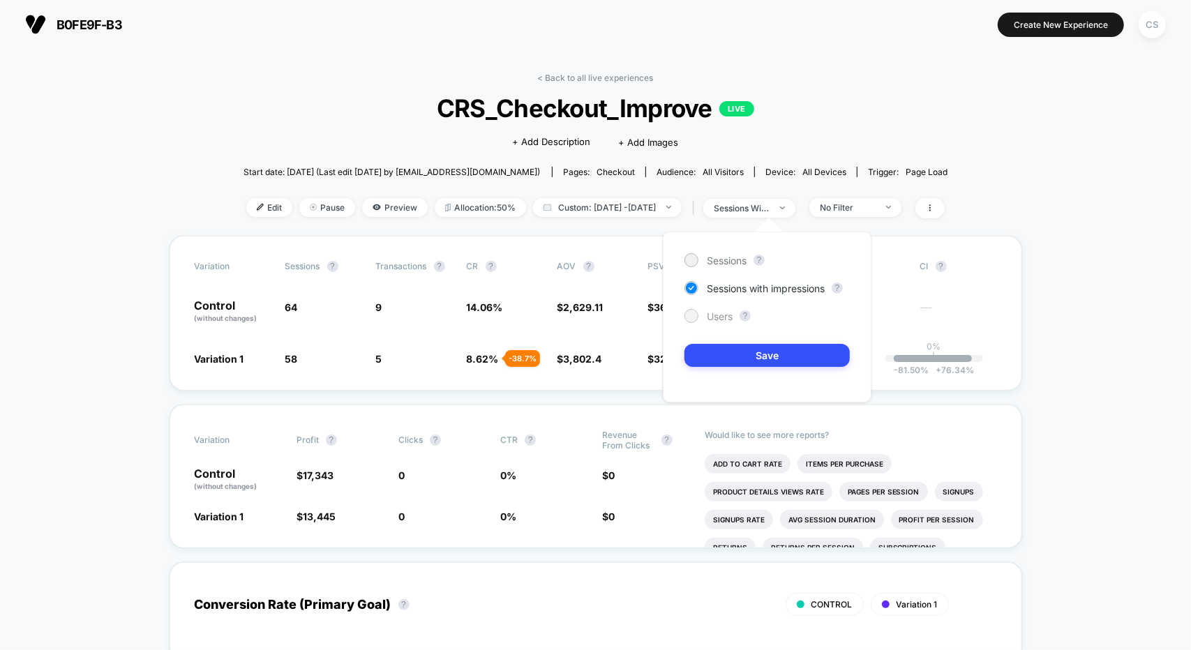
click at [686, 316] on div at bounding box center [691, 315] width 10 height 10
click at [748, 352] on button "Save" at bounding box center [766, 355] width 165 height 23
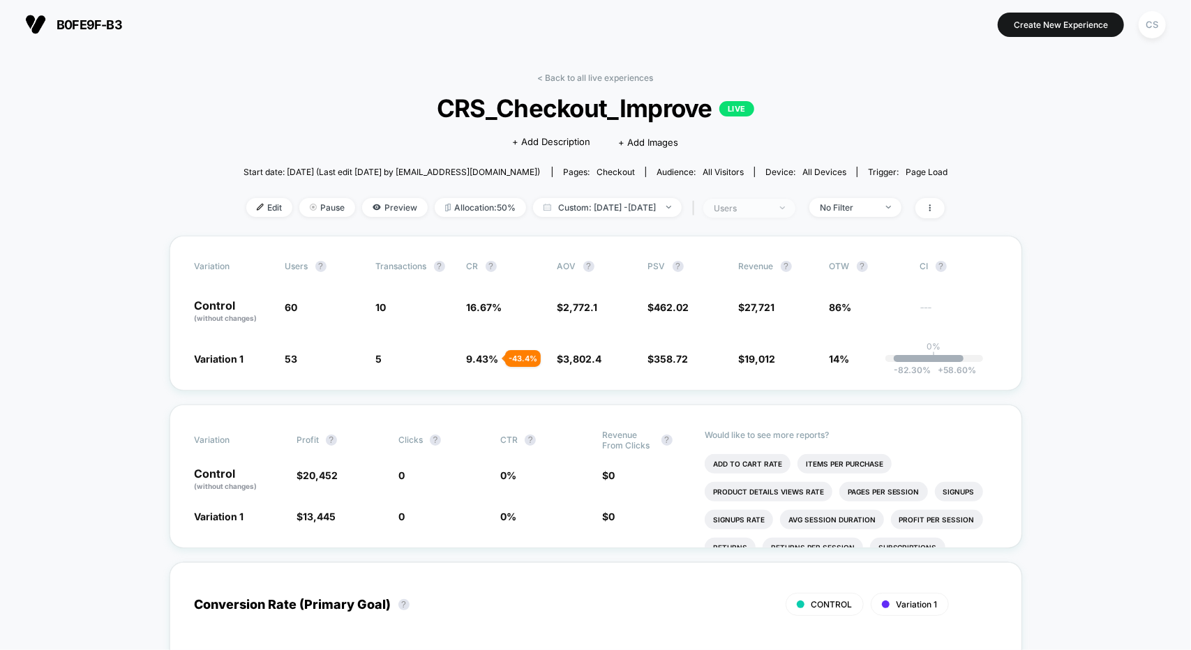
click at [769, 209] on div "users" at bounding box center [742, 208] width 56 height 10
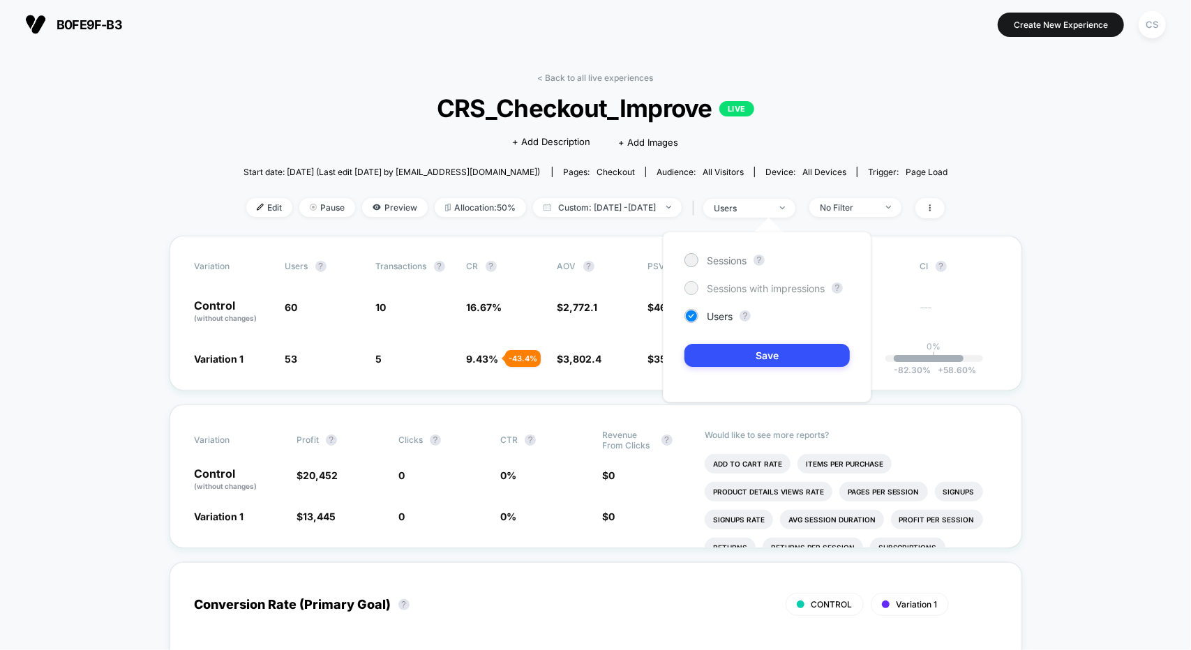
click at [700, 289] on div "Sessions with impressions" at bounding box center [754, 288] width 140 height 14
click at [726, 352] on button "Save" at bounding box center [766, 355] width 165 height 23
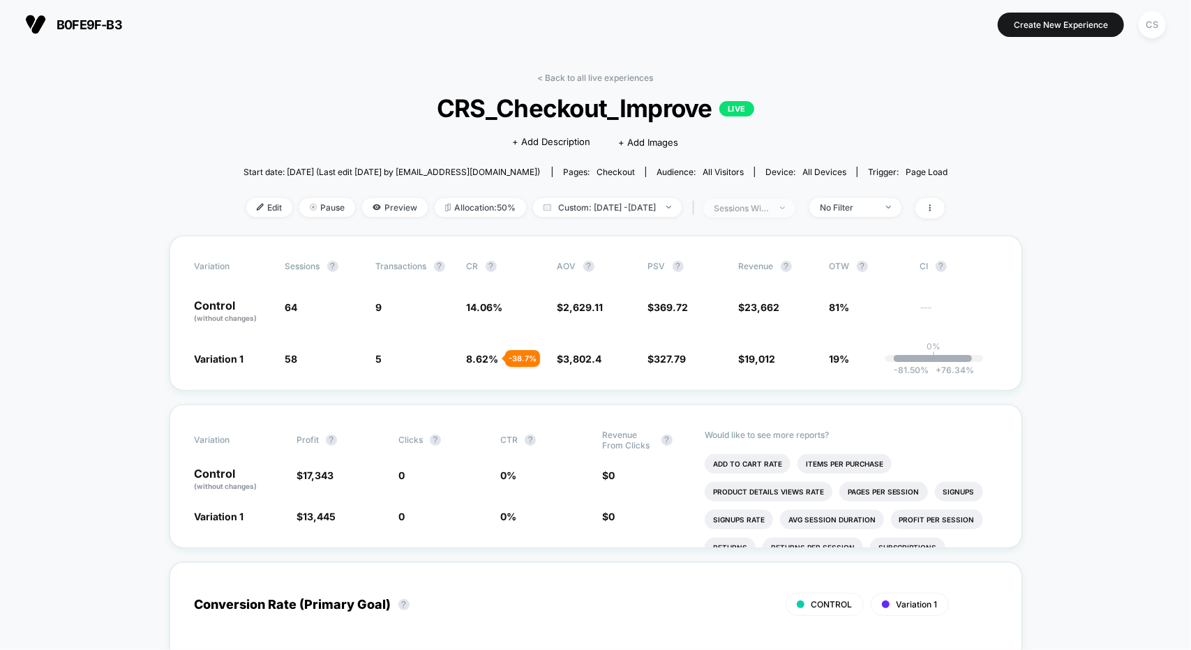
click at [791, 213] on span "sessions with impression" at bounding box center [749, 208] width 92 height 19
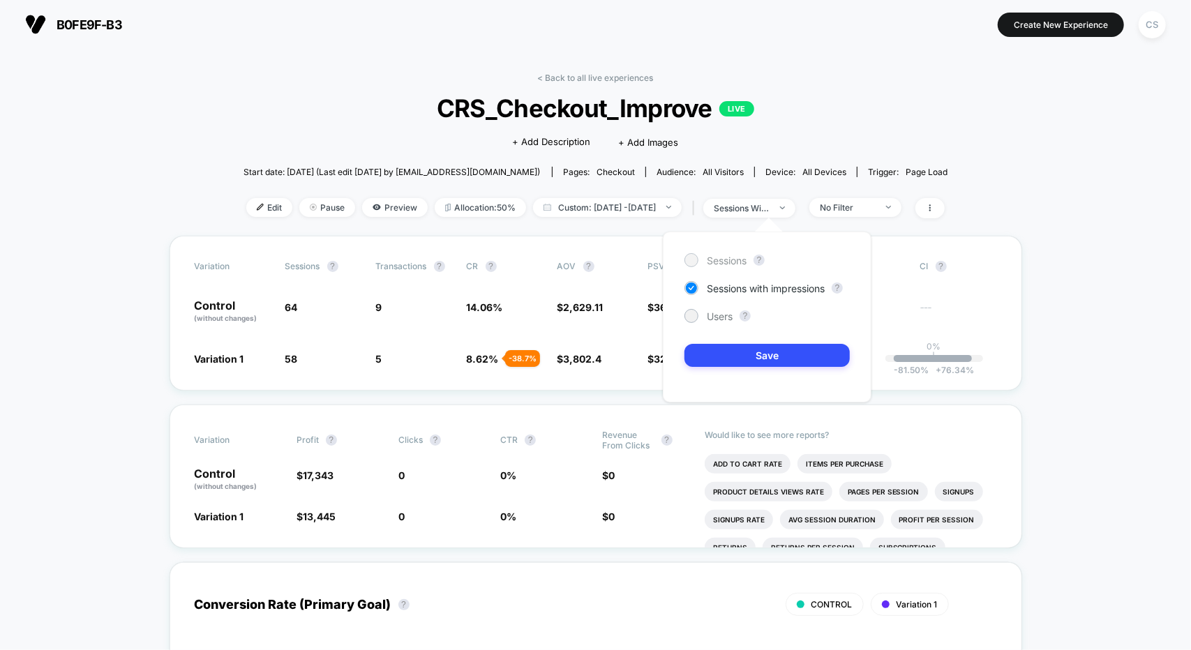
click at [700, 257] on div "Sessions" at bounding box center [715, 260] width 62 height 14
click at [739, 356] on button "Save" at bounding box center [766, 355] width 165 height 23
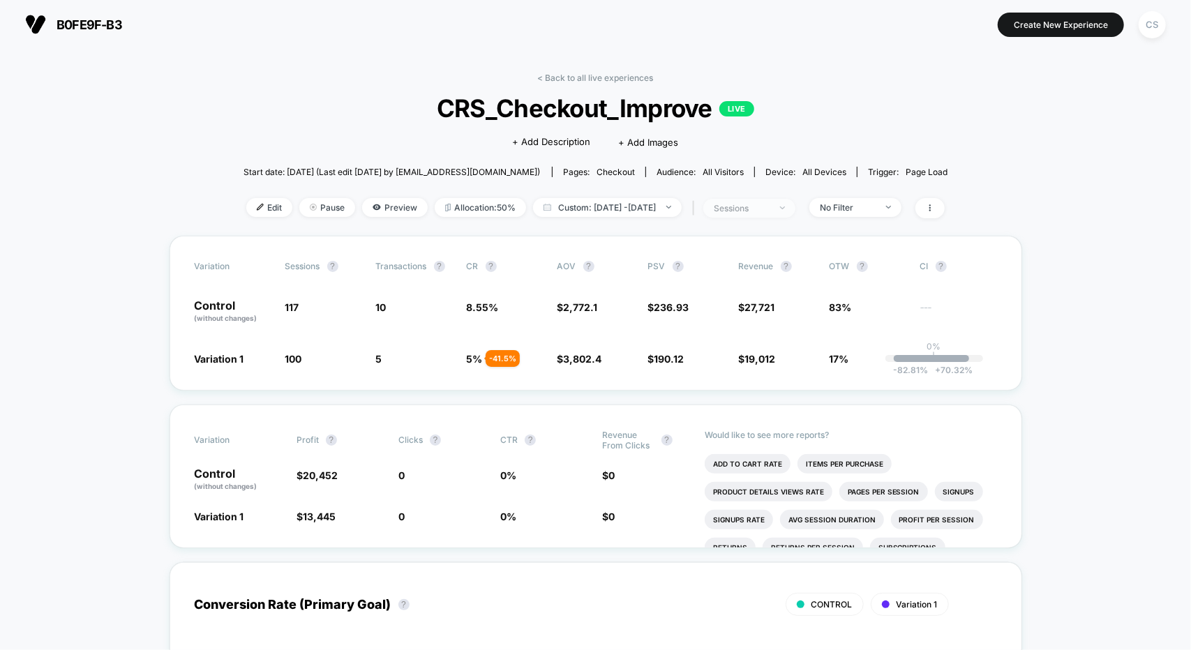
click at [769, 210] on div "sessions" at bounding box center [742, 208] width 56 height 10
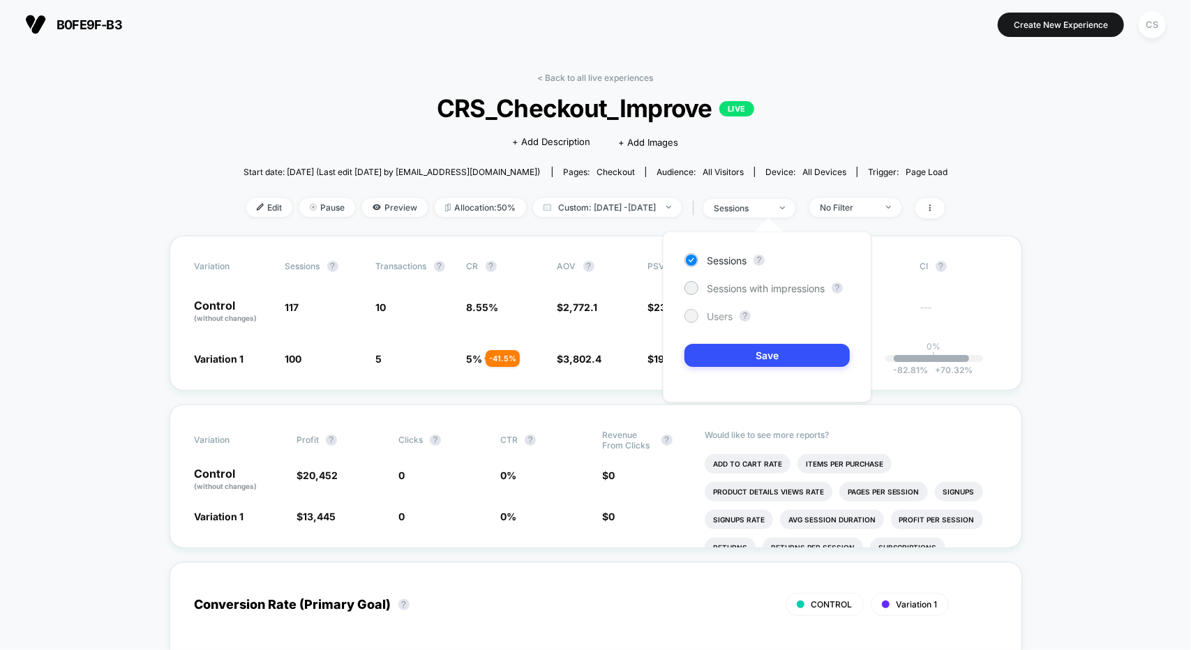
click at [696, 317] on div at bounding box center [691, 316] width 14 height 14
click at [730, 354] on button "Save" at bounding box center [766, 355] width 165 height 23
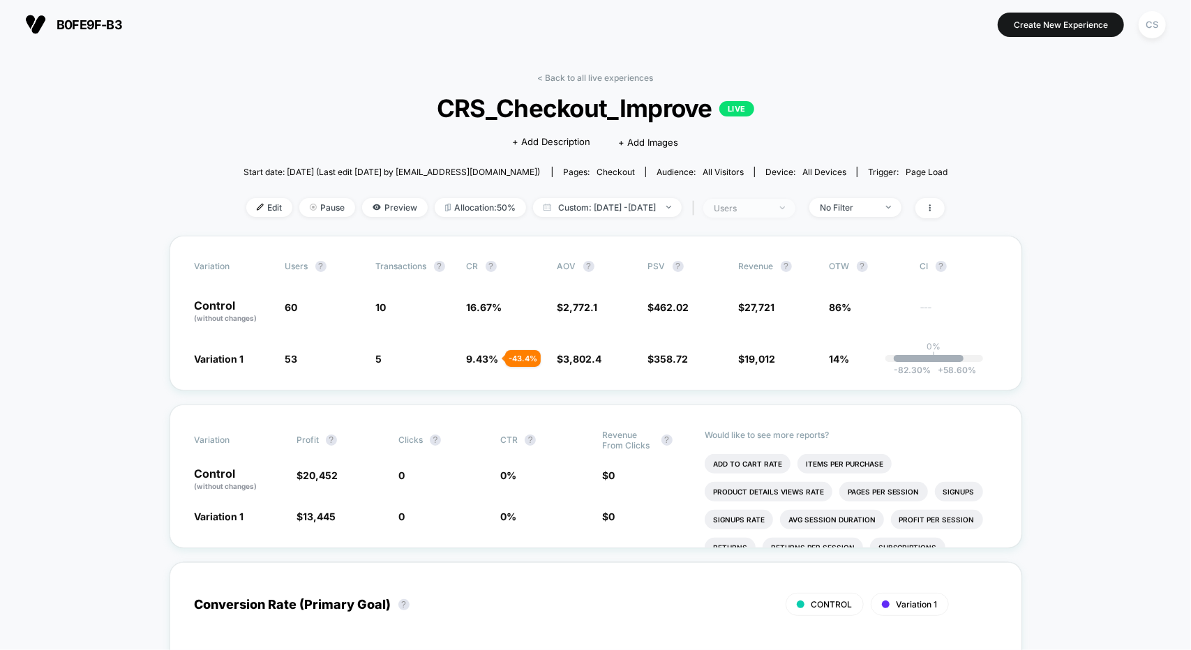
click at [780, 215] on span "users" at bounding box center [749, 208] width 92 height 19
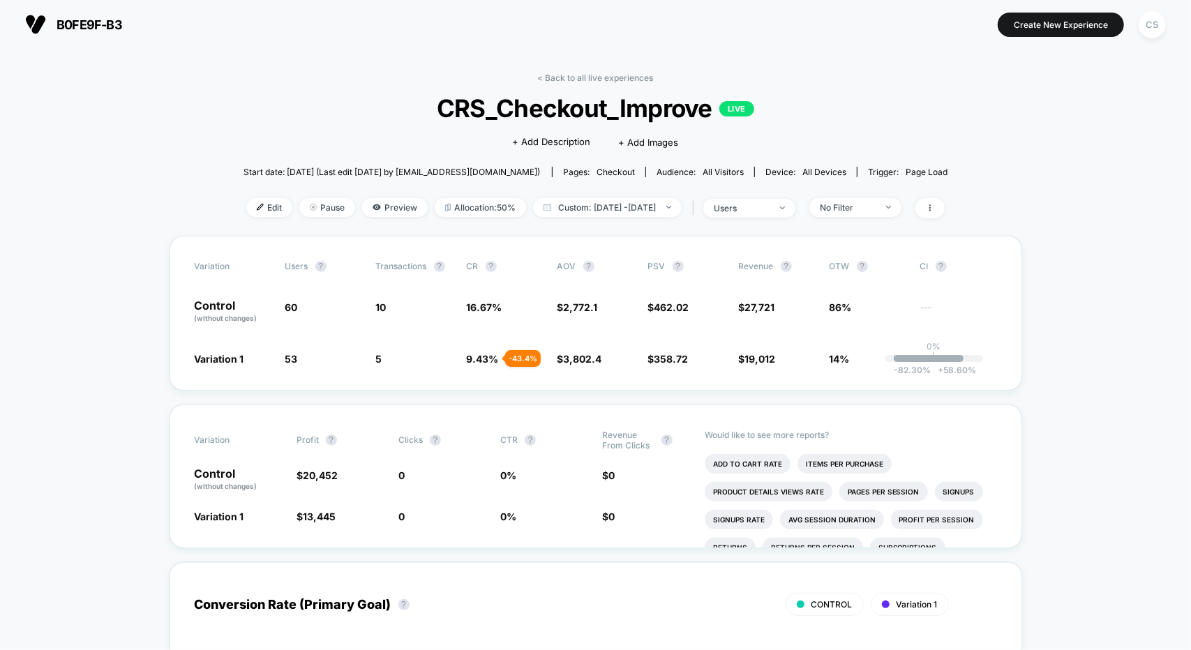
click at [778, 200] on span "users" at bounding box center [749, 208] width 92 height 19
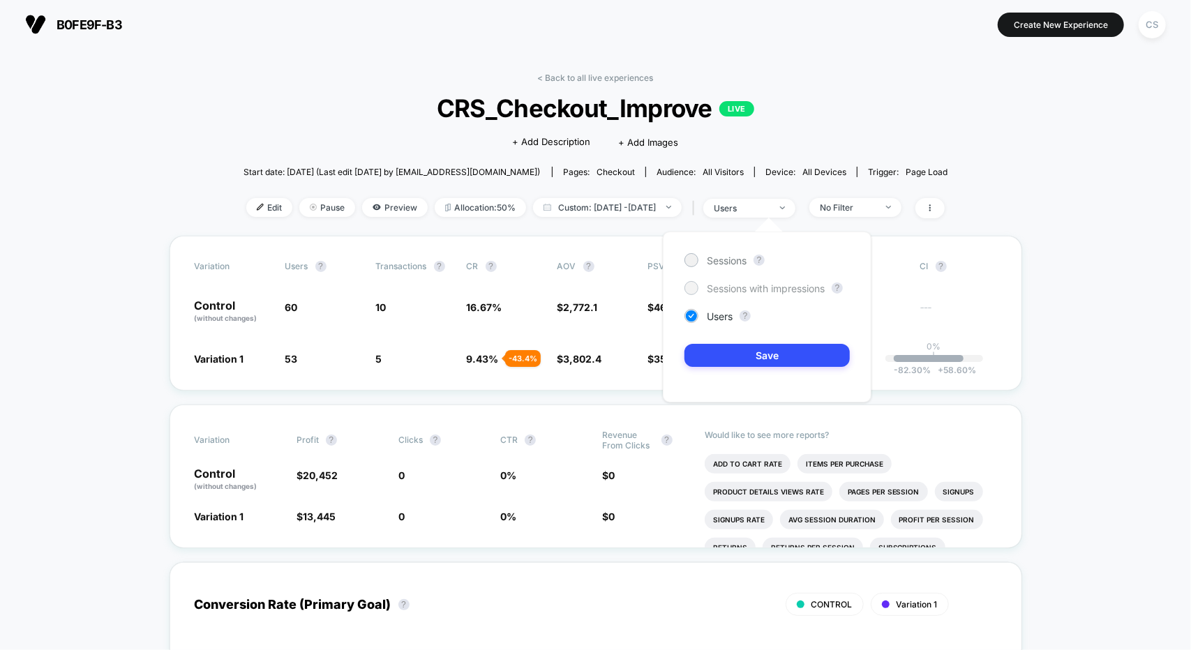
click at [694, 286] on div at bounding box center [691, 287] width 10 height 10
click at [732, 347] on button "Save" at bounding box center [766, 355] width 165 height 23
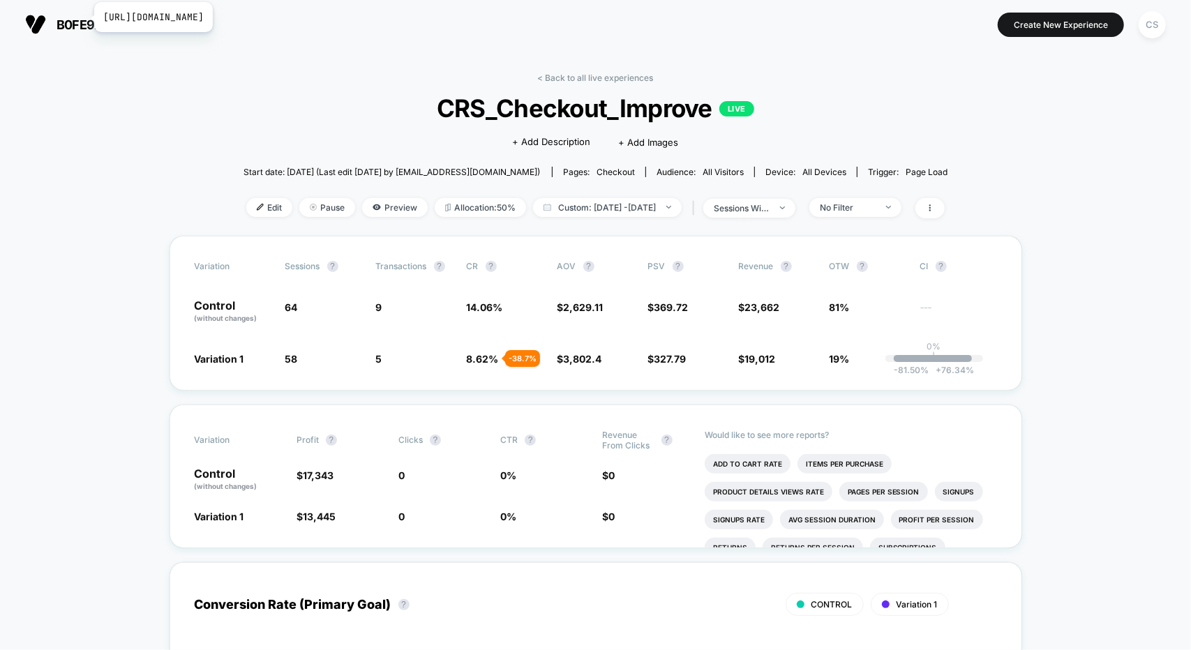
click at [85, 17] on span "b0fe9f-b3" at bounding box center [89, 24] width 66 height 15
